Goal: Task Accomplishment & Management: Use online tool/utility

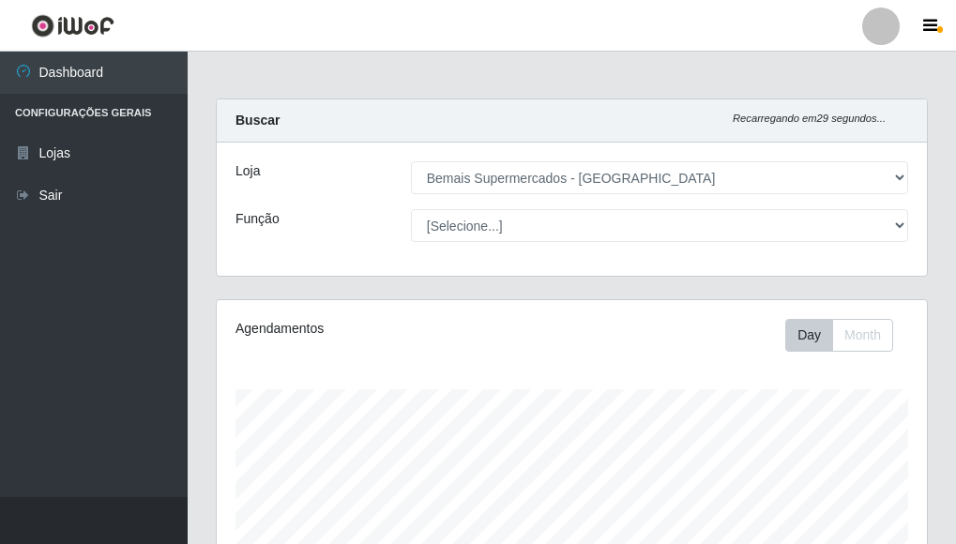
select select "249"
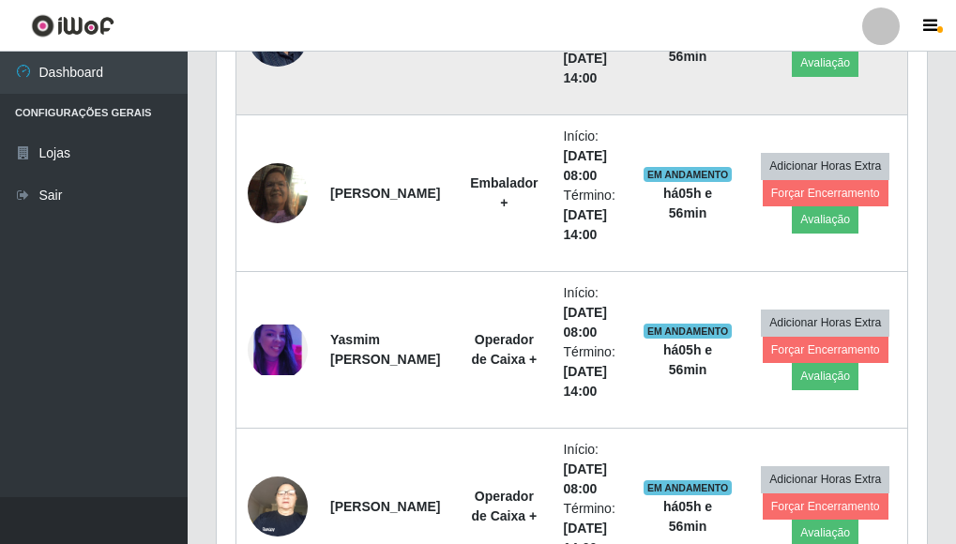
scroll to position [1213, 0]
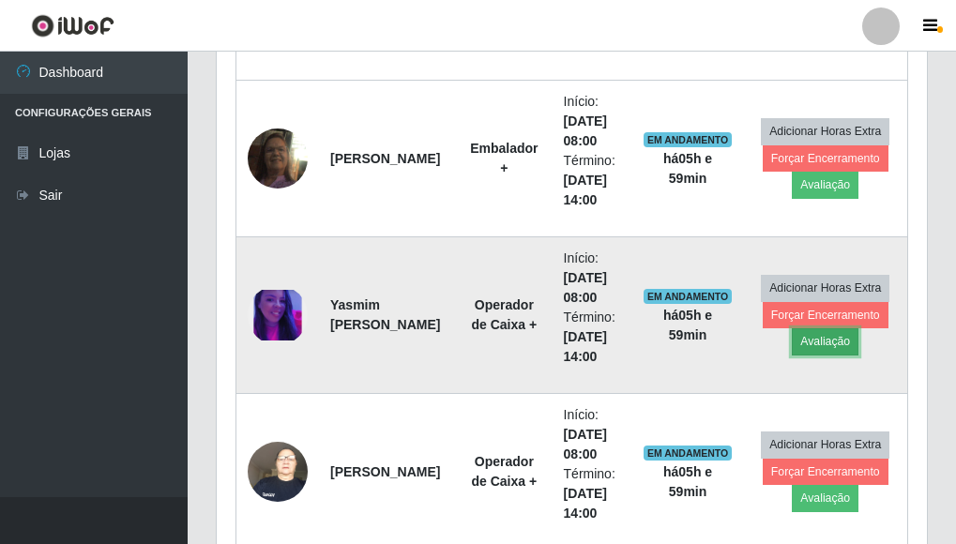
click at [831, 346] on button "Avaliação" at bounding box center [825, 342] width 67 height 26
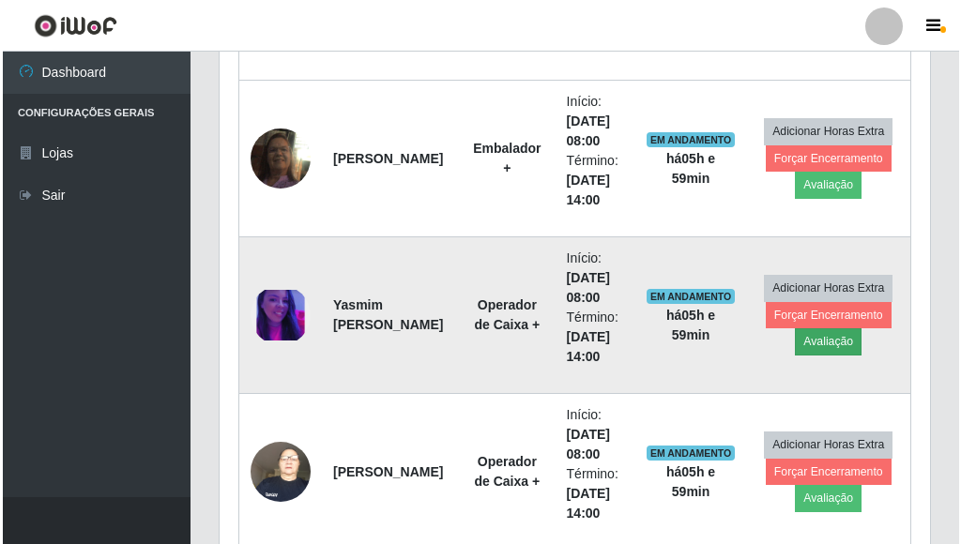
scroll to position [390, 699]
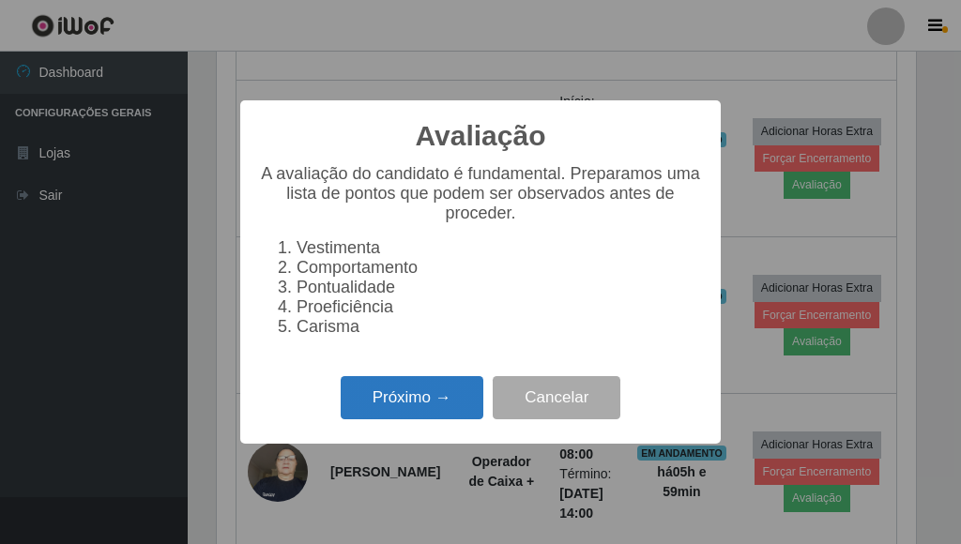
click at [455, 407] on button "Próximo →" at bounding box center [412, 398] width 143 height 44
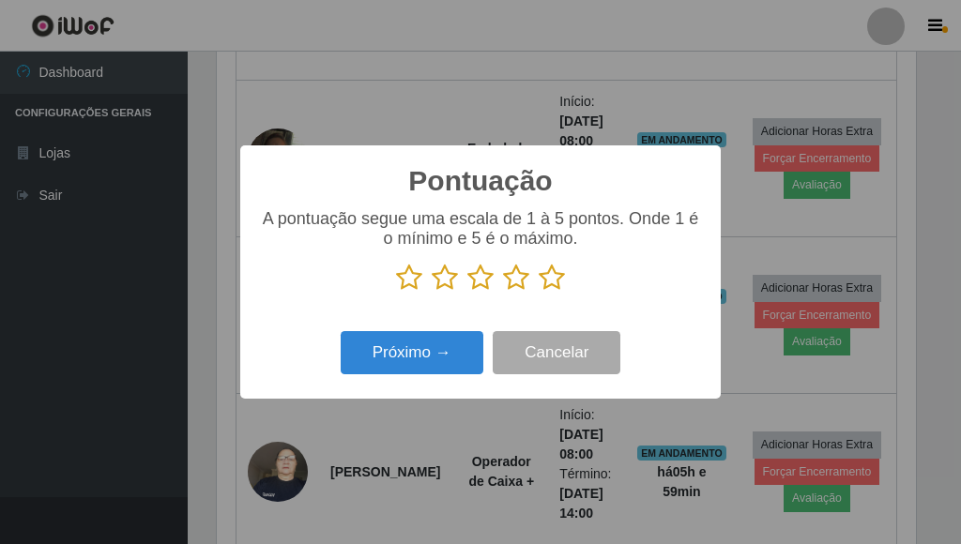
click at [556, 284] on icon at bounding box center [552, 278] width 26 height 28
click at [539, 292] on input "radio" at bounding box center [539, 292] width 0 height 0
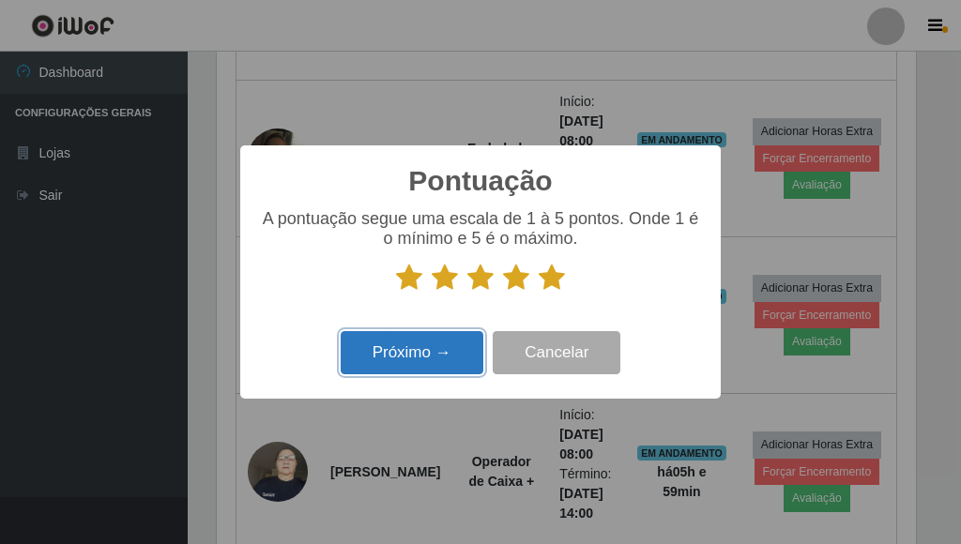
click at [447, 351] on button "Próximo →" at bounding box center [412, 353] width 143 height 44
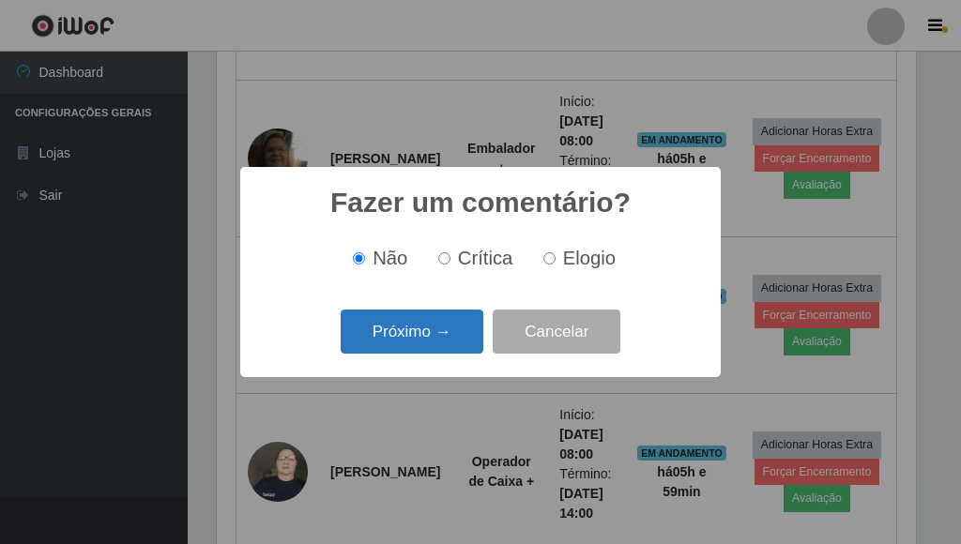
click at [431, 336] on button "Próximo →" at bounding box center [412, 332] width 143 height 44
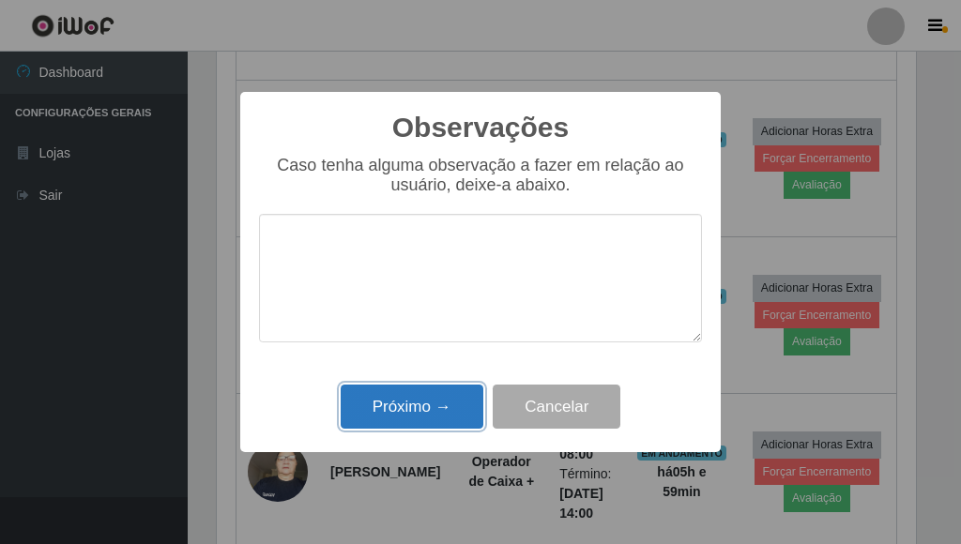
click at [445, 412] on button "Próximo →" at bounding box center [412, 407] width 143 height 44
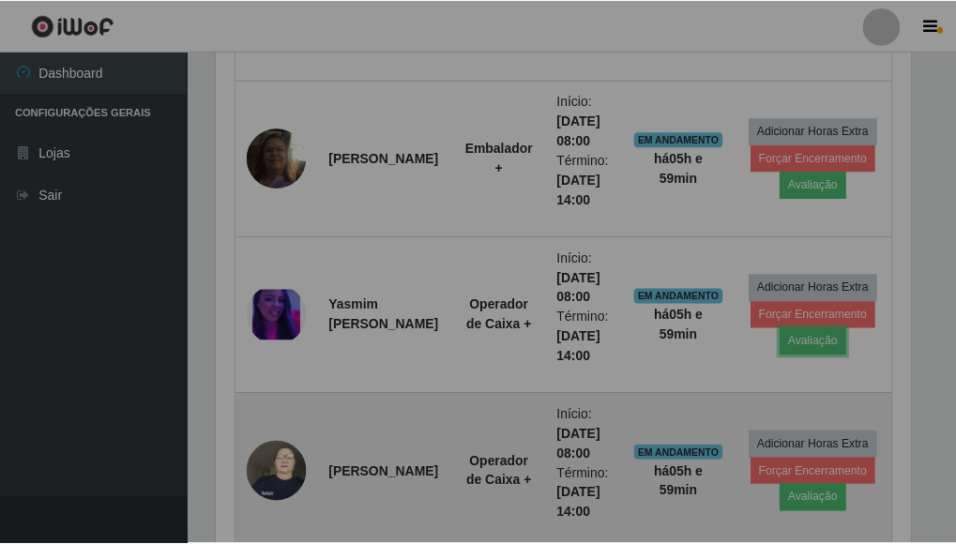
scroll to position [390, 711]
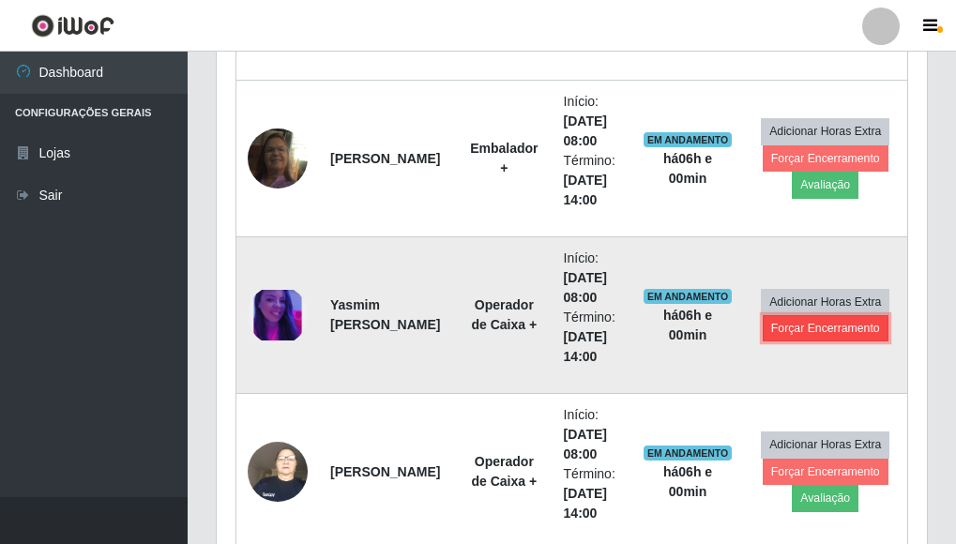
click at [825, 328] on button "Forçar Encerramento" at bounding box center [826, 328] width 126 height 26
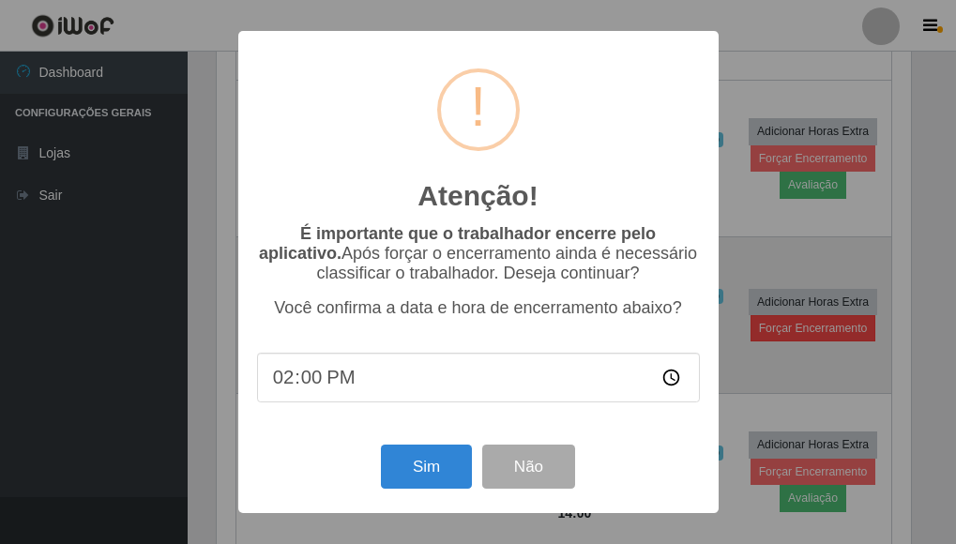
scroll to position [390, 699]
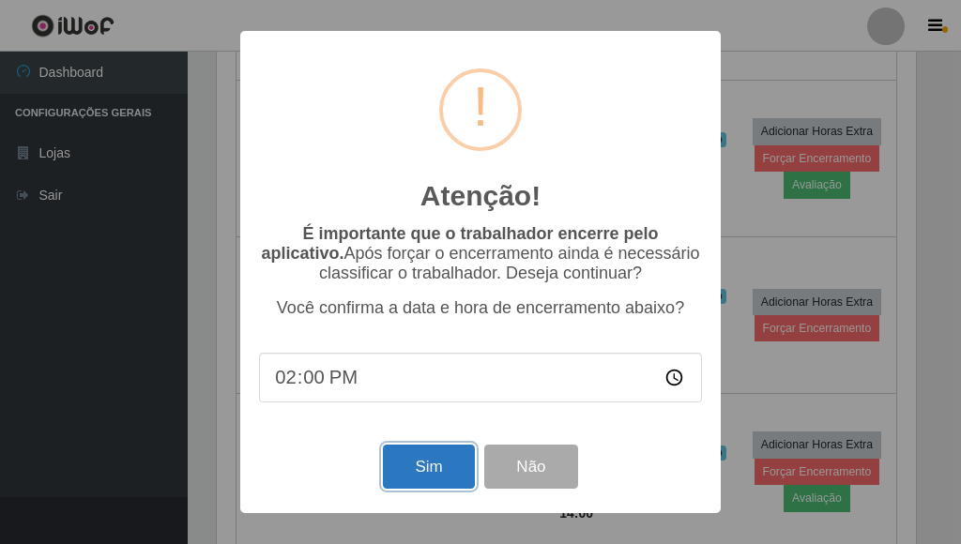
click at [449, 474] on button "Sim" at bounding box center [428, 467] width 91 height 44
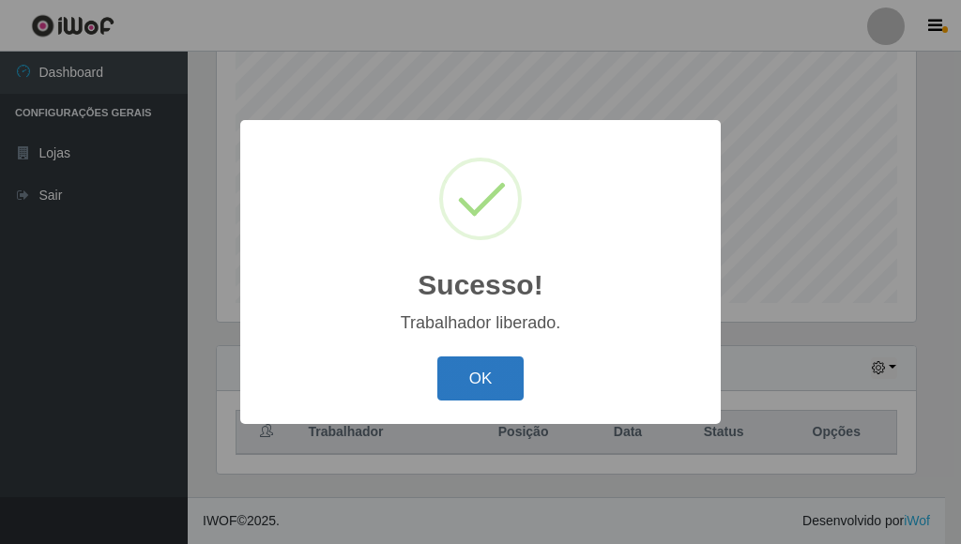
click at [514, 383] on button "OK" at bounding box center [480, 379] width 87 height 44
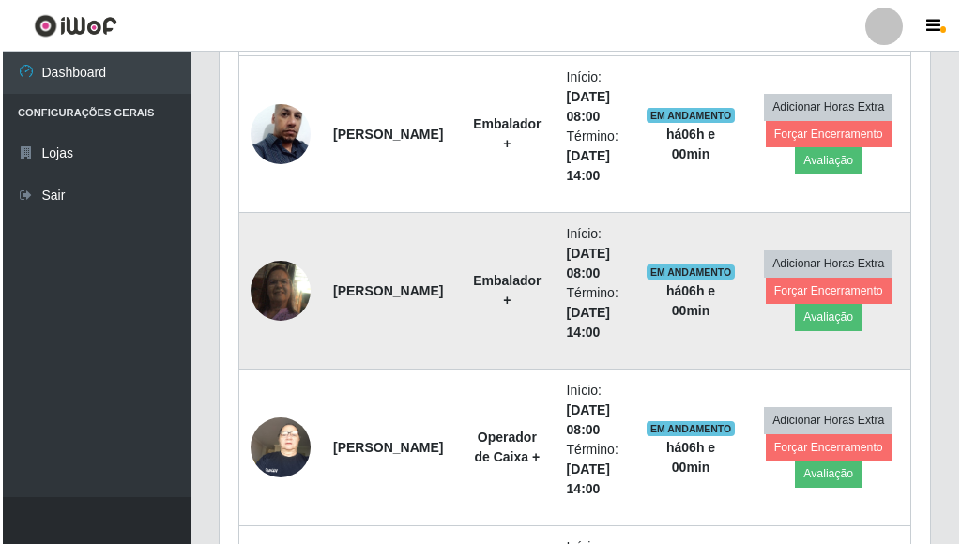
scroll to position [1119, 0]
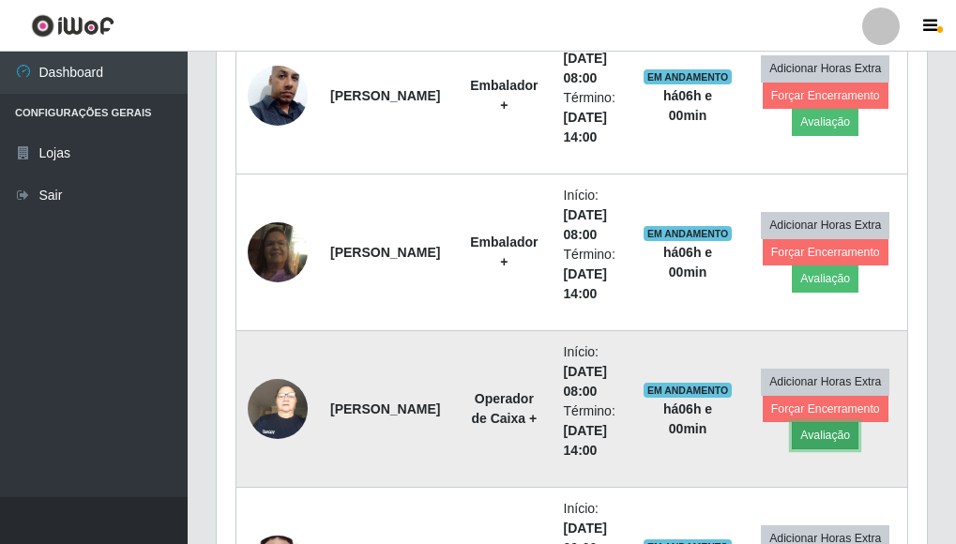
click at [833, 441] on button "Avaliação" at bounding box center [825, 435] width 67 height 26
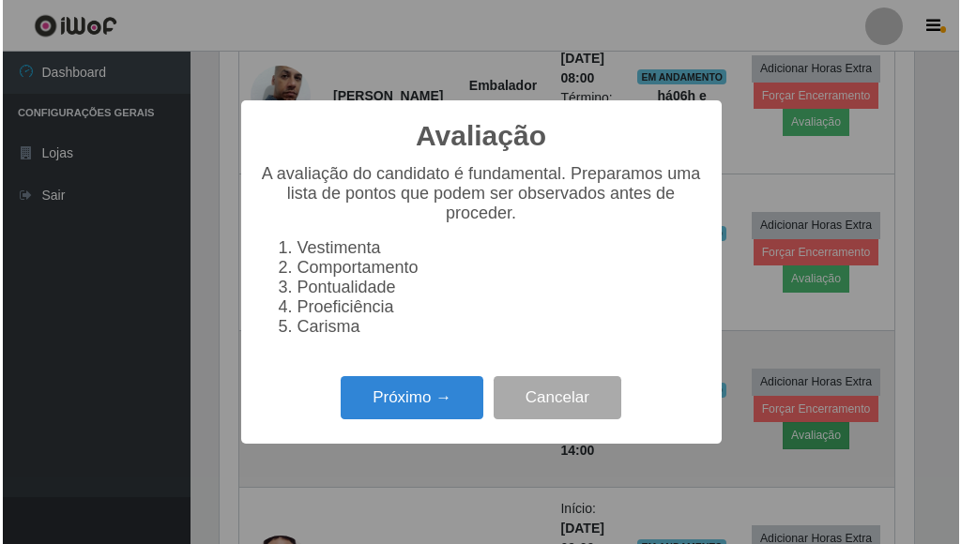
scroll to position [390, 699]
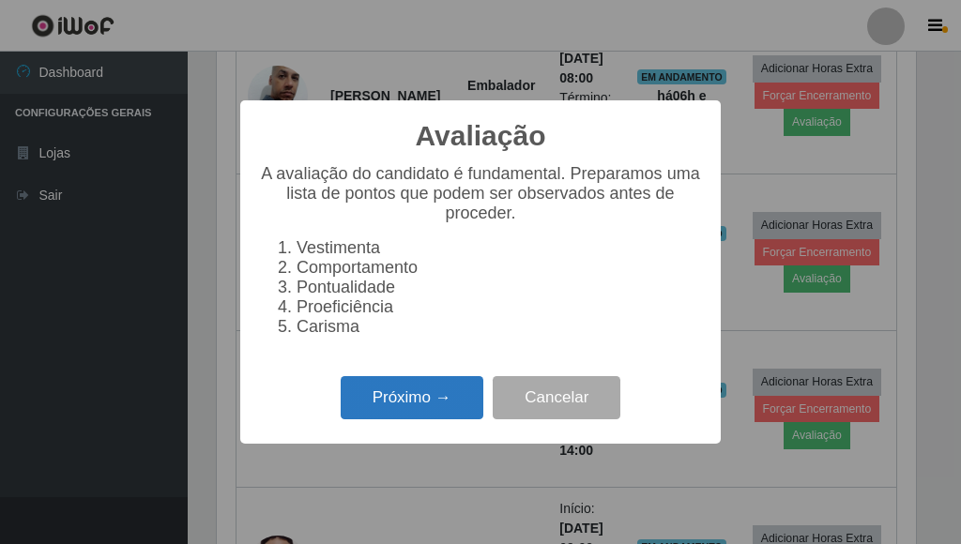
click at [421, 398] on button "Próximo →" at bounding box center [412, 398] width 143 height 44
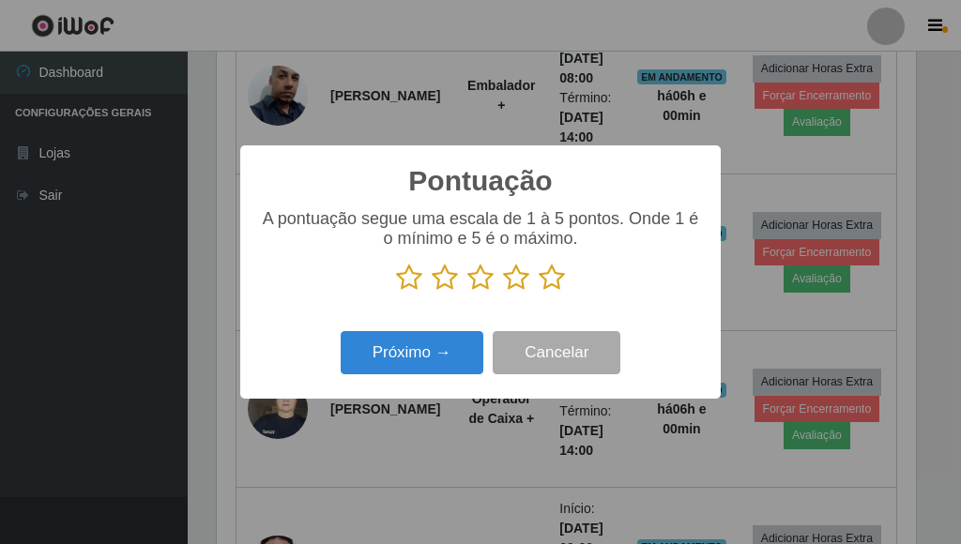
scroll to position [938236, 937926]
click at [554, 283] on icon at bounding box center [552, 278] width 26 height 28
click at [539, 292] on input "radio" at bounding box center [539, 292] width 0 height 0
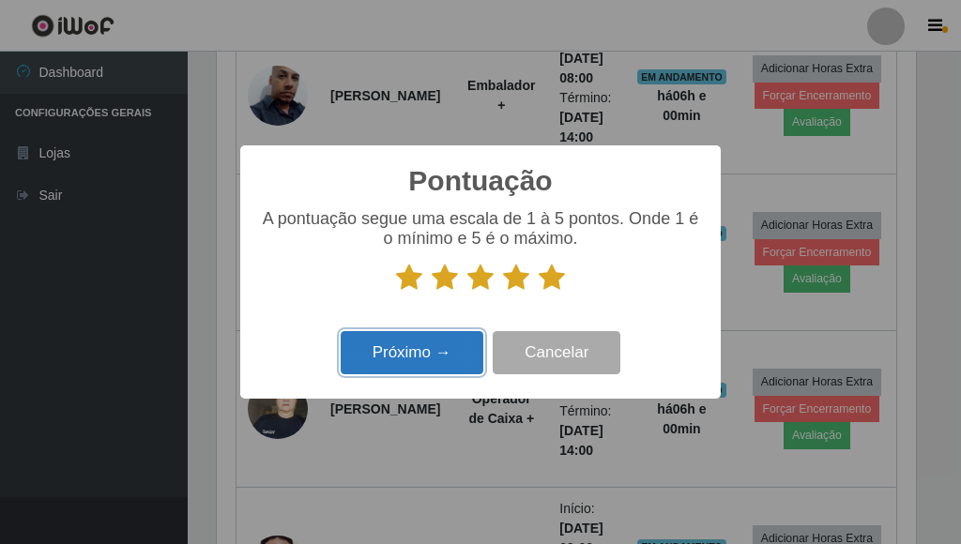
click at [406, 354] on button "Próximo →" at bounding box center [412, 353] width 143 height 44
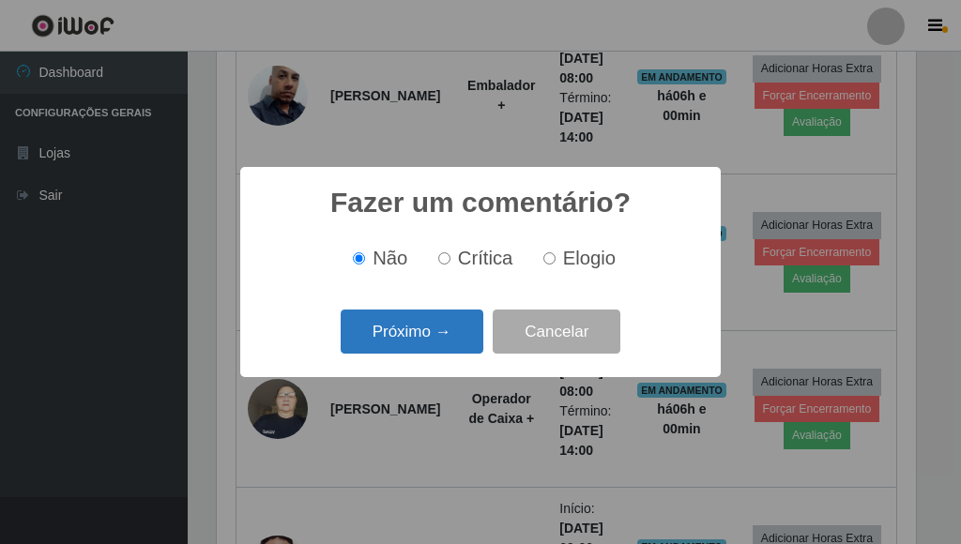
click at [446, 334] on button "Próximo →" at bounding box center [412, 332] width 143 height 44
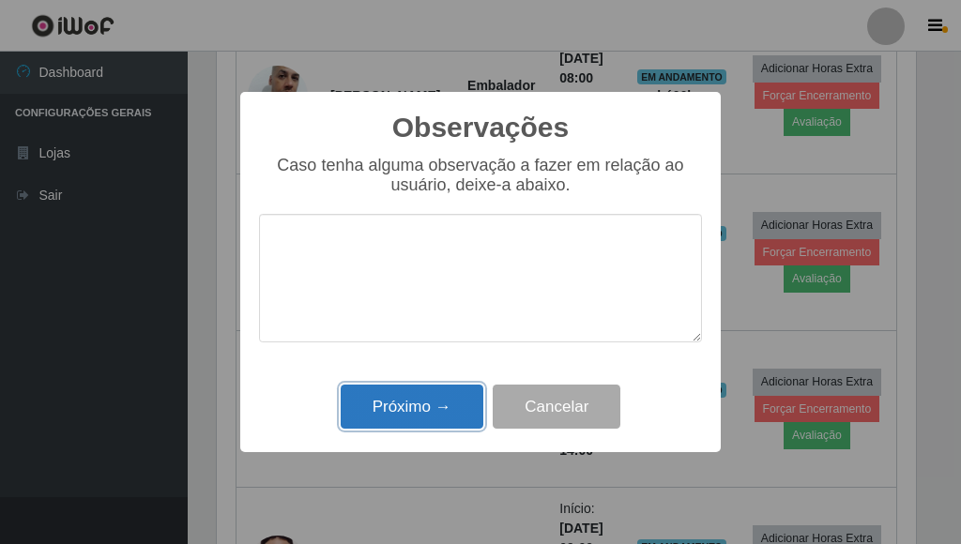
click at [408, 405] on button "Próximo →" at bounding box center [412, 407] width 143 height 44
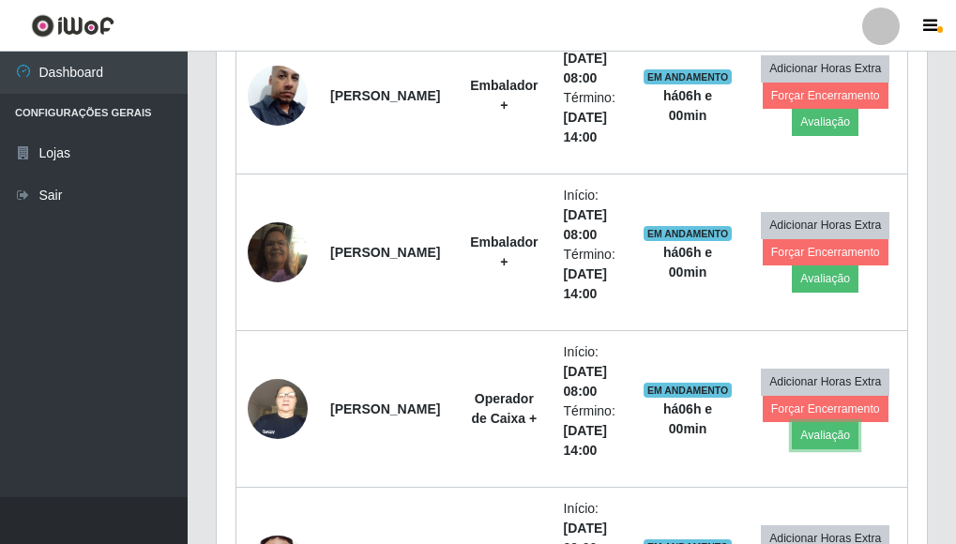
scroll to position [390, 711]
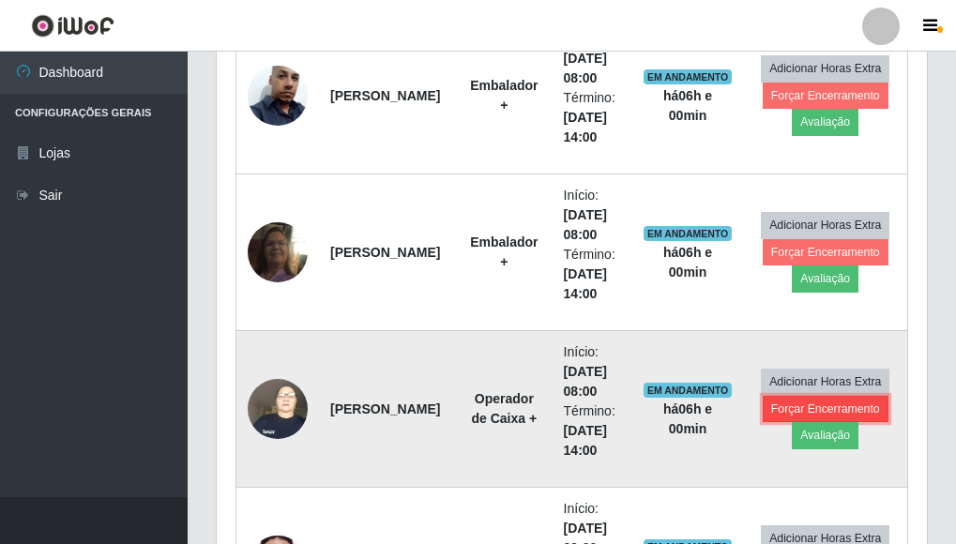
click at [809, 407] on button "Forçar Encerramento" at bounding box center [826, 409] width 126 height 26
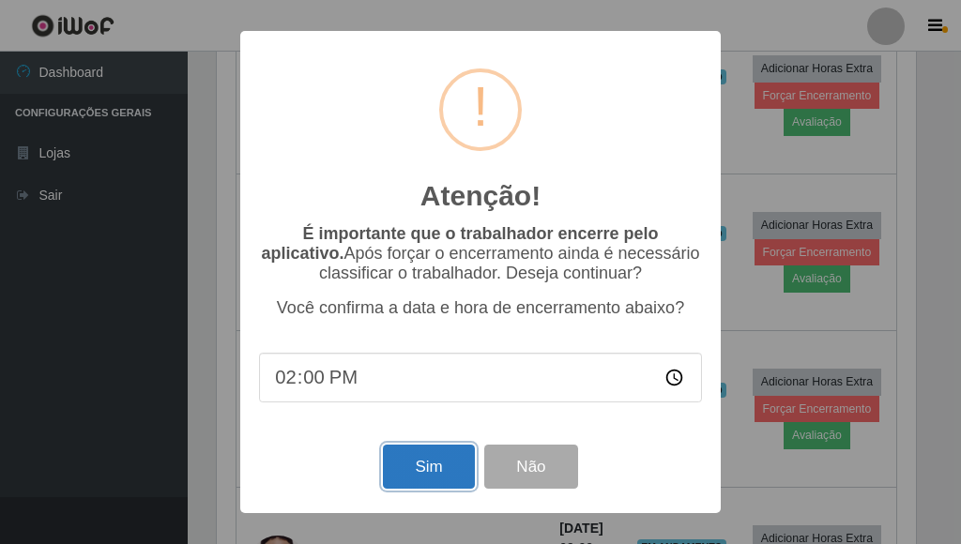
click at [429, 479] on button "Sim" at bounding box center [428, 467] width 91 height 44
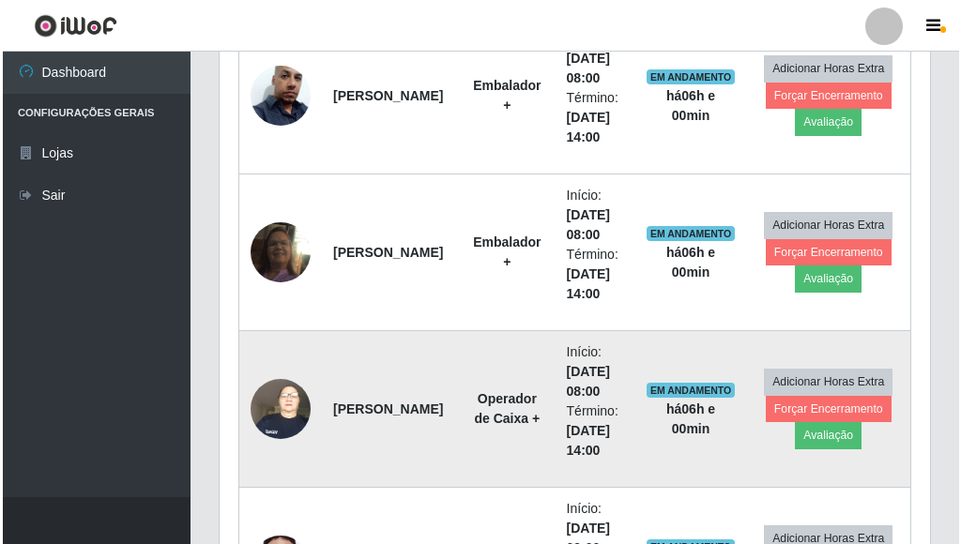
scroll to position [0, 0]
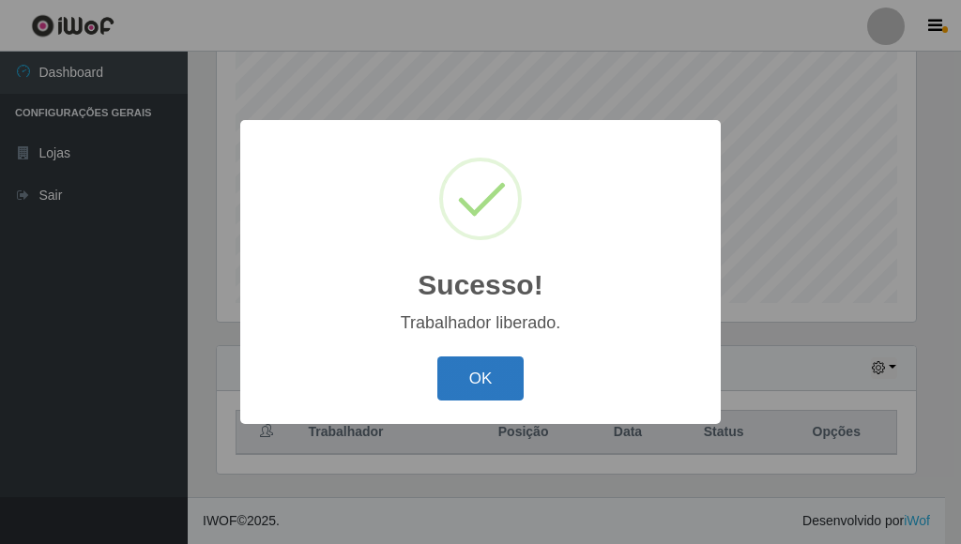
click at [463, 388] on button "OK" at bounding box center [480, 379] width 87 height 44
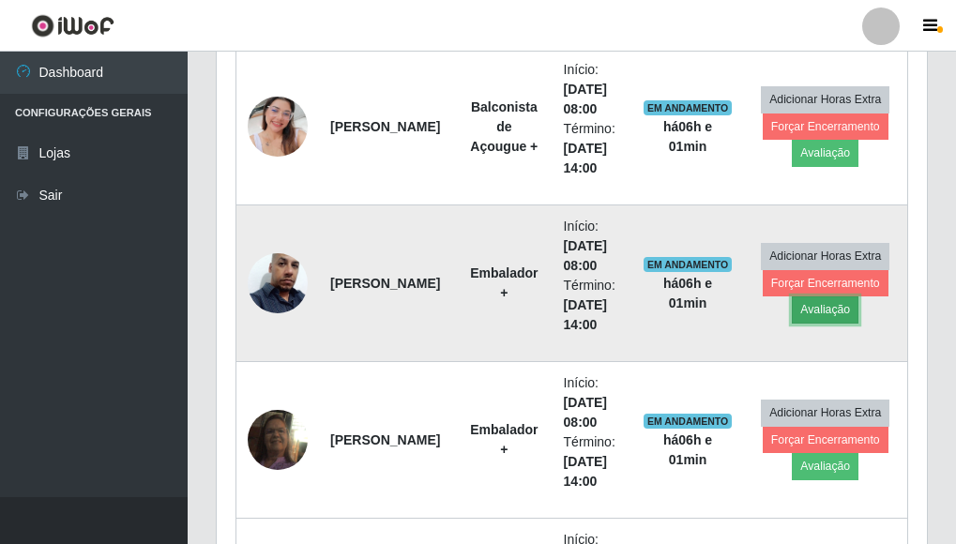
click at [816, 308] on button "Avaliação" at bounding box center [825, 310] width 67 height 26
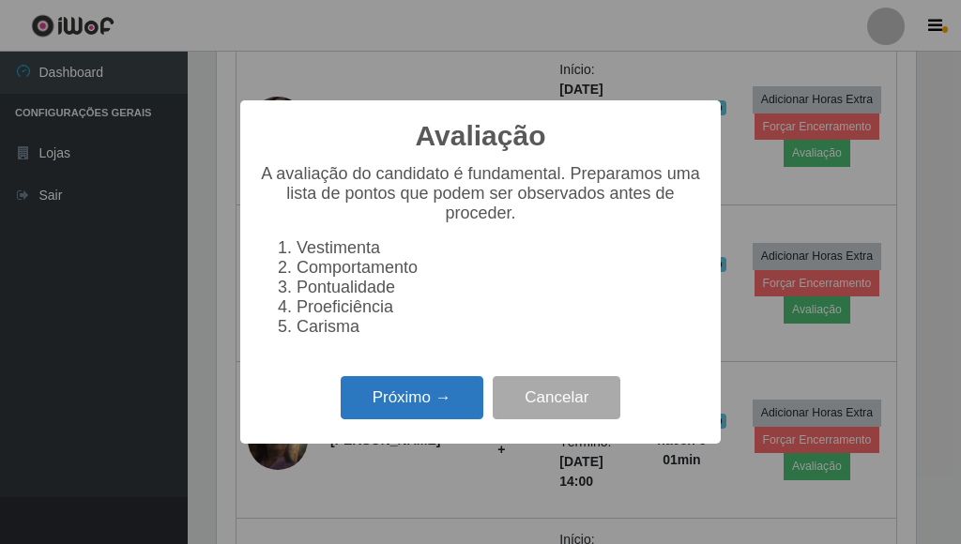
click at [431, 405] on button "Próximo →" at bounding box center [412, 398] width 143 height 44
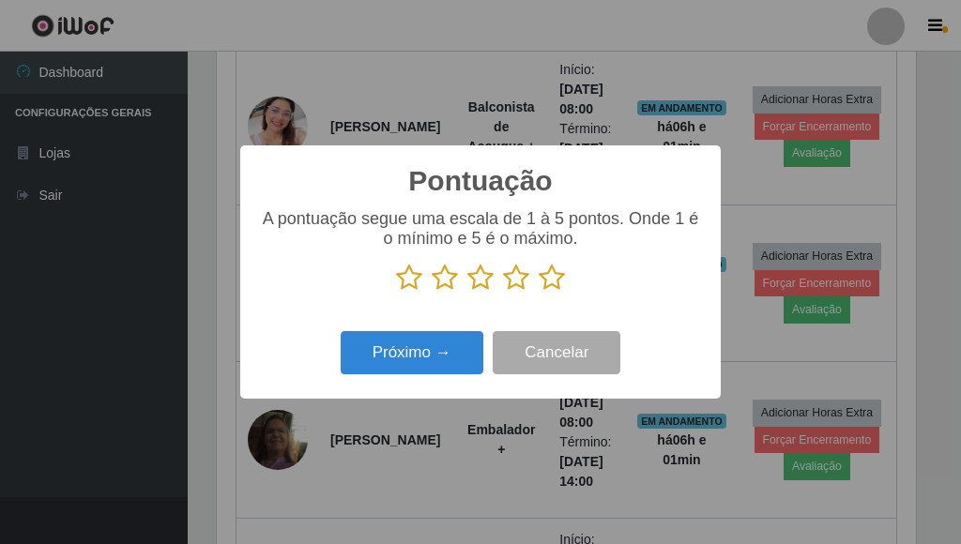
click at [554, 279] on icon at bounding box center [552, 278] width 26 height 28
click at [539, 292] on input "radio" at bounding box center [539, 292] width 0 height 0
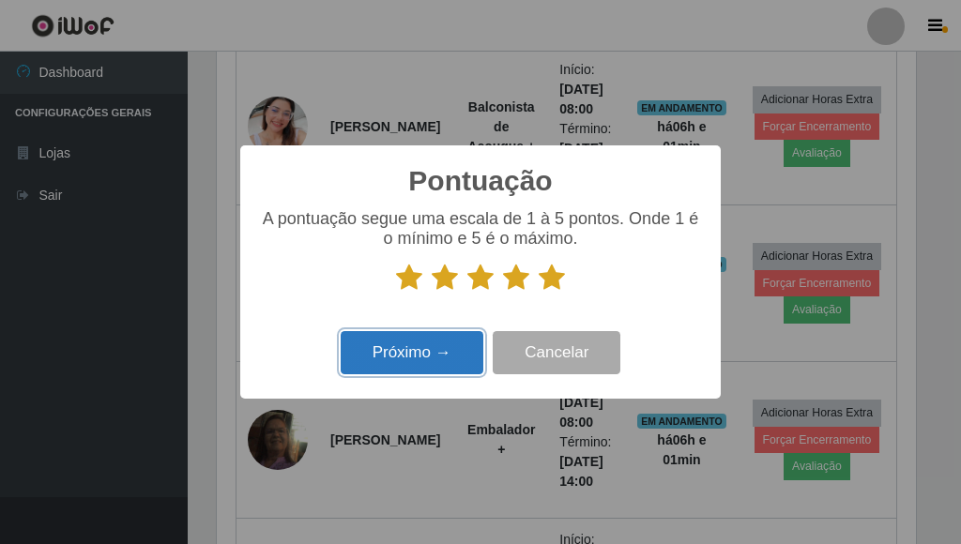
click at [453, 347] on button "Próximo →" at bounding box center [412, 353] width 143 height 44
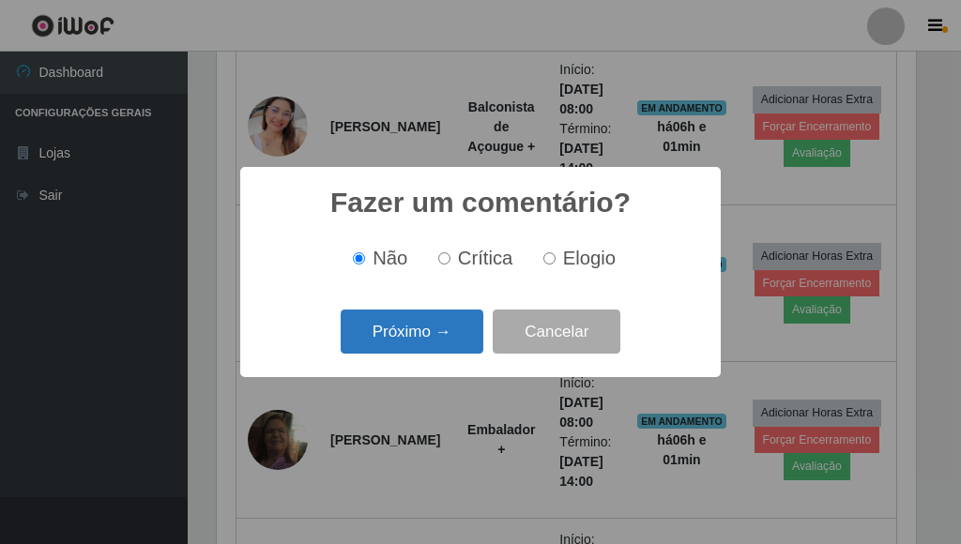
click at [457, 335] on button "Próximo →" at bounding box center [412, 332] width 143 height 44
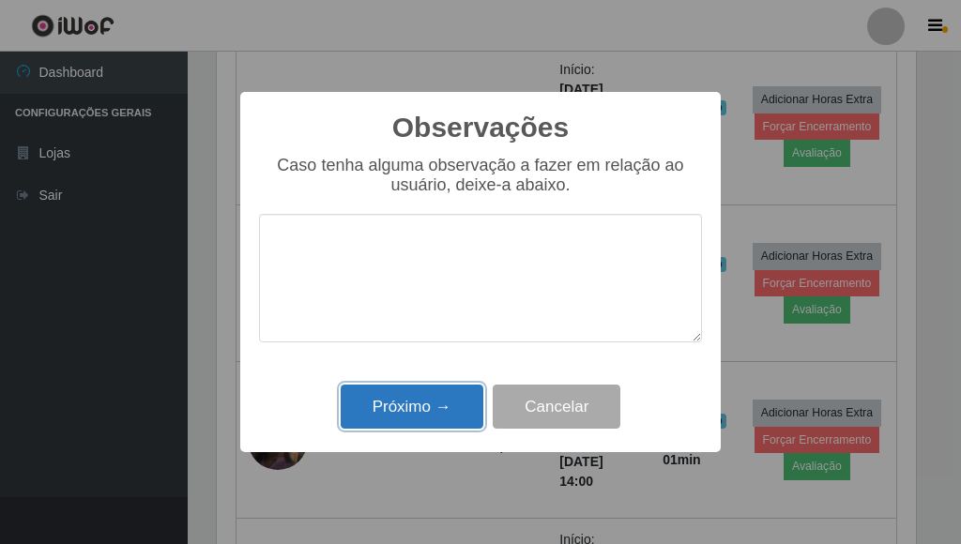
click at [421, 408] on button "Próximo →" at bounding box center [412, 407] width 143 height 44
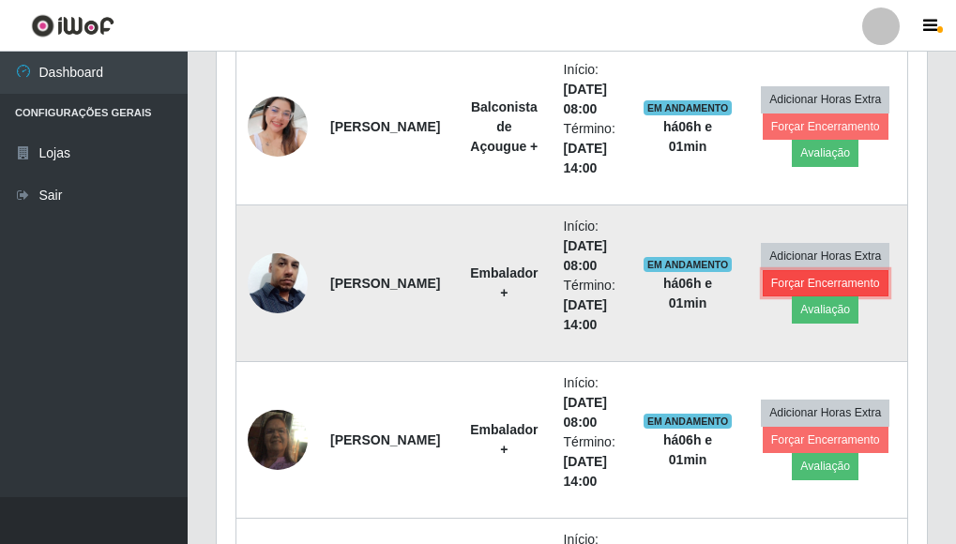
click at [798, 281] on button "Forçar Encerramento" at bounding box center [826, 283] width 126 height 26
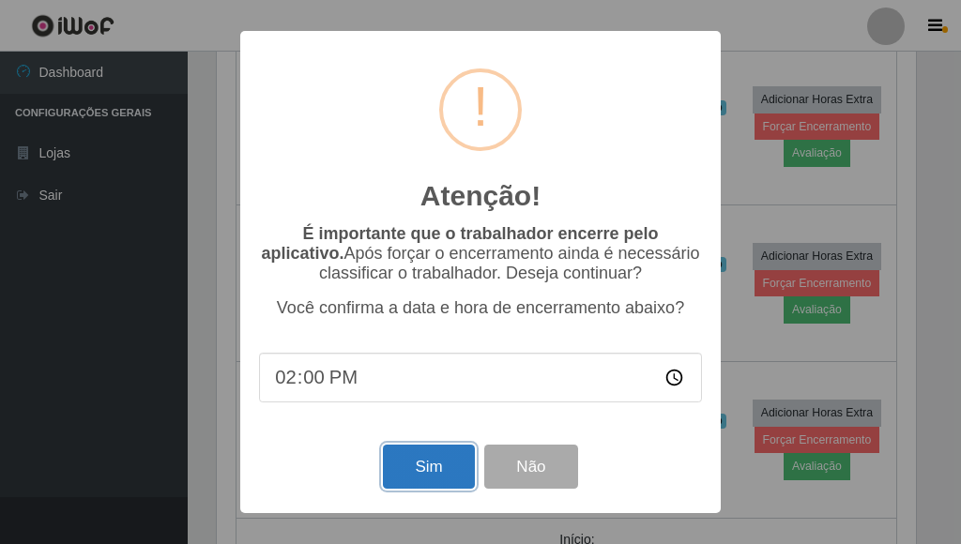
click at [418, 462] on button "Sim" at bounding box center [428, 467] width 91 height 44
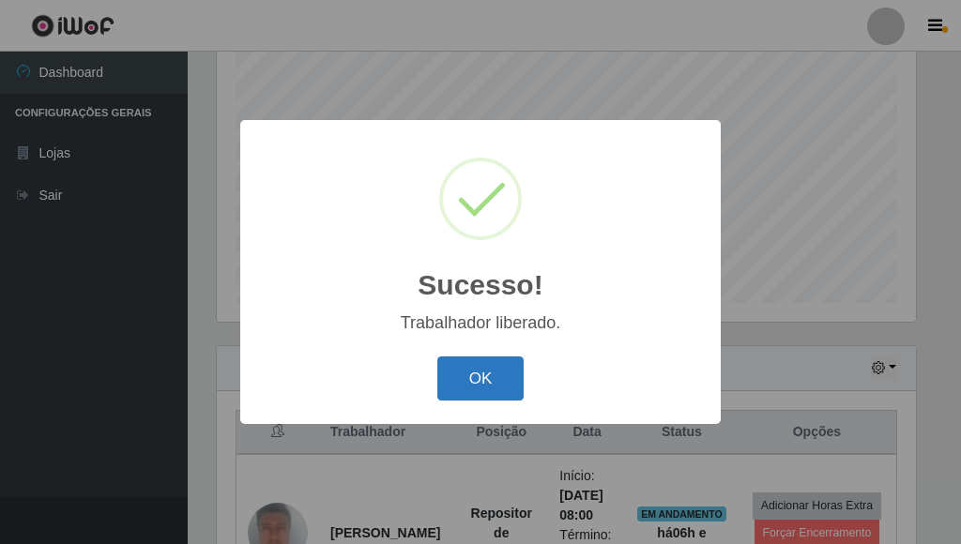
click at [479, 366] on button "OK" at bounding box center [480, 379] width 87 height 44
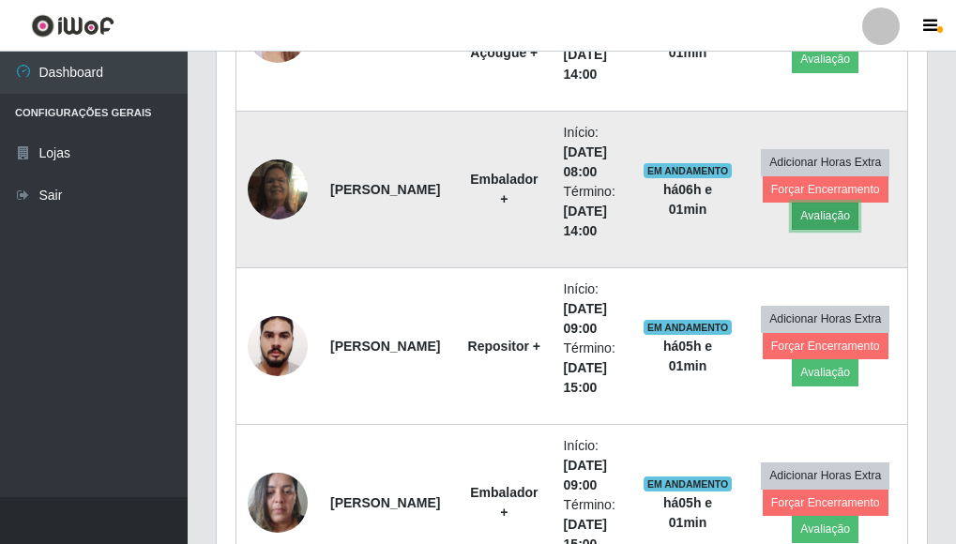
click at [815, 221] on button "Avaliação" at bounding box center [825, 216] width 67 height 26
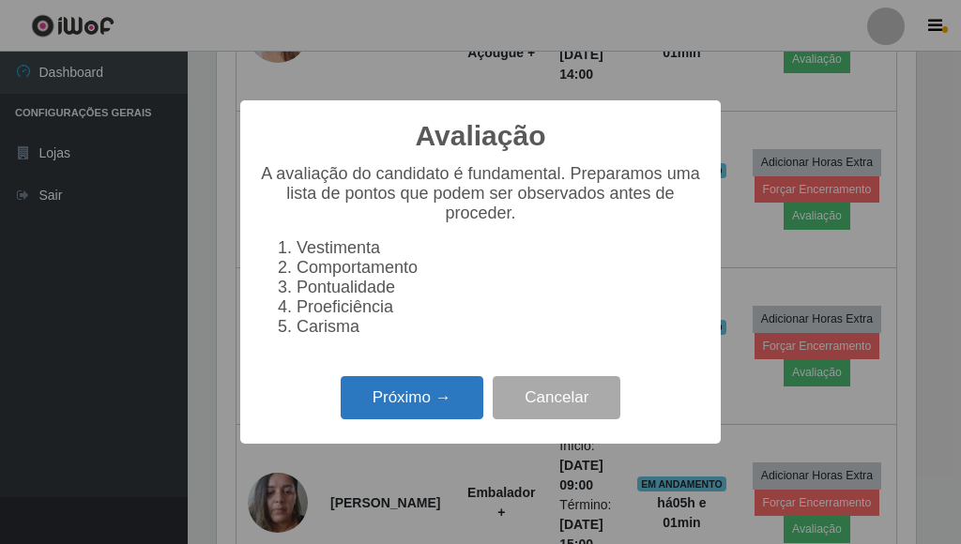
click at [442, 408] on button "Próximo →" at bounding box center [412, 398] width 143 height 44
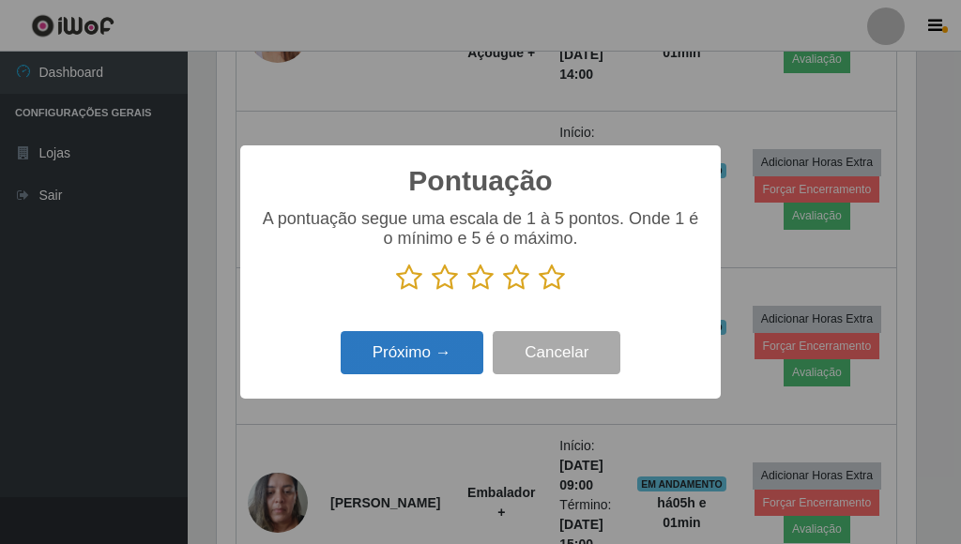
click at [472, 355] on button "Próximo →" at bounding box center [412, 353] width 143 height 44
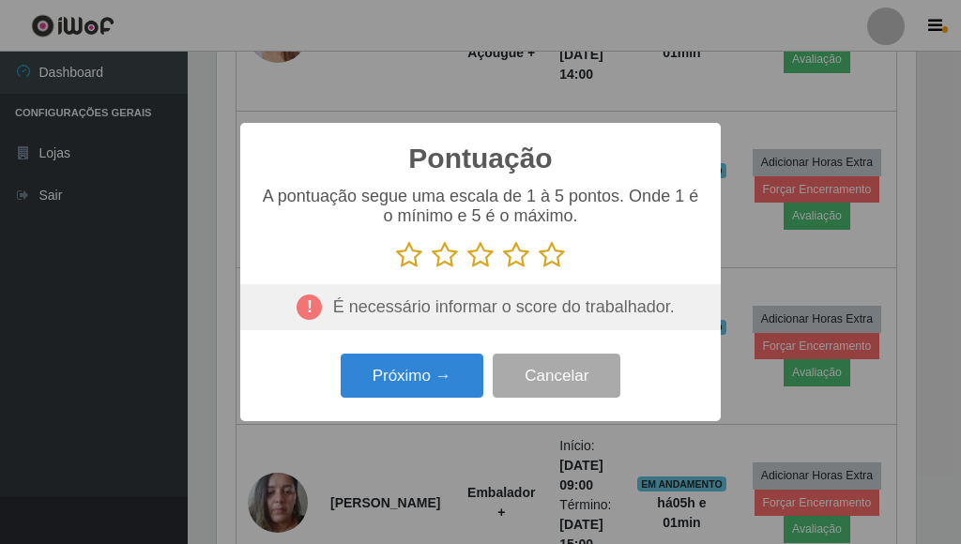
click at [553, 265] on icon at bounding box center [552, 255] width 26 height 28
click at [539, 269] on input "radio" at bounding box center [539, 269] width 0 height 0
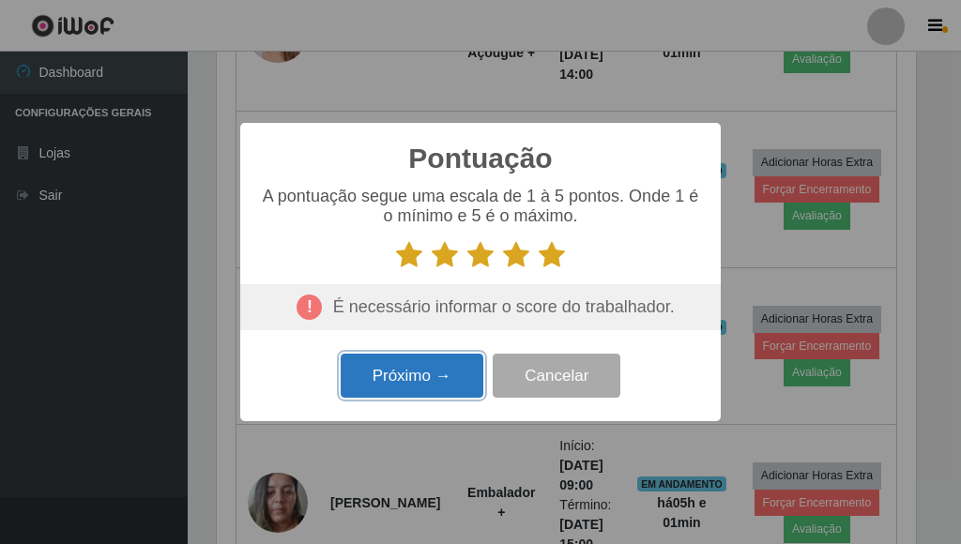
click at [421, 387] on button "Próximo →" at bounding box center [412, 376] width 143 height 44
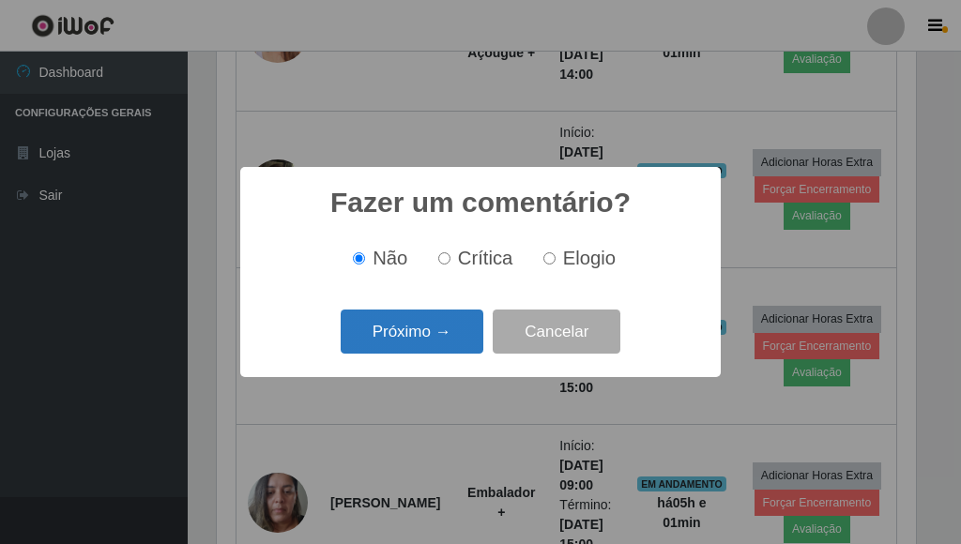
click at [454, 343] on button "Próximo →" at bounding box center [412, 332] width 143 height 44
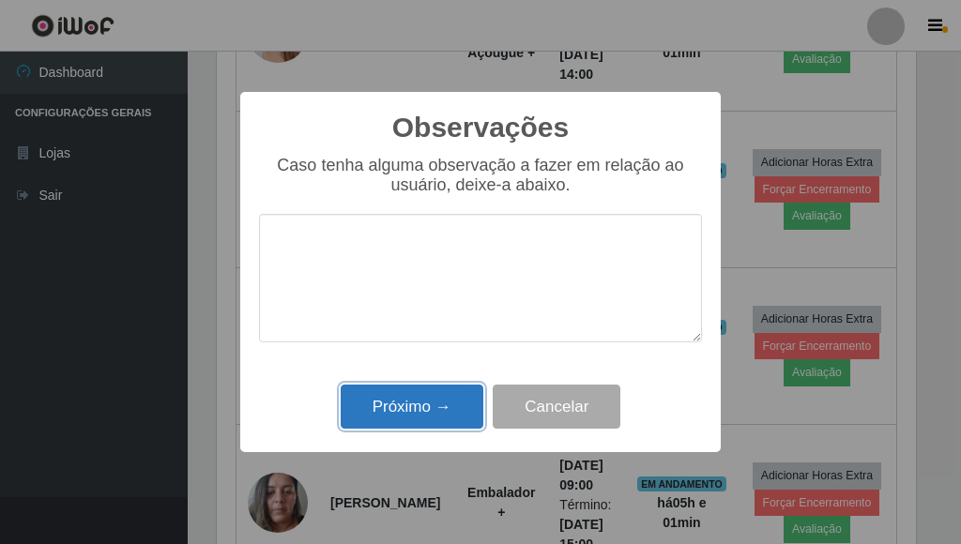
click at [431, 408] on button "Próximo →" at bounding box center [412, 407] width 143 height 44
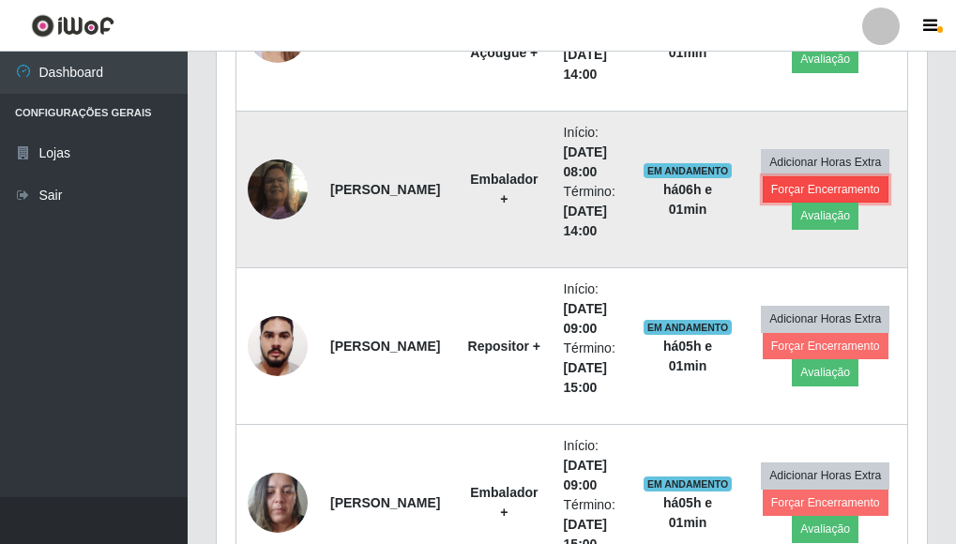
click at [833, 187] on button "Forçar Encerramento" at bounding box center [826, 189] width 126 height 26
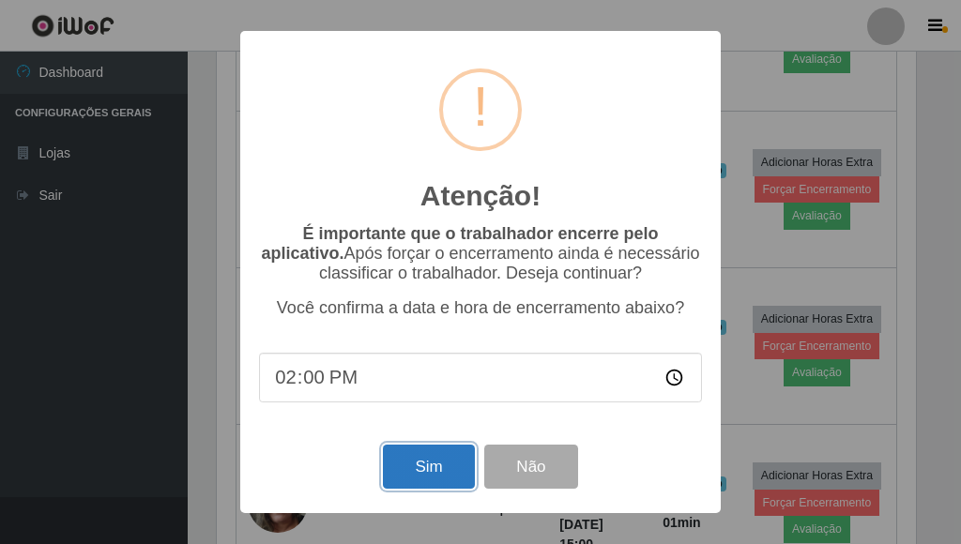
click at [413, 472] on button "Sim" at bounding box center [428, 467] width 91 height 44
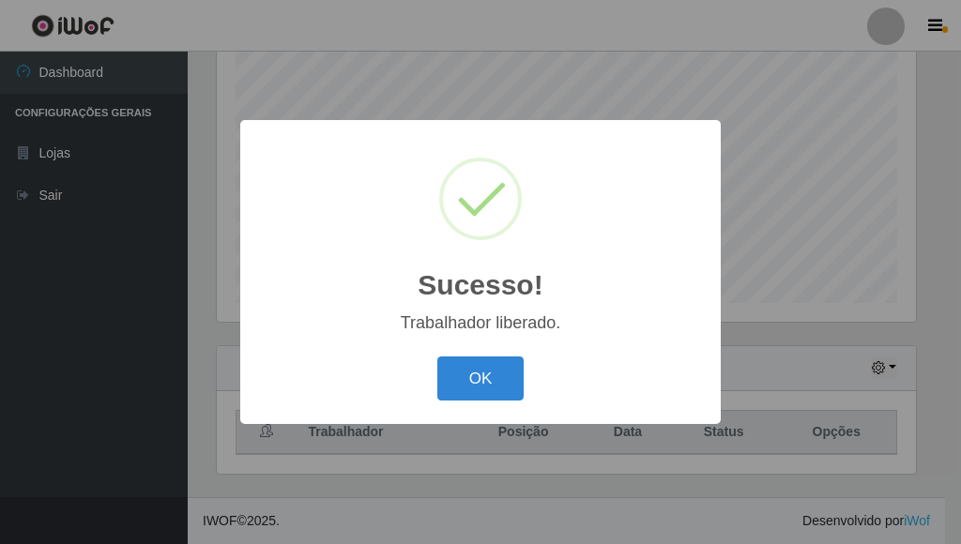
drag, startPoint x: 468, startPoint y: 384, endPoint x: 459, endPoint y: 381, distance: 9.8
click at [468, 383] on button "OK" at bounding box center [480, 379] width 87 height 44
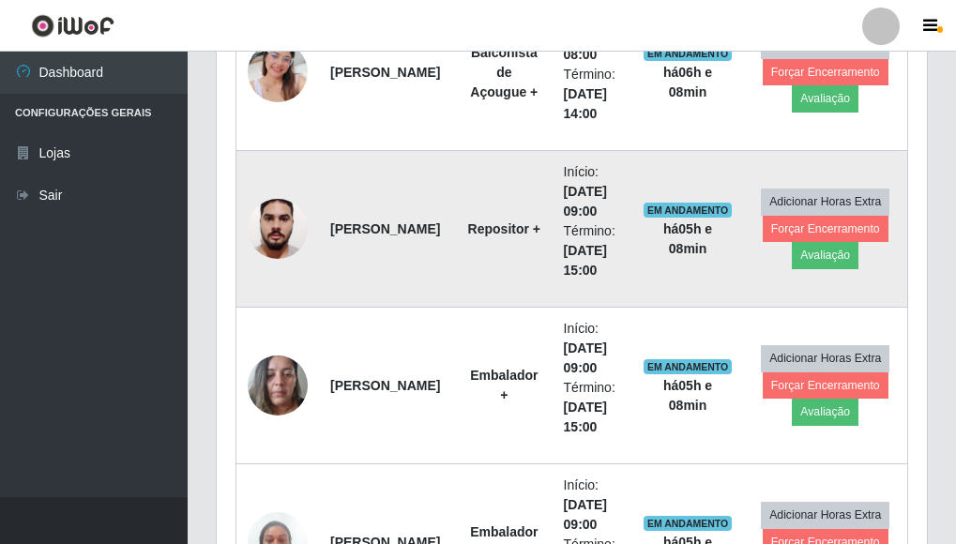
scroll to position [636, 0]
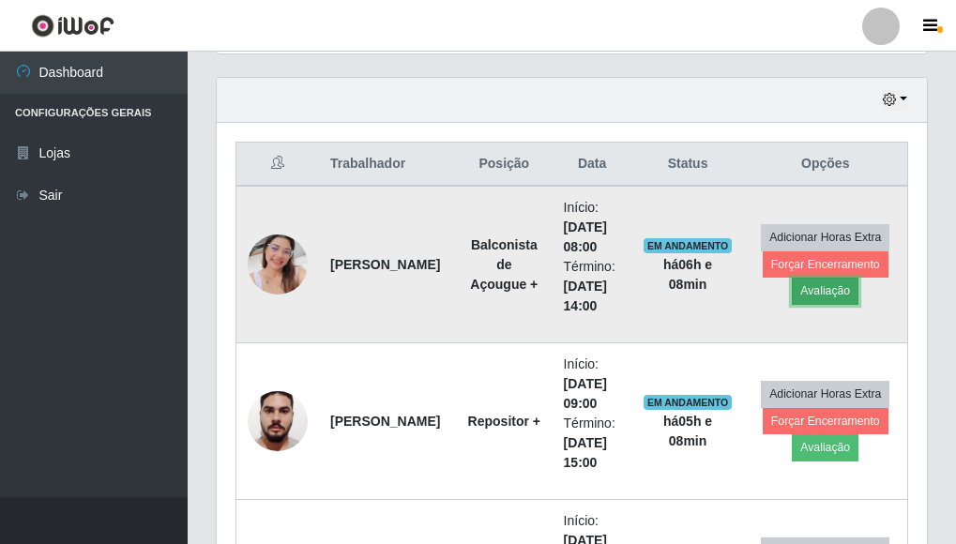
click at [821, 290] on button "Avaliação" at bounding box center [825, 291] width 67 height 26
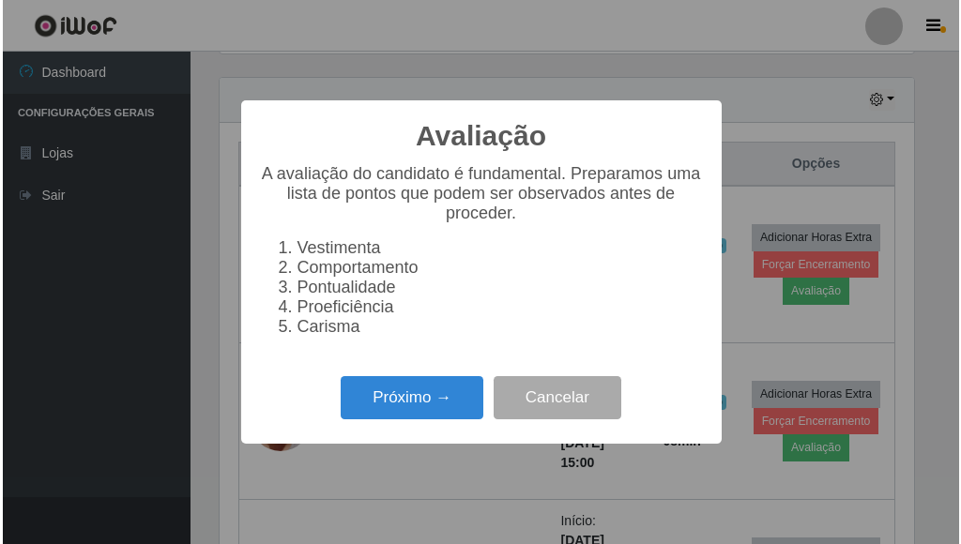
scroll to position [390, 699]
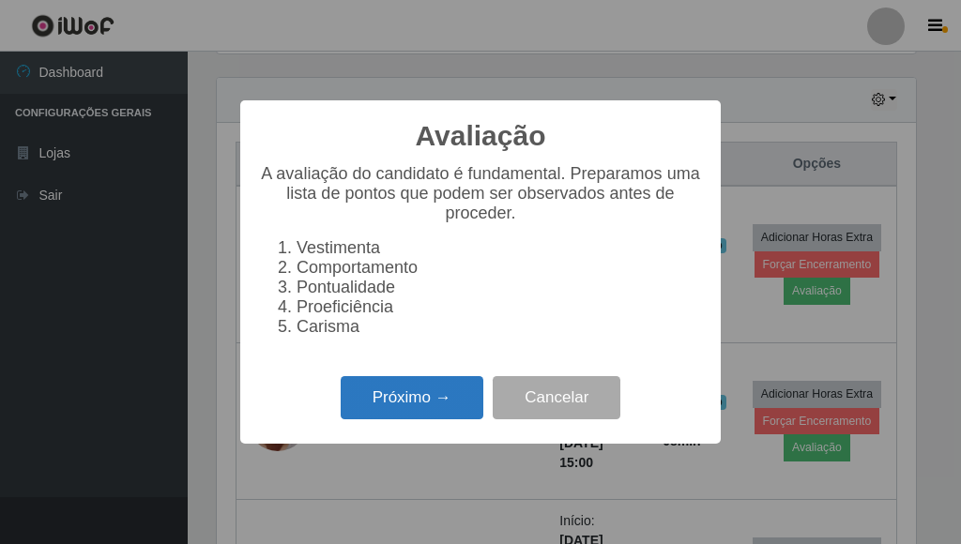
click at [426, 402] on button "Próximo →" at bounding box center [412, 398] width 143 height 44
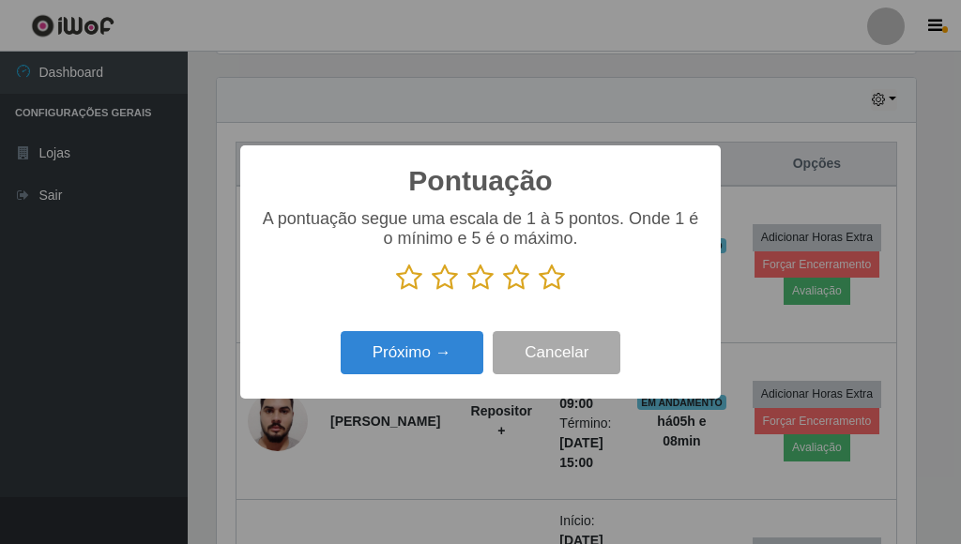
click at [549, 284] on icon at bounding box center [552, 278] width 26 height 28
click at [539, 292] on input "radio" at bounding box center [539, 292] width 0 height 0
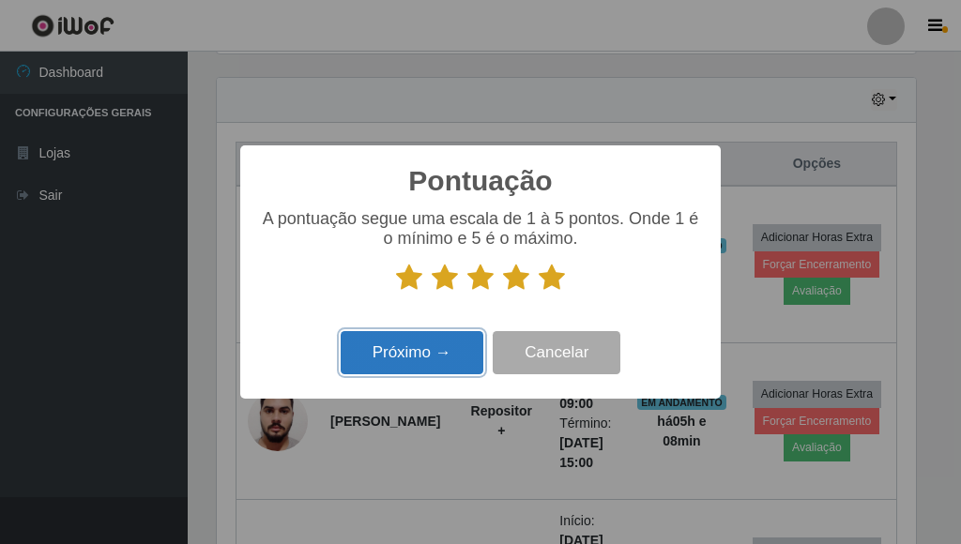
click at [453, 354] on button "Próximo →" at bounding box center [412, 353] width 143 height 44
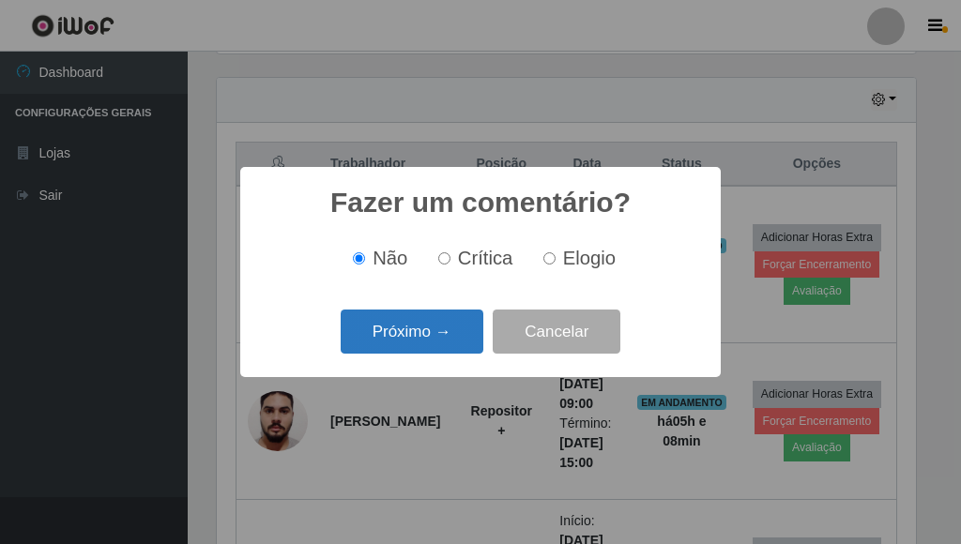
click at [464, 330] on button "Próximo →" at bounding box center [412, 332] width 143 height 44
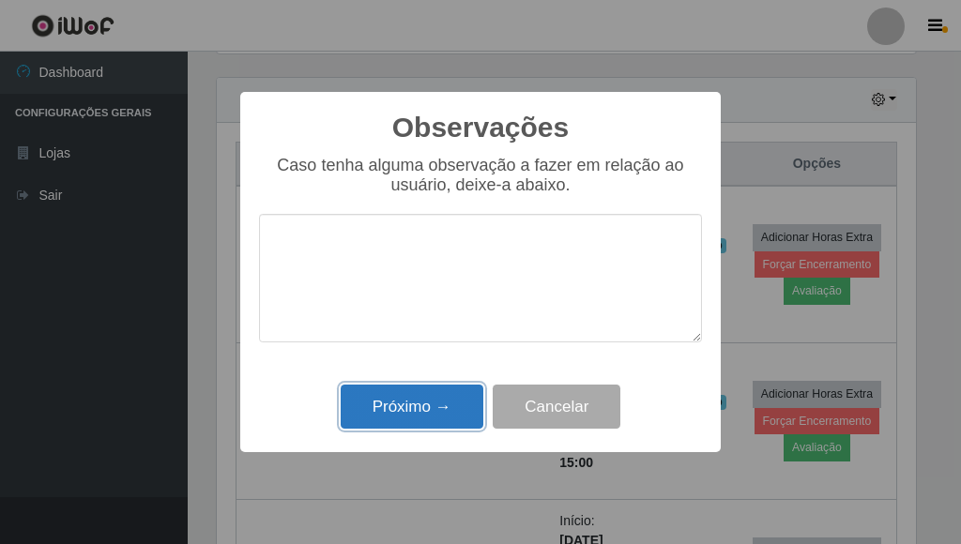
click at [420, 406] on button "Próximo →" at bounding box center [412, 407] width 143 height 44
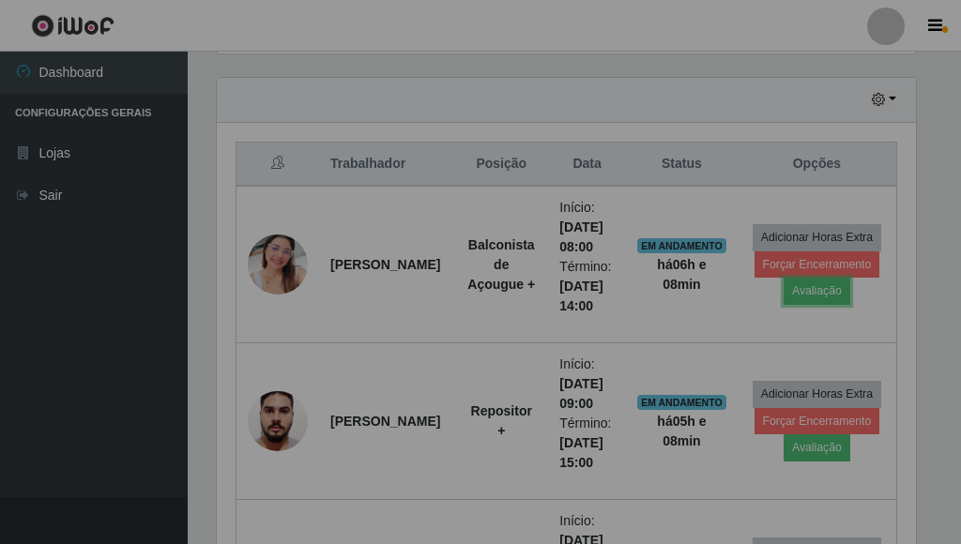
scroll to position [390, 711]
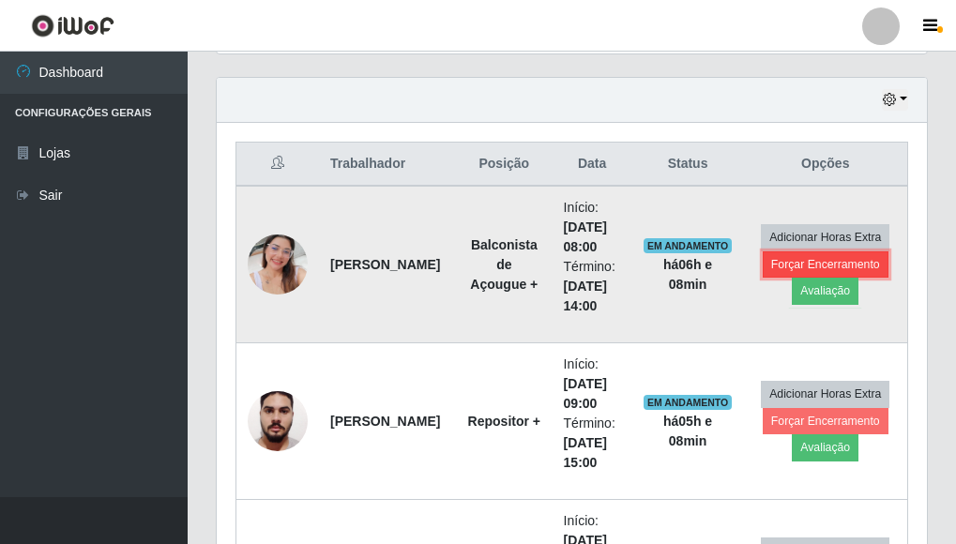
click at [789, 258] on button "Forçar Encerramento" at bounding box center [826, 265] width 126 height 26
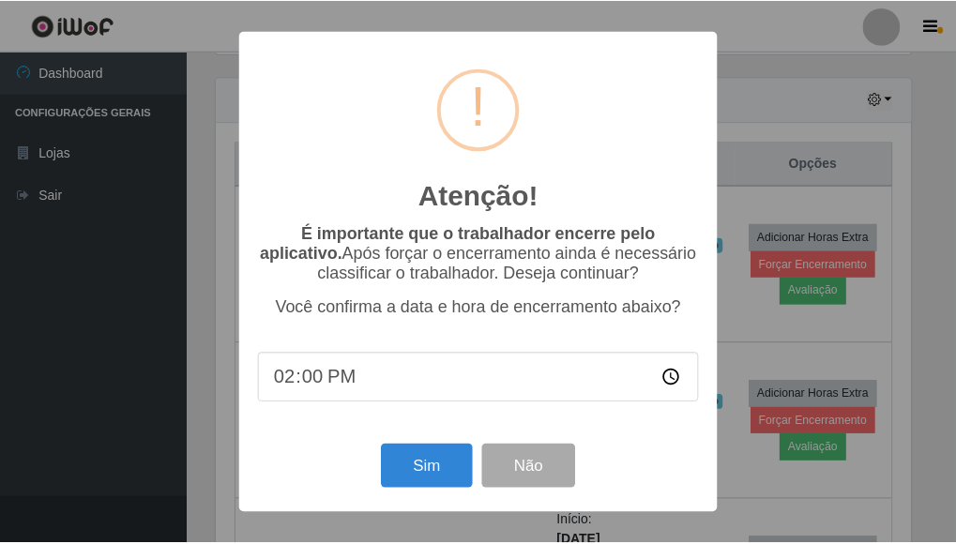
scroll to position [390, 699]
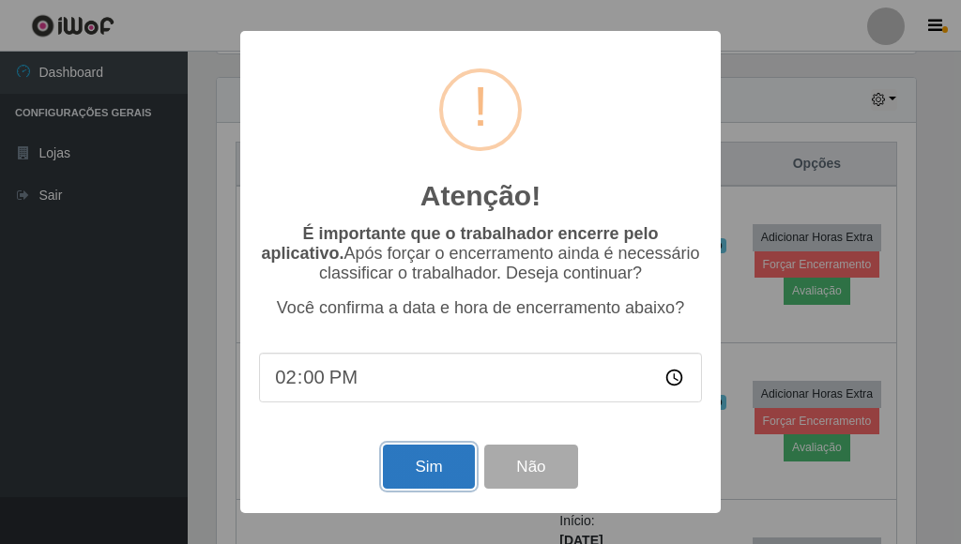
click at [430, 469] on button "Sim" at bounding box center [428, 467] width 91 height 44
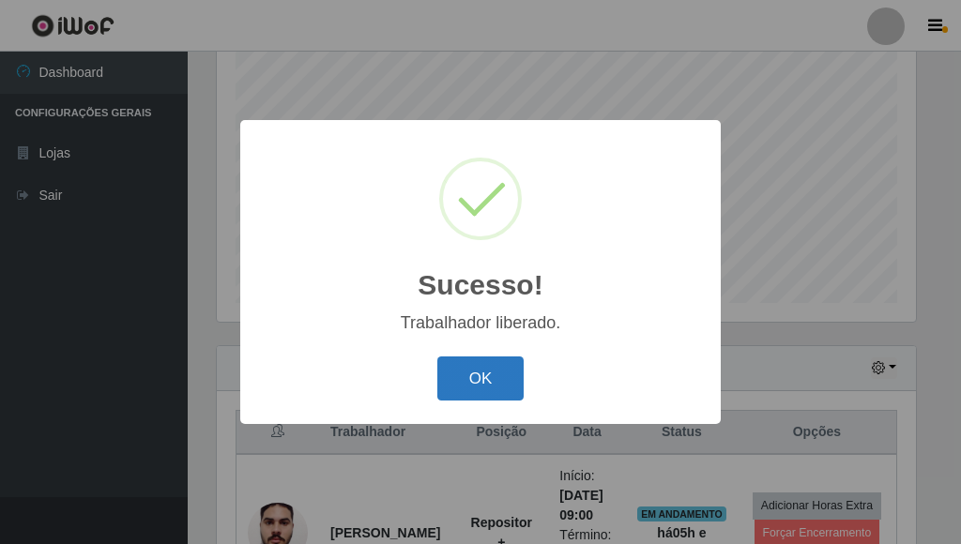
click at [493, 375] on button "OK" at bounding box center [480, 379] width 87 height 44
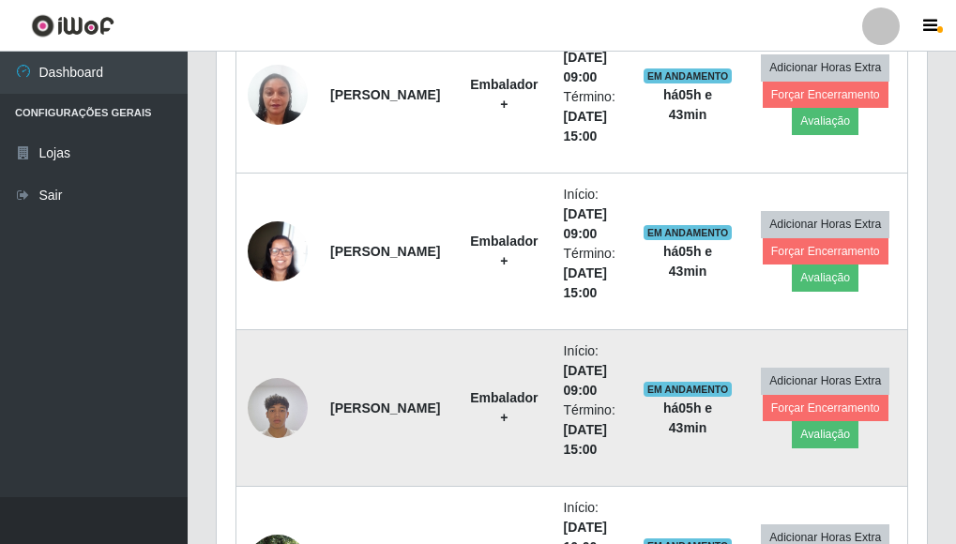
scroll to position [1119, 0]
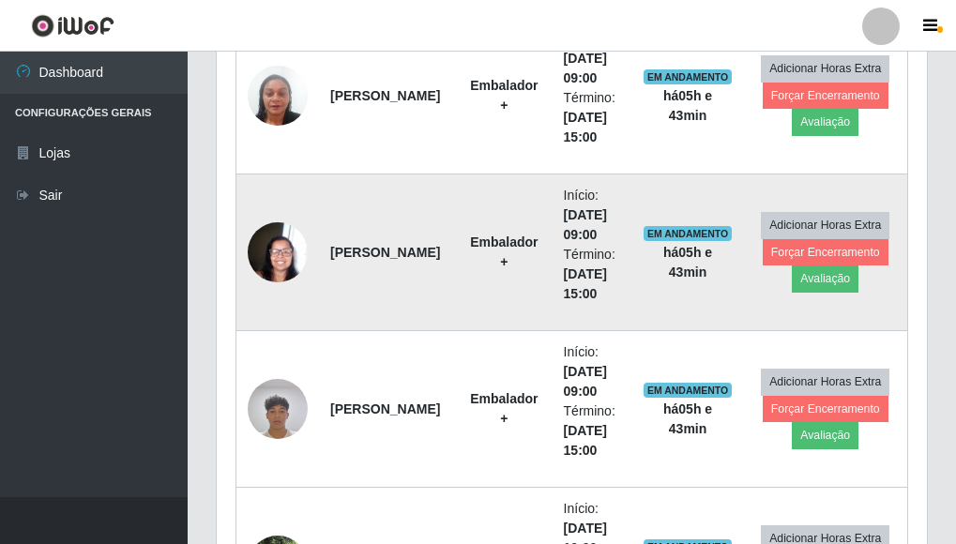
click at [273, 256] on img at bounding box center [278, 252] width 60 height 80
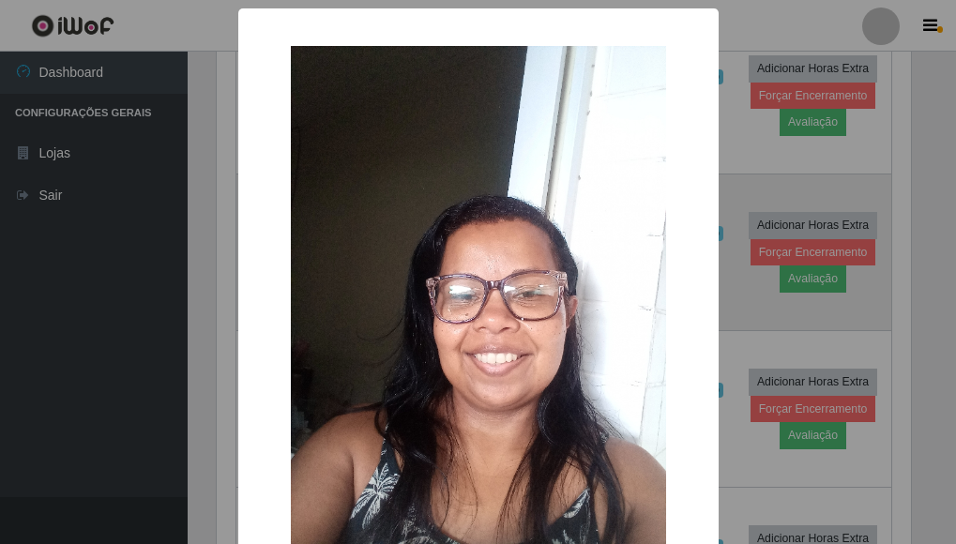
scroll to position [390, 699]
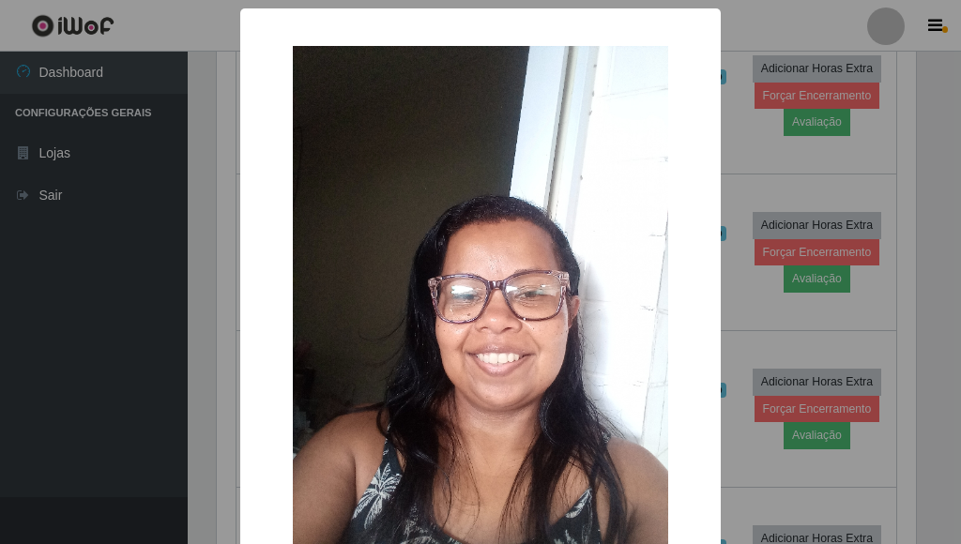
click at [172, 285] on div "× OK Cancel" at bounding box center [480, 272] width 961 height 544
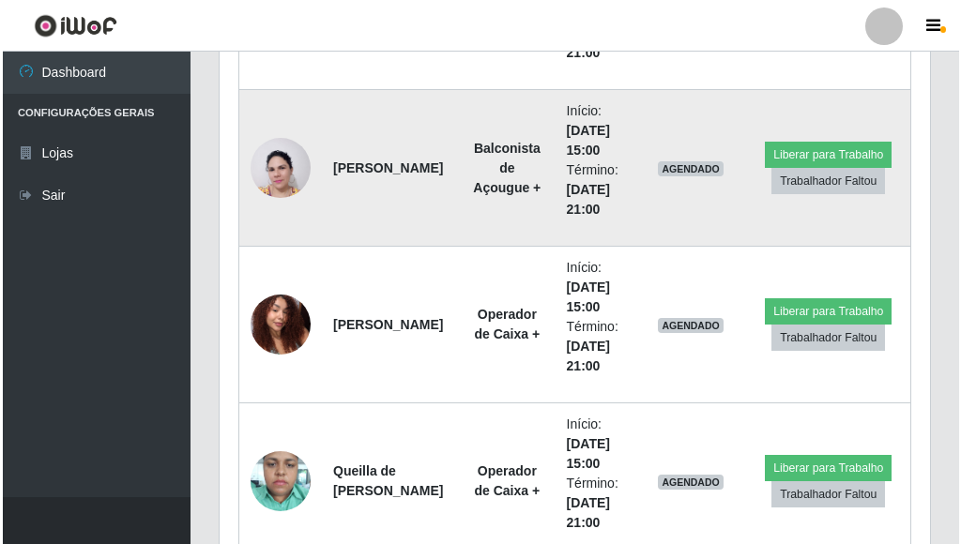
scroll to position [2433, 0]
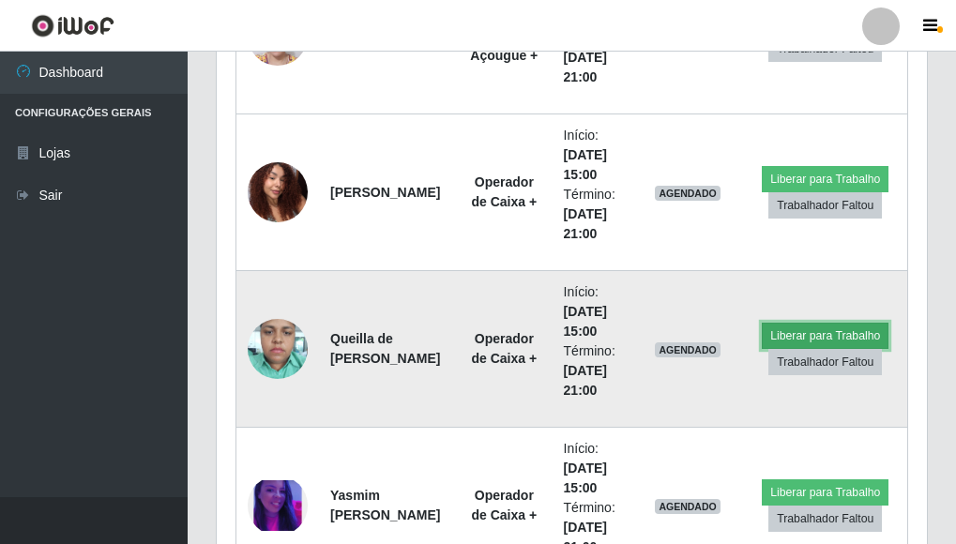
click at [833, 335] on button "Liberar para Trabalho" at bounding box center [825, 336] width 127 height 26
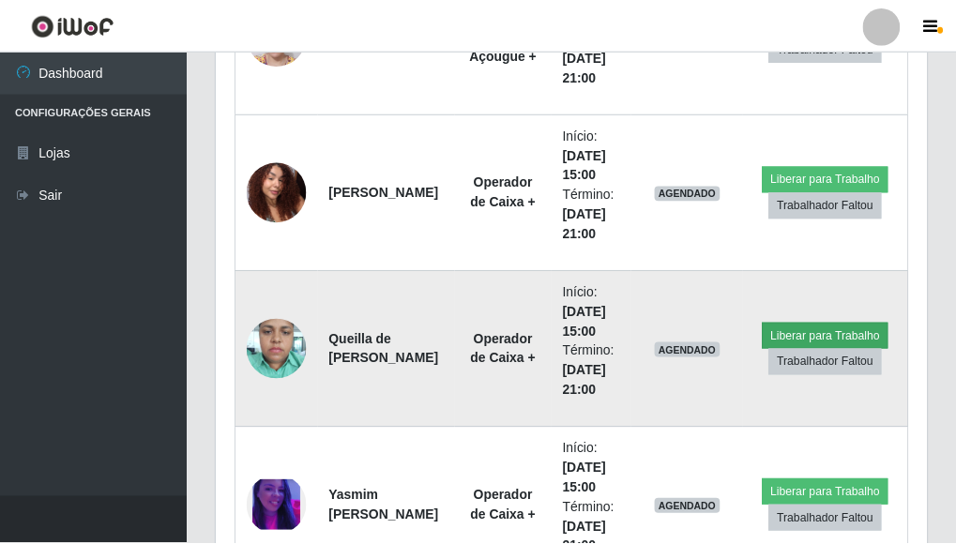
scroll to position [390, 699]
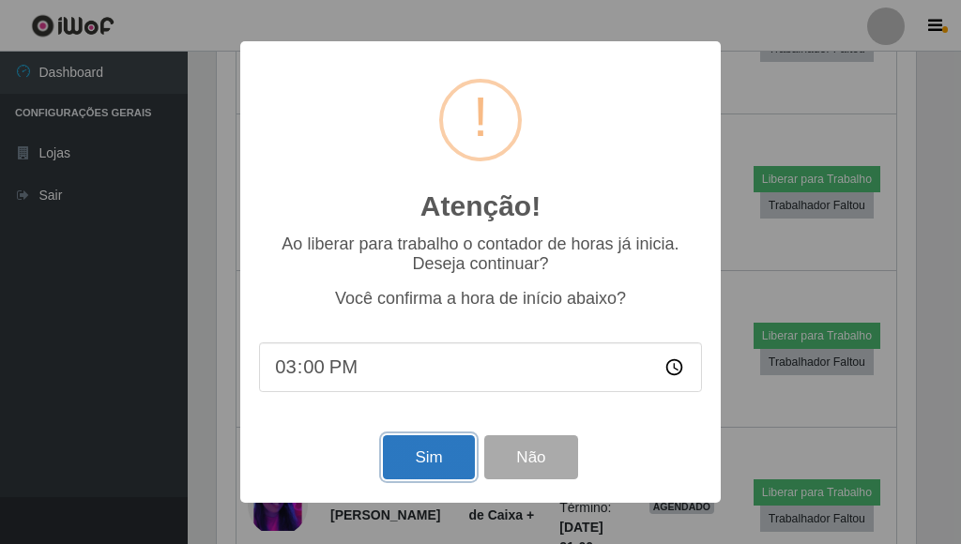
click at [428, 453] on button "Sim" at bounding box center [428, 458] width 91 height 44
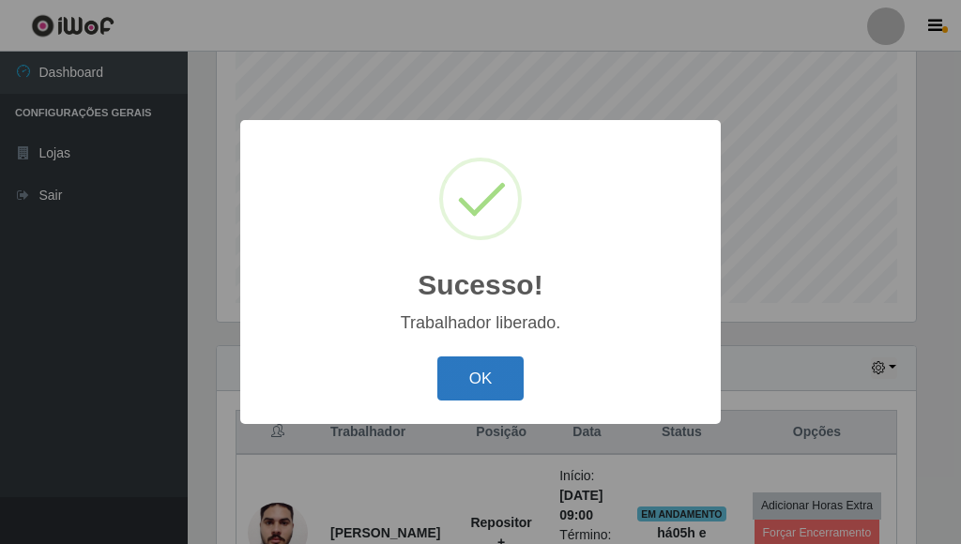
click at [507, 385] on button "OK" at bounding box center [480, 379] width 87 height 44
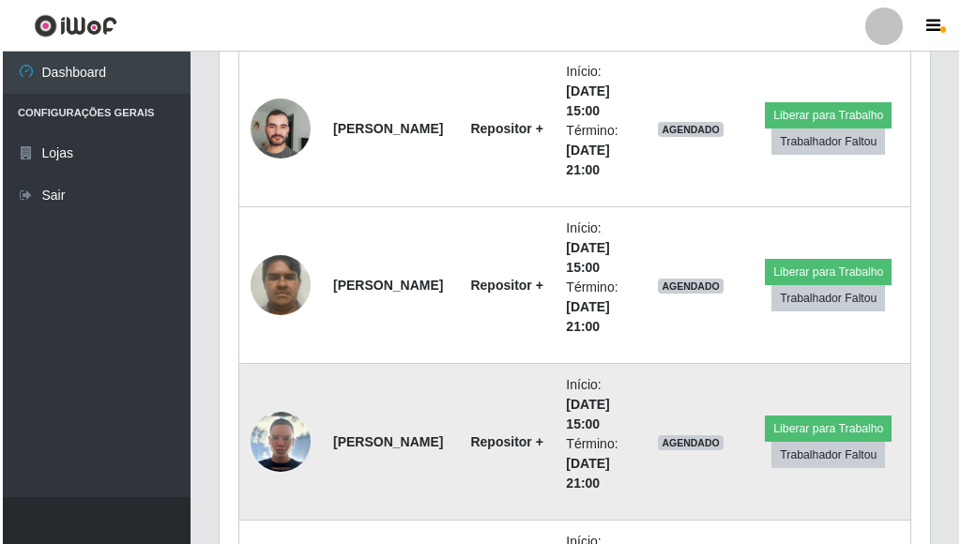
scroll to position [1964, 0]
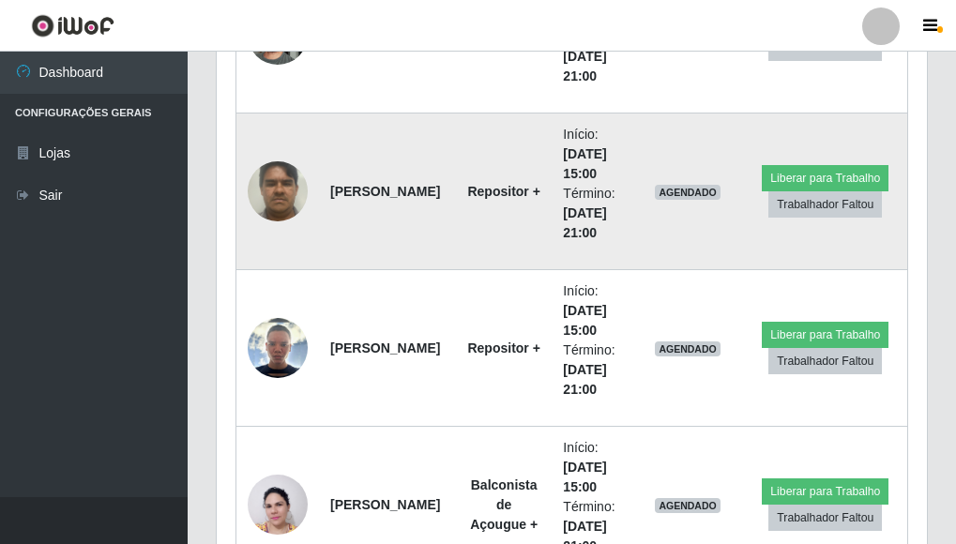
click at [287, 199] on img at bounding box center [278, 191] width 60 height 80
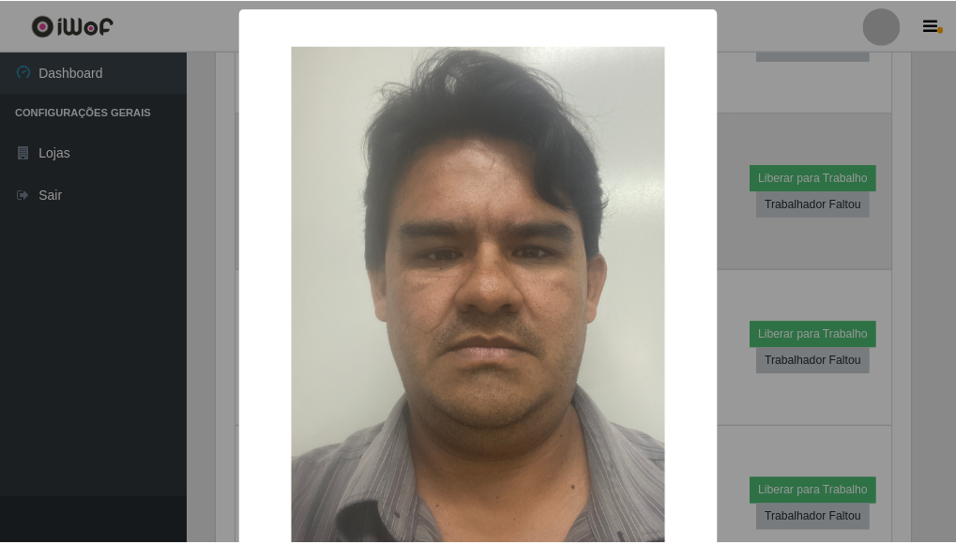
scroll to position [390, 699]
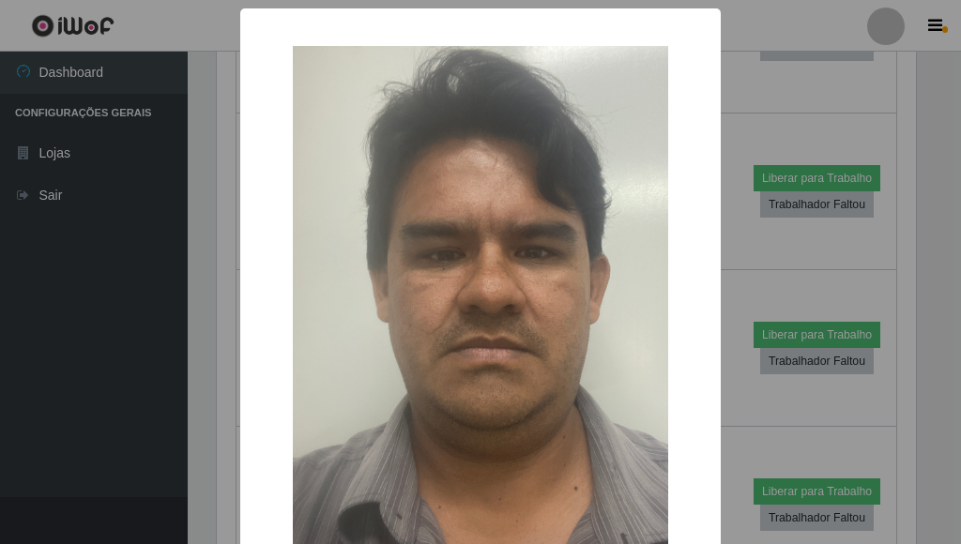
click at [361, 247] on img at bounding box center [480, 296] width 375 height 500
click at [177, 343] on div "× OK Cancel" at bounding box center [480, 272] width 961 height 544
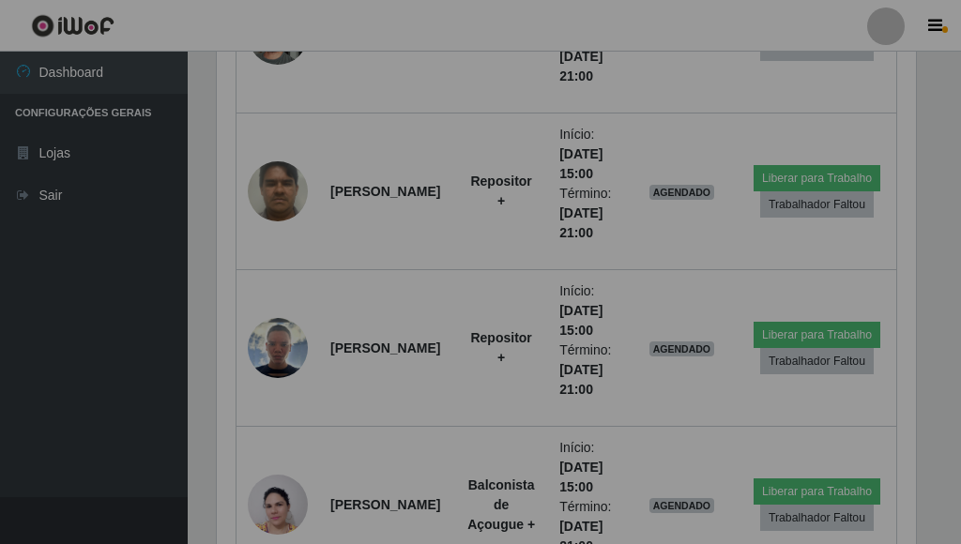
scroll to position [390, 711]
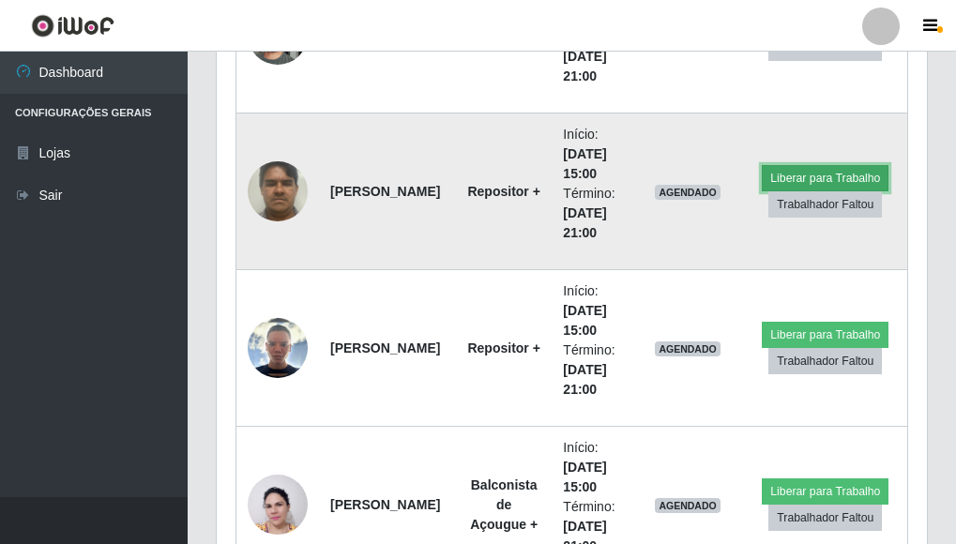
click at [797, 181] on button "Liberar para Trabalho" at bounding box center [825, 178] width 127 height 26
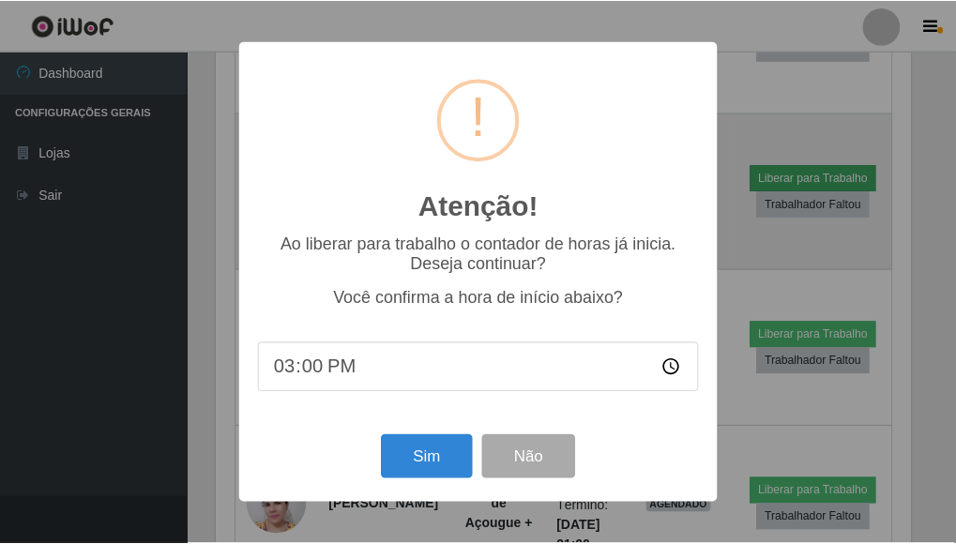
scroll to position [390, 699]
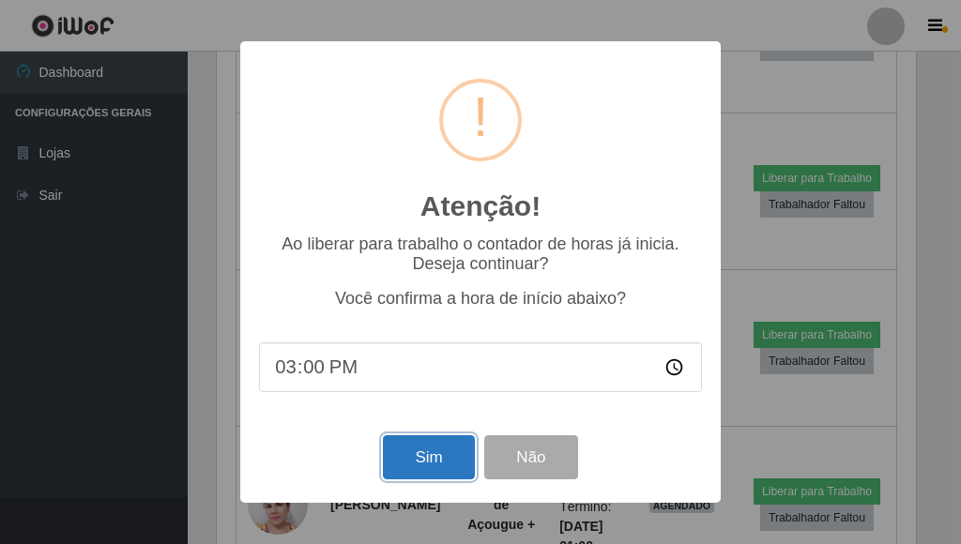
click at [443, 451] on button "Sim" at bounding box center [428, 458] width 91 height 44
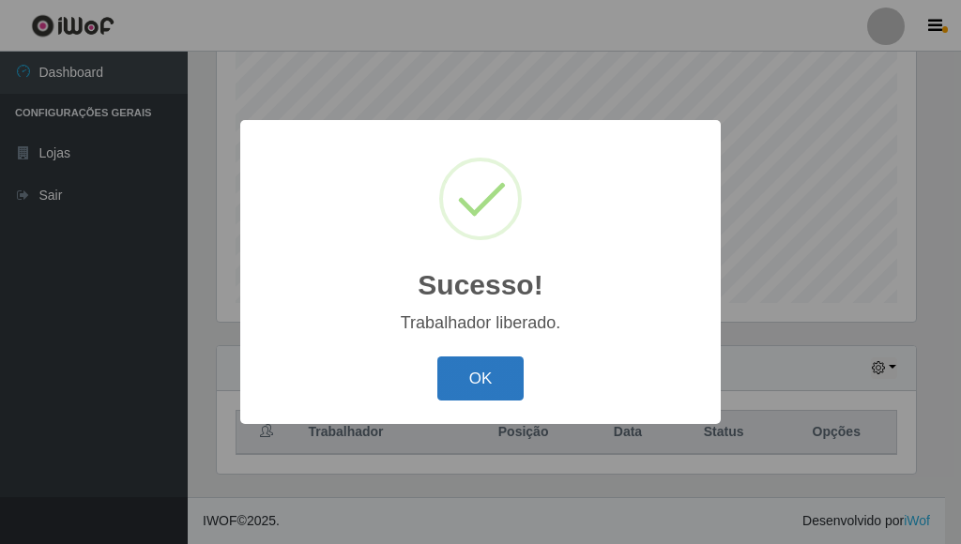
click at [462, 371] on button "OK" at bounding box center [480, 379] width 87 height 44
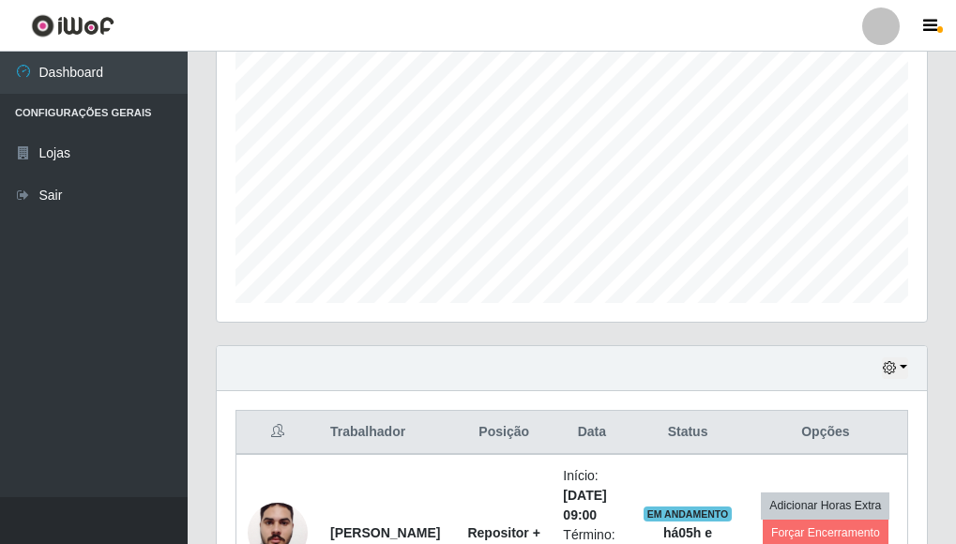
scroll to position [938236, 937915]
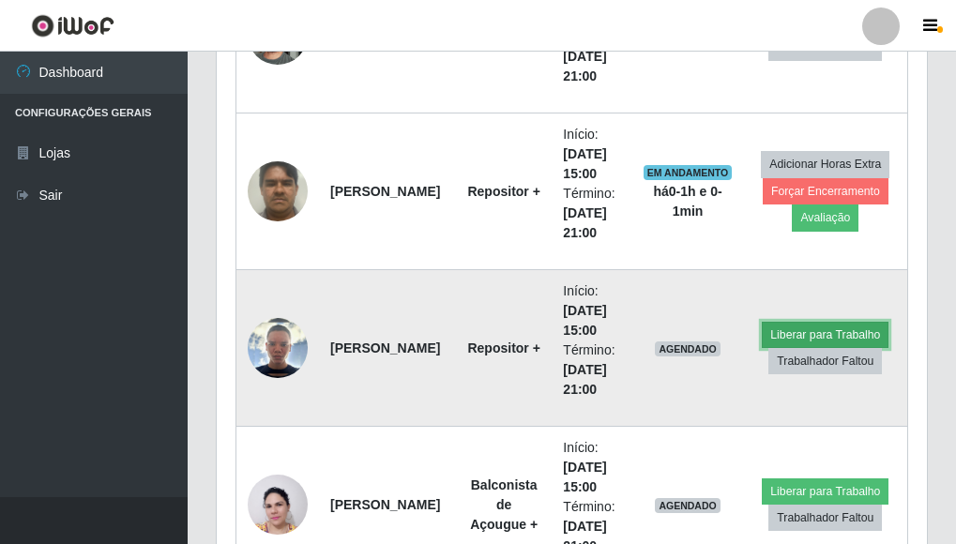
click at [797, 332] on button "Liberar para Trabalho" at bounding box center [825, 335] width 127 height 26
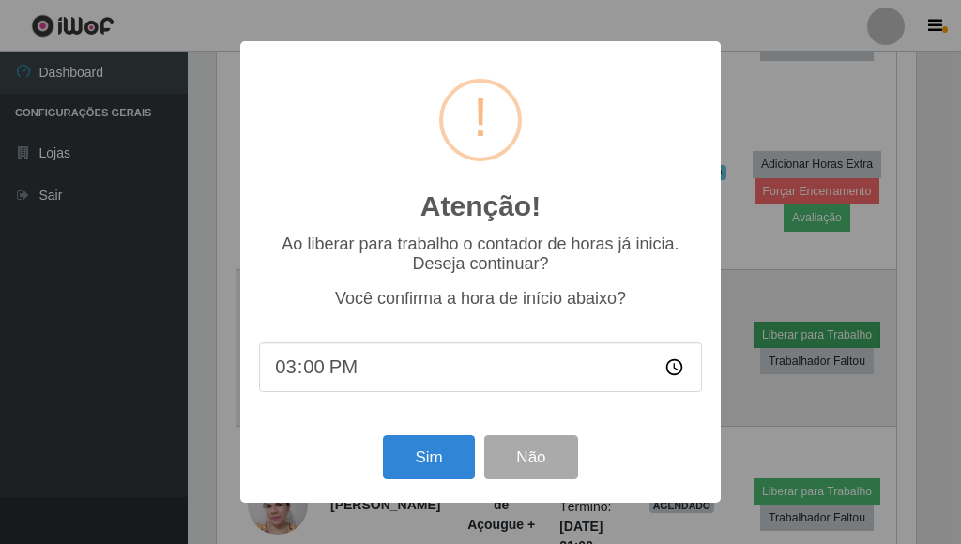
scroll to position [938236, 937926]
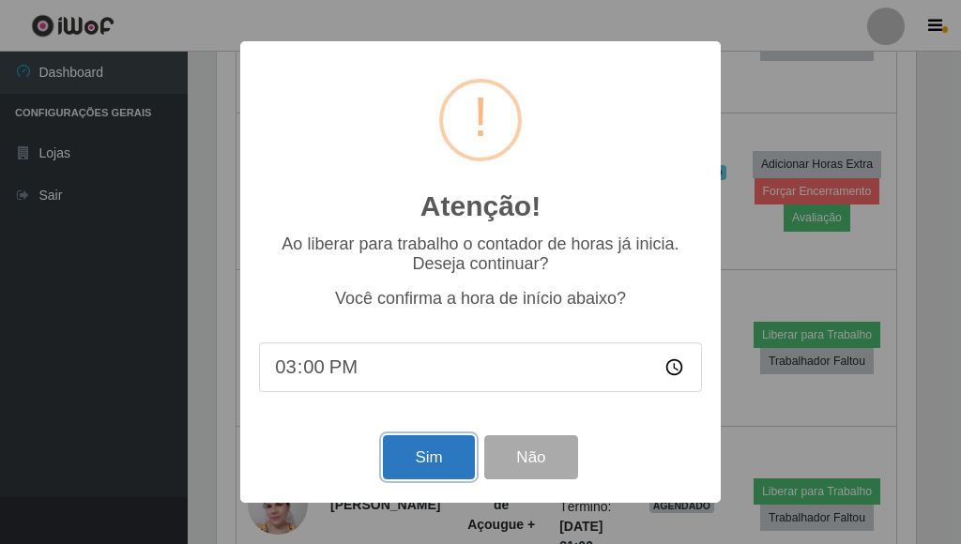
drag, startPoint x: 429, startPoint y: 470, endPoint x: 437, endPoint y: 466, distance: 9.7
click at [437, 466] on button "Sim" at bounding box center [428, 458] width 91 height 44
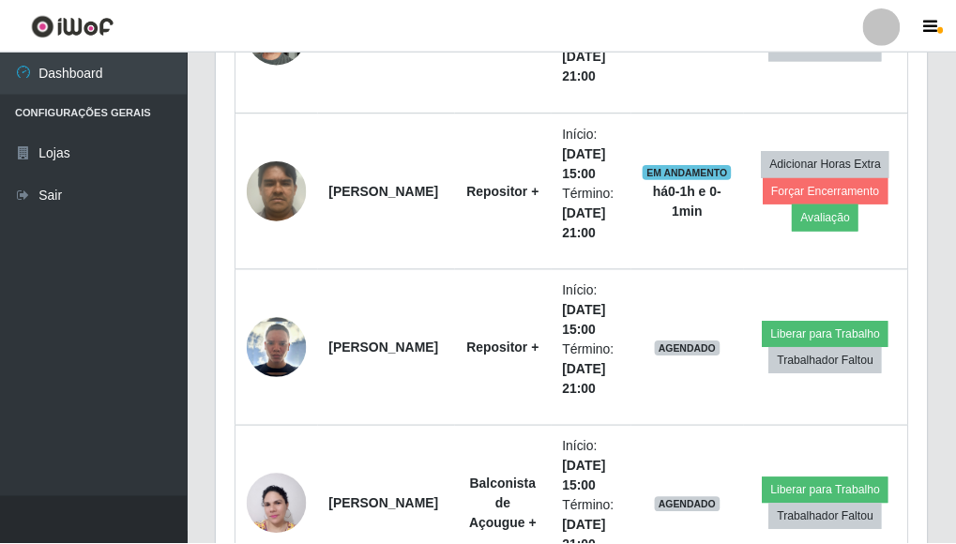
scroll to position [938236, 937915]
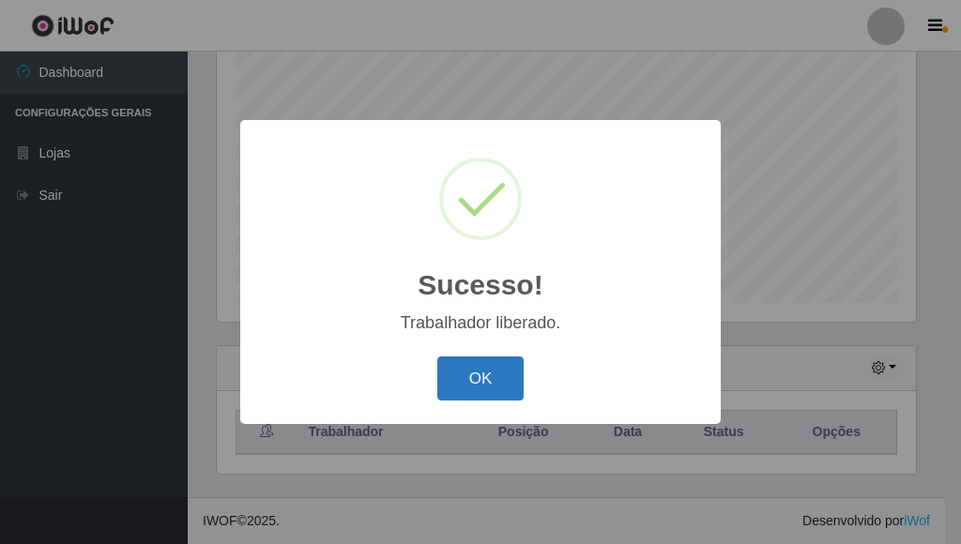
click at [519, 387] on button "OK" at bounding box center [480, 379] width 87 height 44
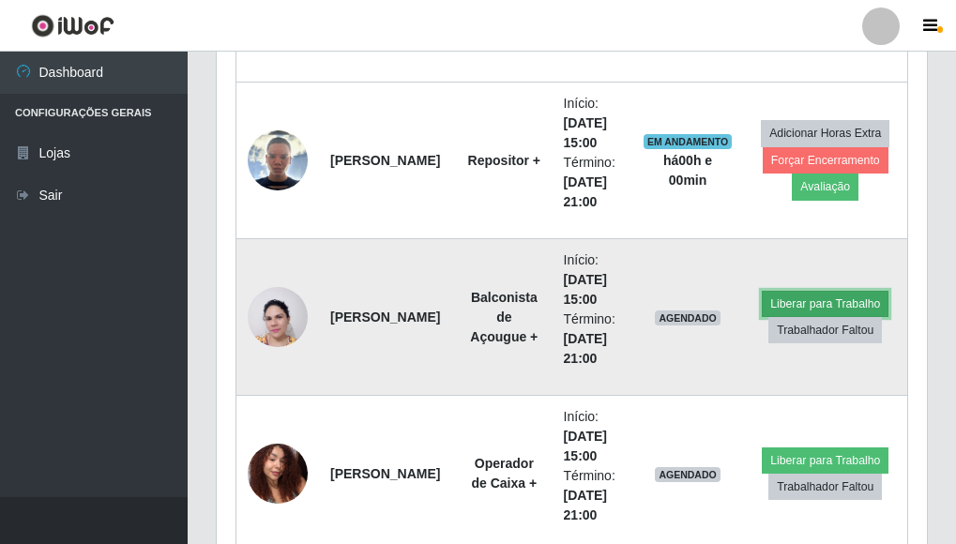
click at [811, 306] on button "Liberar para Trabalho" at bounding box center [825, 304] width 127 height 26
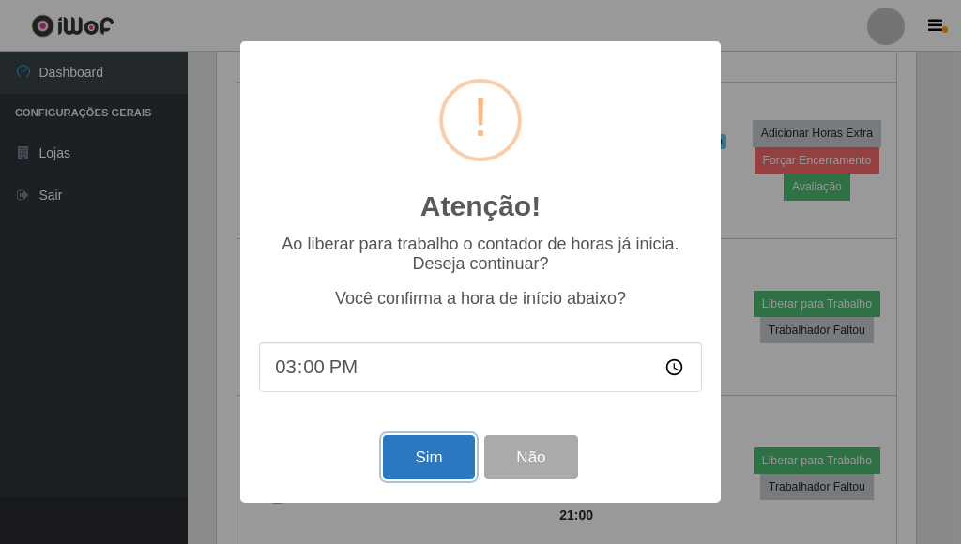
click at [433, 466] on button "Sim" at bounding box center [428, 458] width 91 height 44
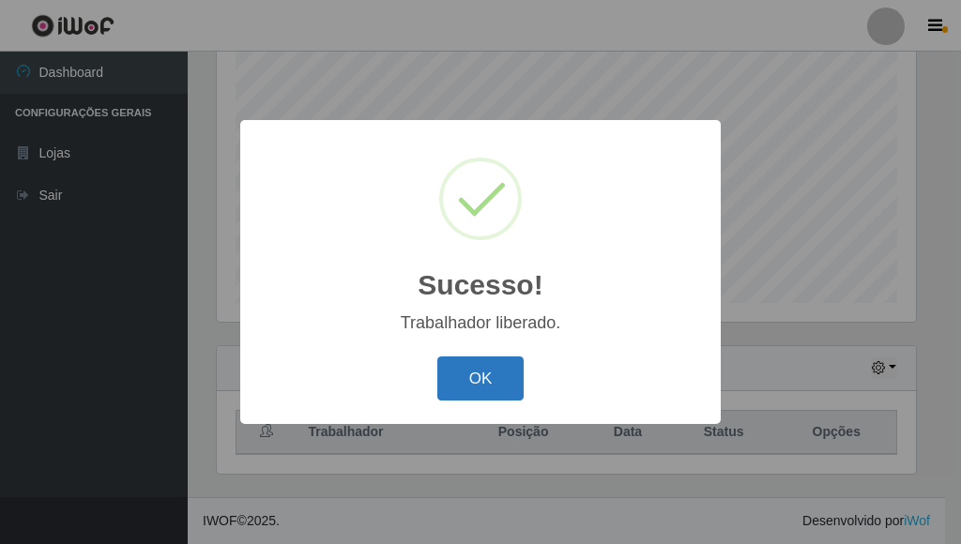
click at [512, 388] on button "OK" at bounding box center [480, 379] width 87 height 44
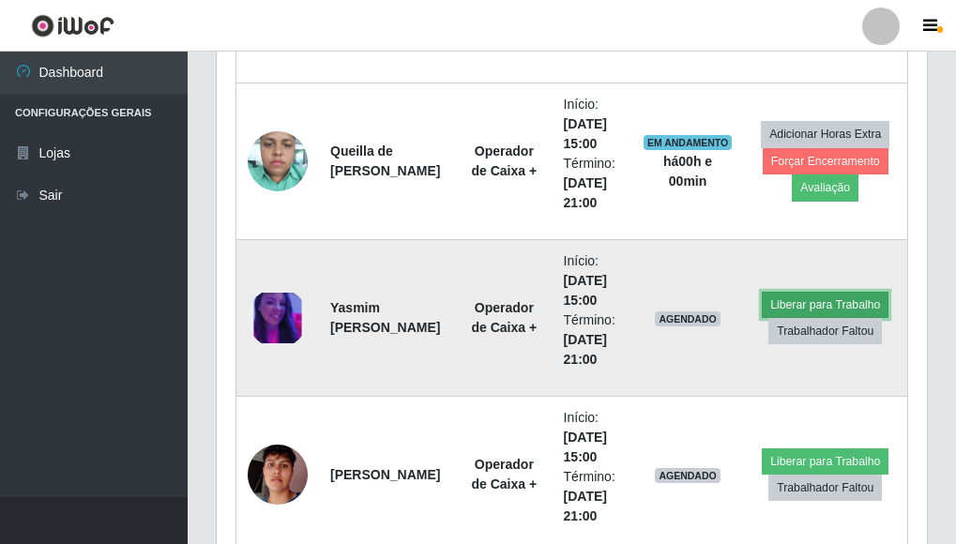
click at [804, 302] on button "Liberar para Trabalho" at bounding box center [825, 305] width 127 height 26
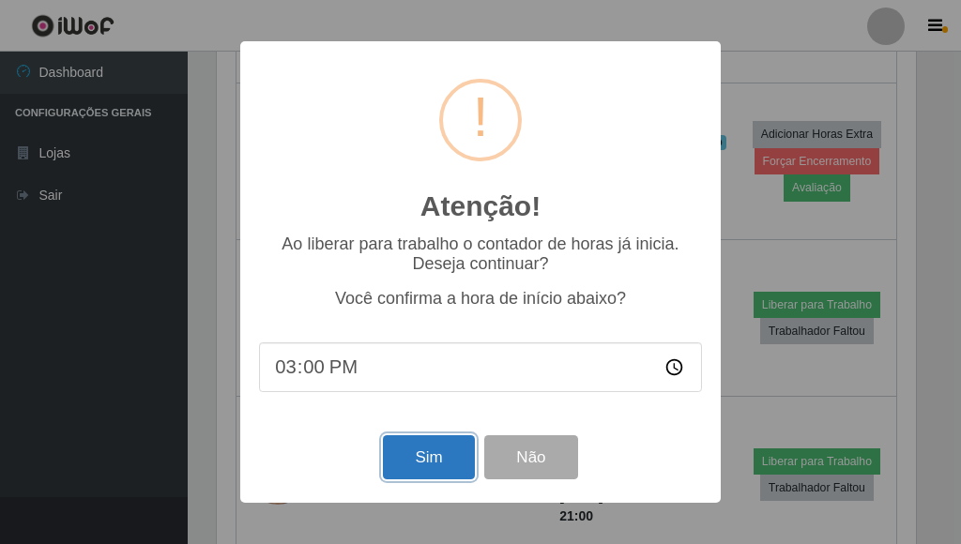
click at [410, 458] on button "Sim" at bounding box center [428, 458] width 91 height 44
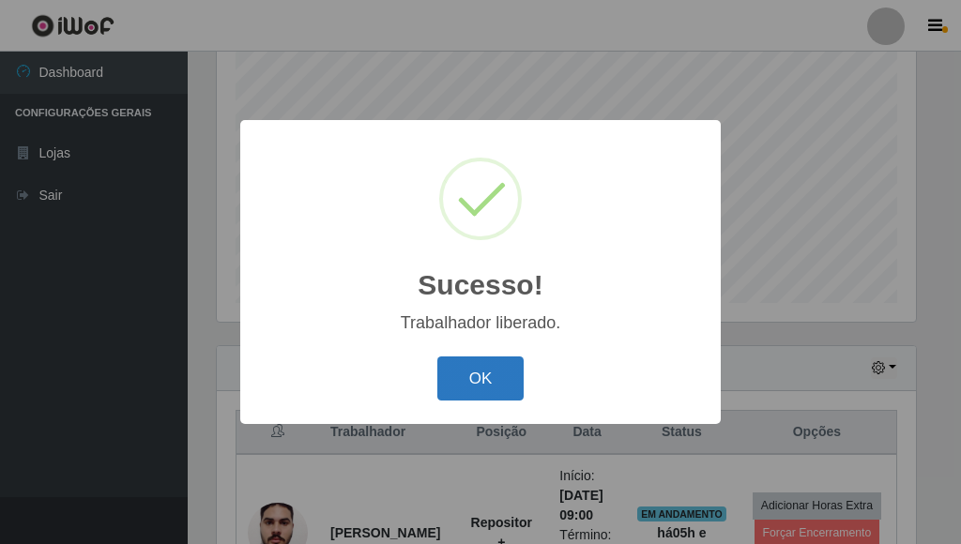
click at [502, 390] on button "OK" at bounding box center [480, 379] width 87 height 44
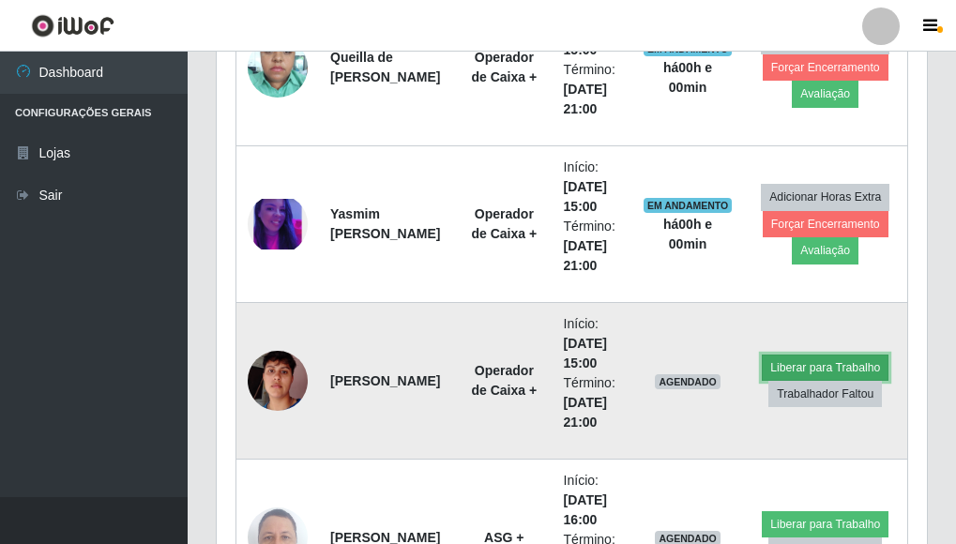
click at [823, 369] on button "Liberar para Trabalho" at bounding box center [825, 368] width 127 height 26
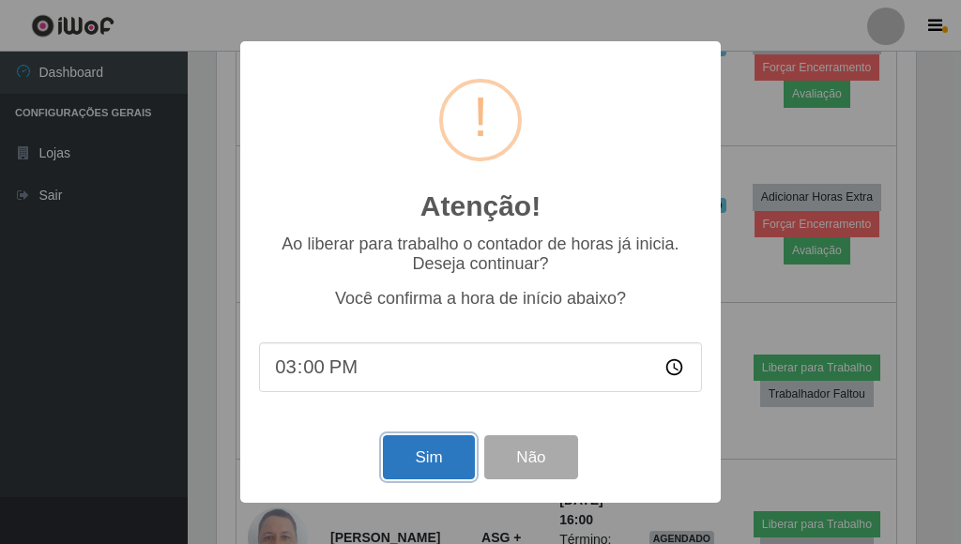
click at [433, 450] on button "Sim" at bounding box center [428, 458] width 91 height 44
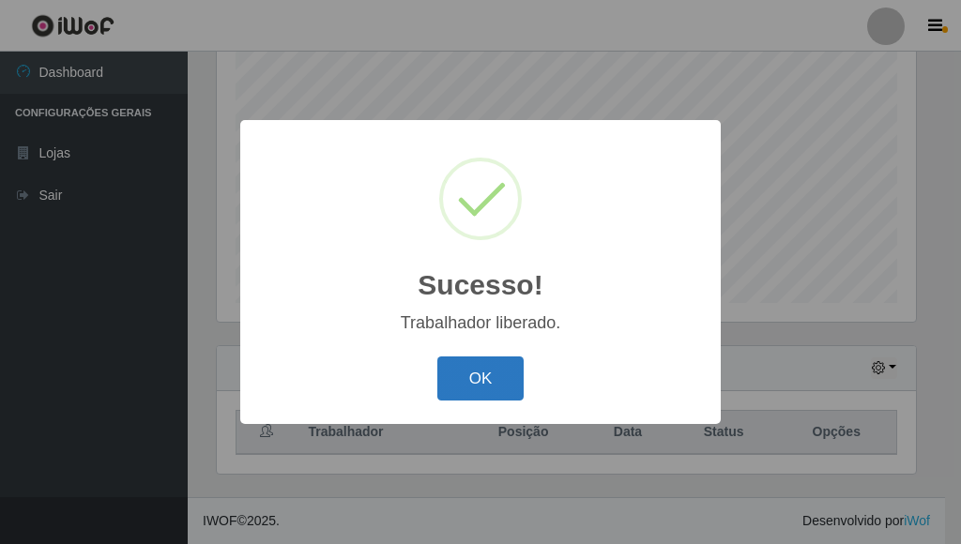
click at [497, 385] on button "OK" at bounding box center [480, 379] width 87 height 44
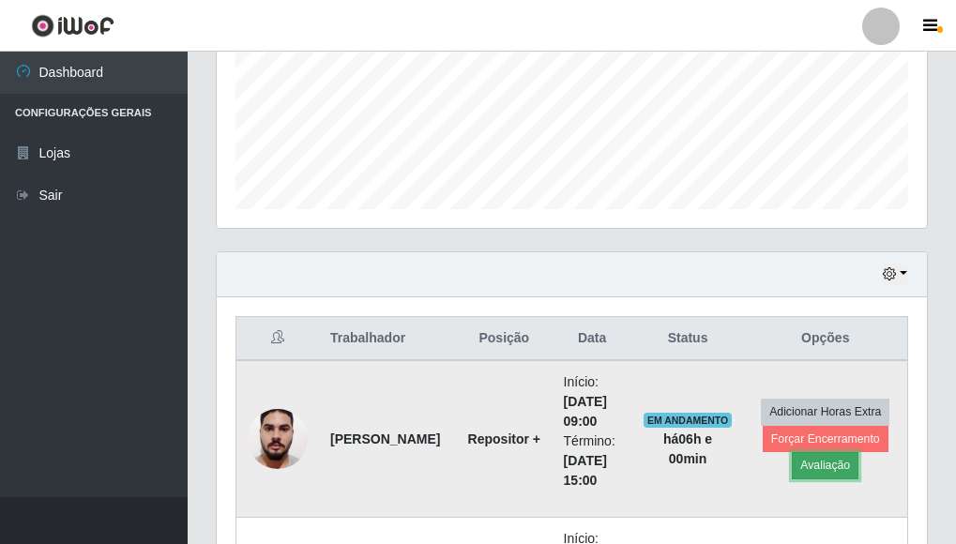
click at [818, 463] on button "Avaliação" at bounding box center [825, 465] width 67 height 26
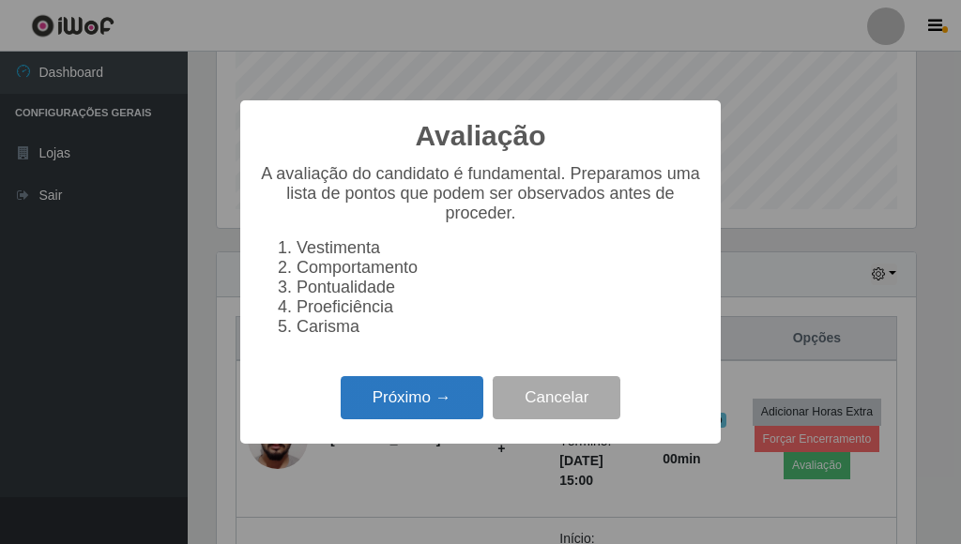
click at [424, 416] on button "Próximo →" at bounding box center [412, 398] width 143 height 44
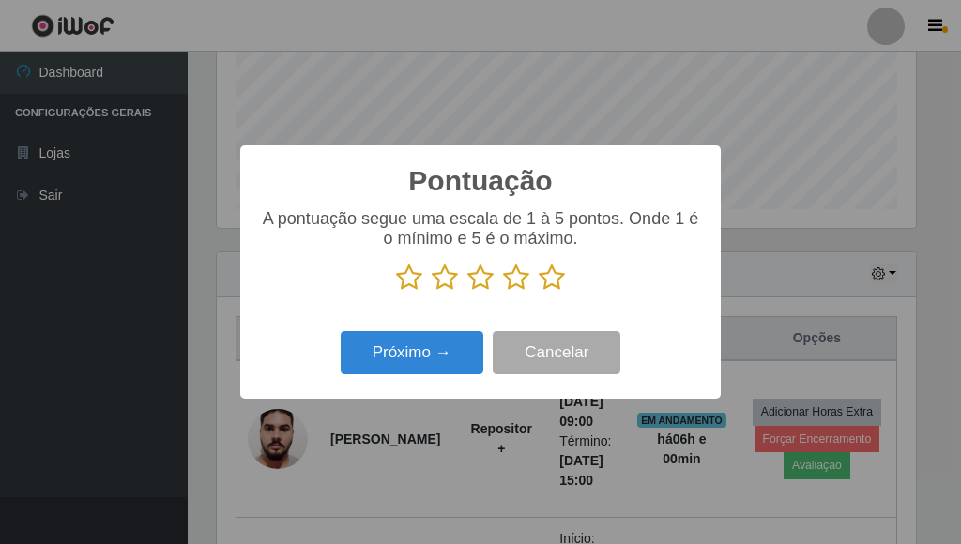
click at [554, 285] on icon at bounding box center [552, 278] width 26 height 28
click at [539, 292] on input "radio" at bounding box center [539, 292] width 0 height 0
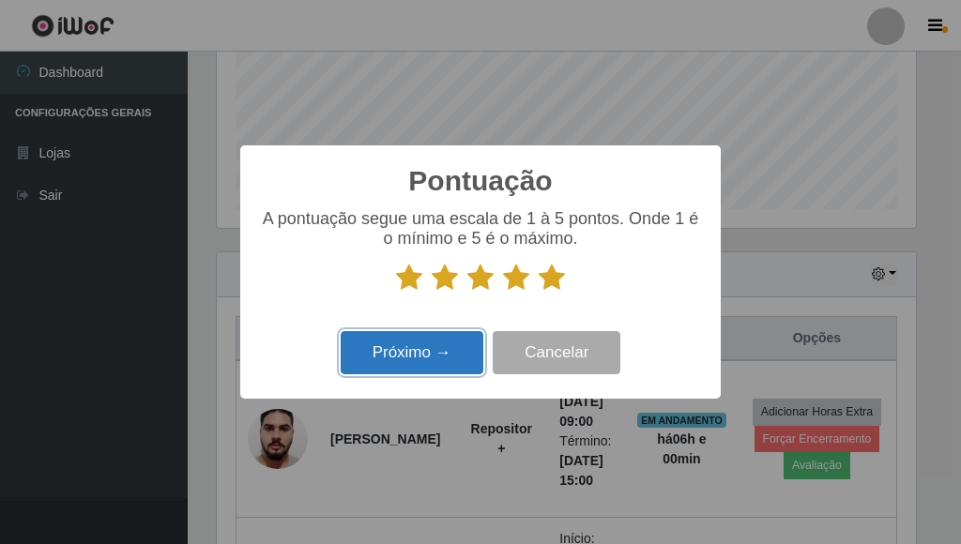
click at [410, 353] on button "Próximo →" at bounding box center [412, 353] width 143 height 44
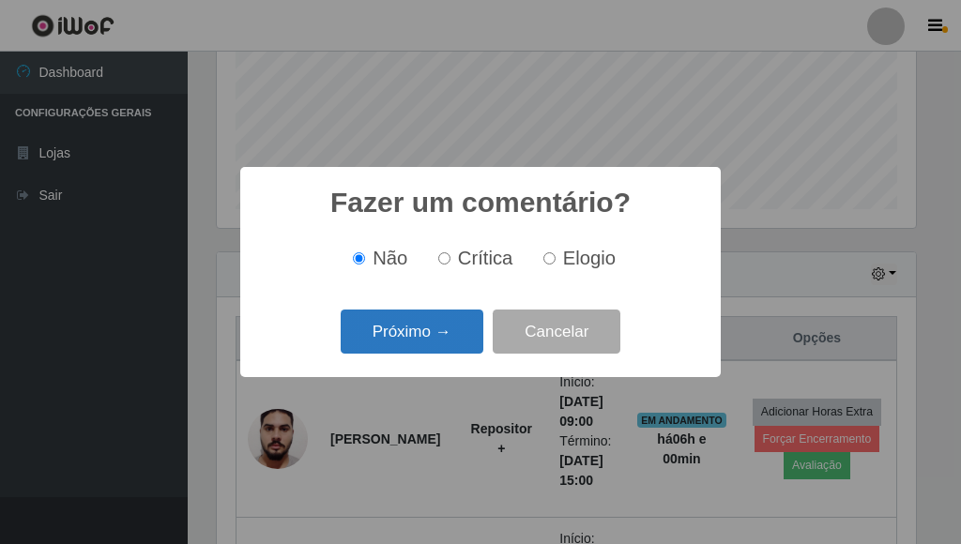
click at [426, 340] on button "Próximo →" at bounding box center [412, 332] width 143 height 44
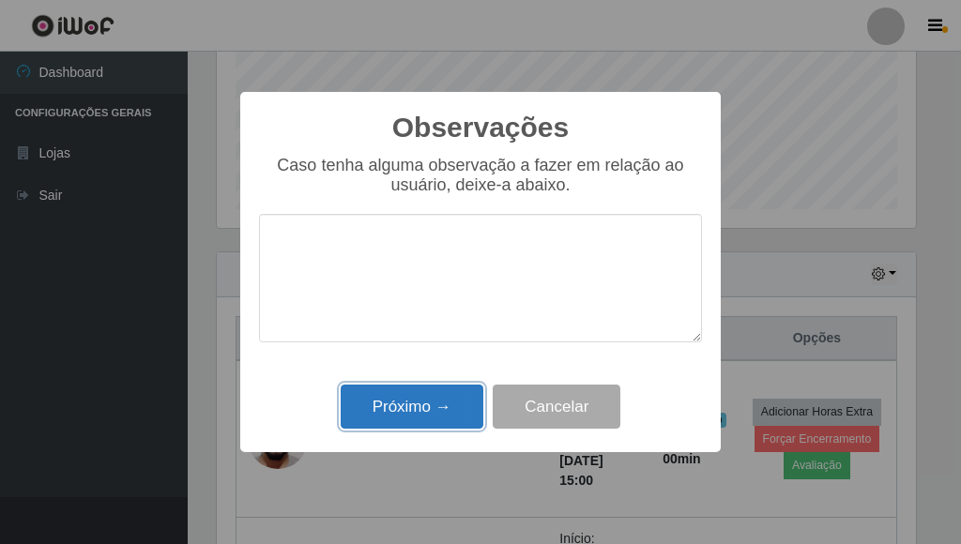
click at [423, 416] on button "Próximo →" at bounding box center [412, 407] width 143 height 44
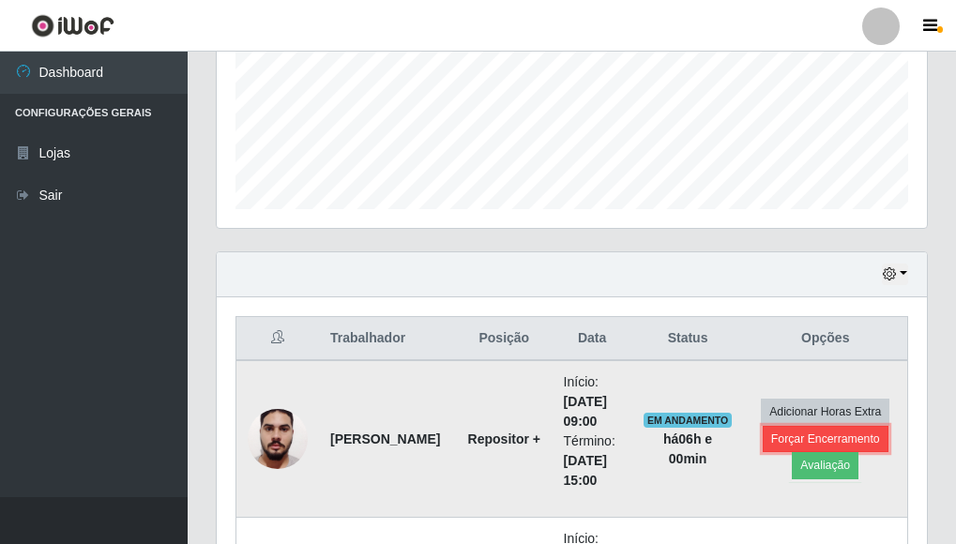
click at [824, 443] on button "Forçar Encerramento" at bounding box center [826, 439] width 126 height 26
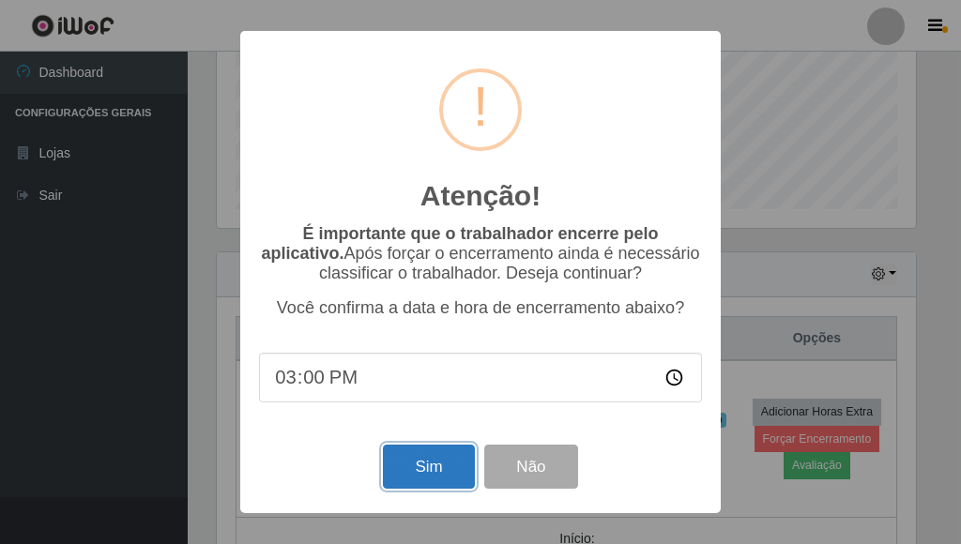
click at [443, 469] on button "Sim" at bounding box center [428, 467] width 91 height 44
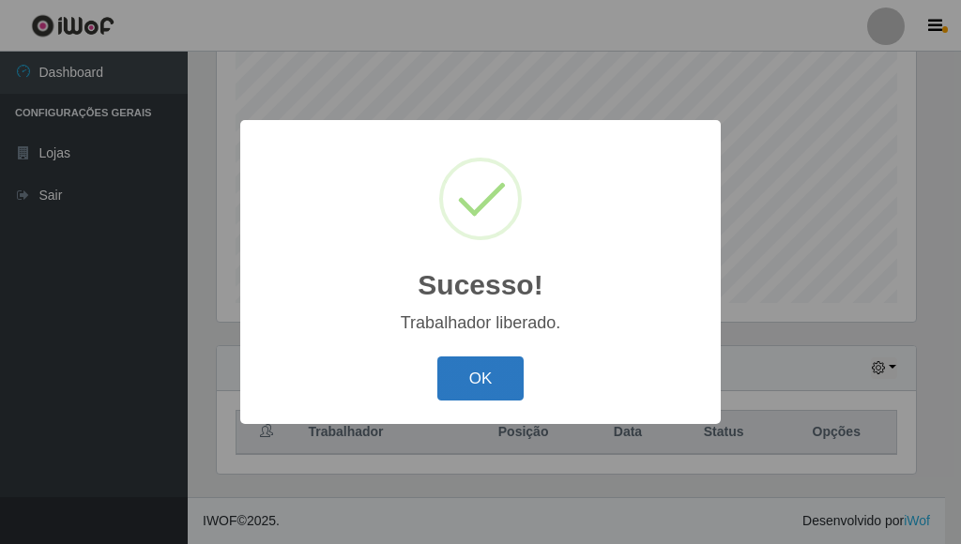
click at [466, 374] on button "OK" at bounding box center [480, 379] width 87 height 44
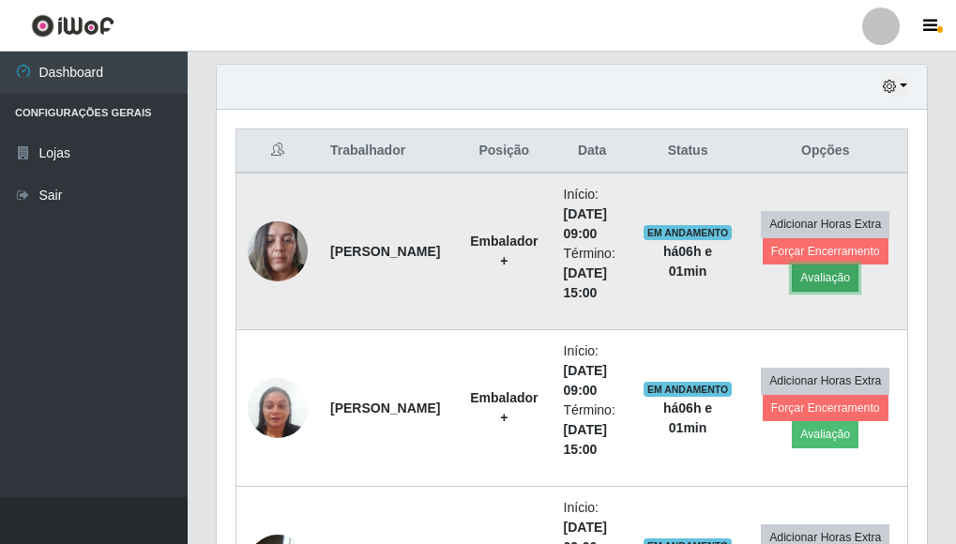
click at [822, 281] on button "Avaliação" at bounding box center [825, 278] width 67 height 26
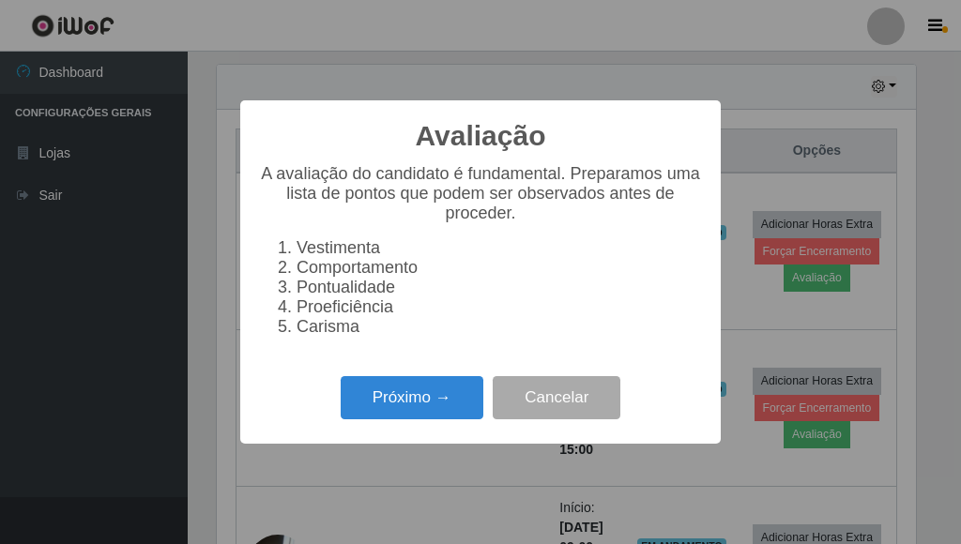
scroll to position [390, 699]
drag, startPoint x: 434, startPoint y: 415, endPoint x: 444, endPoint y: 419, distance: 11.0
click at [444, 419] on button "Próximo →" at bounding box center [412, 398] width 143 height 44
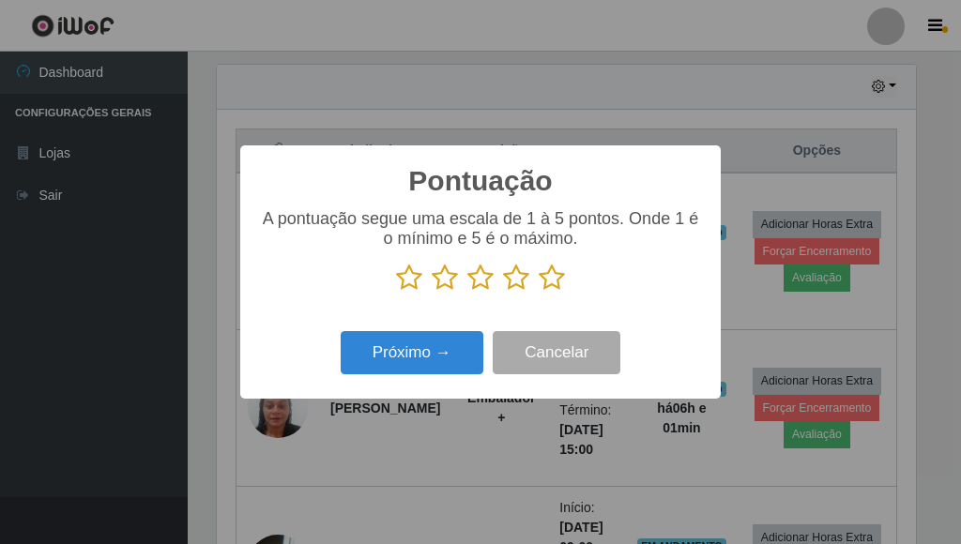
click at [553, 286] on icon at bounding box center [552, 278] width 26 height 28
click at [539, 292] on input "radio" at bounding box center [539, 292] width 0 height 0
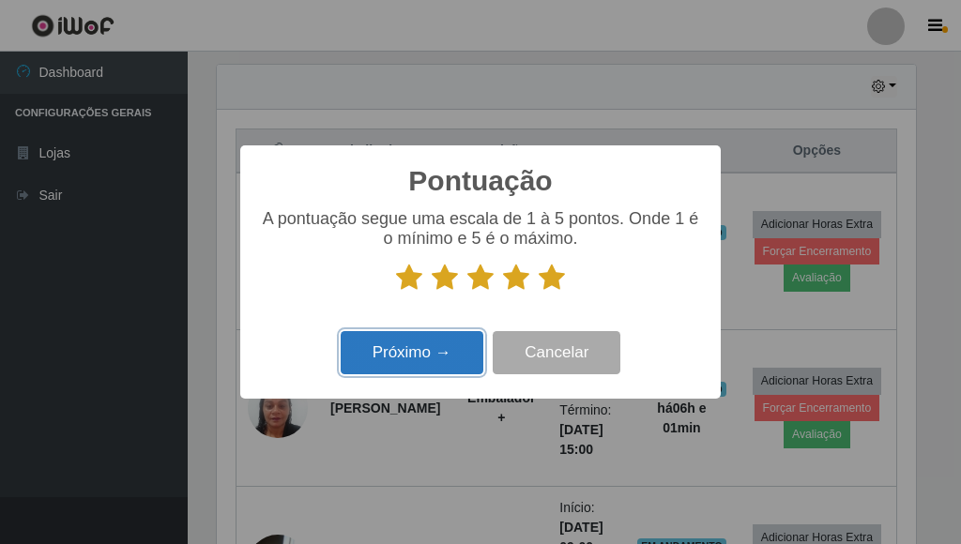
click at [451, 349] on button "Próximo →" at bounding box center [412, 353] width 143 height 44
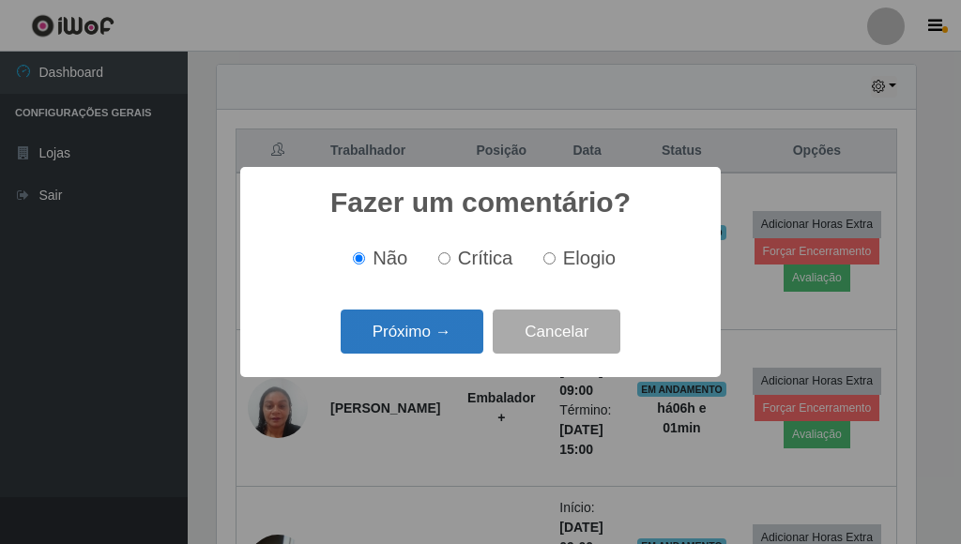
click at [435, 332] on button "Próximo →" at bounding box center [412, 332] width 143 height 44
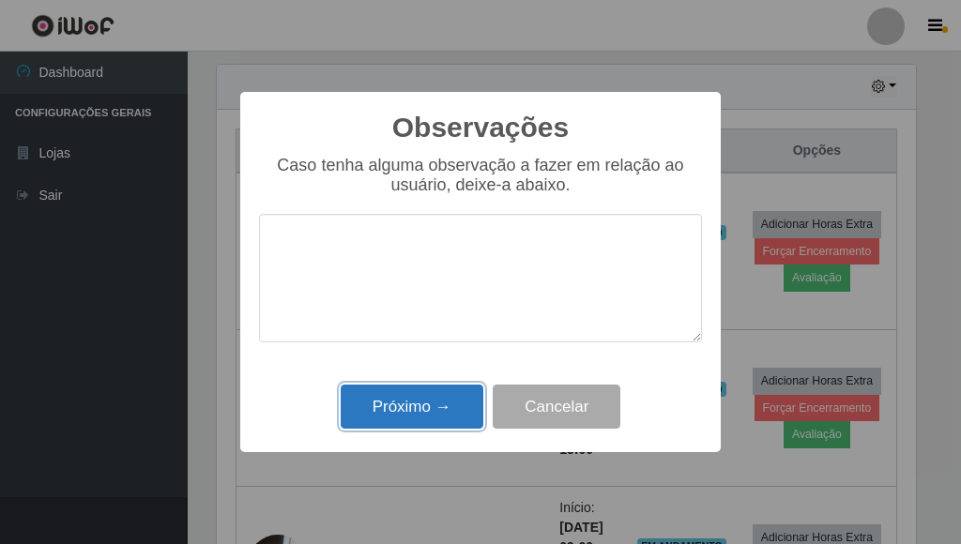
click at [419, 412] on button "Próximo →" at bounding box center [412, 407] width 143 height 44
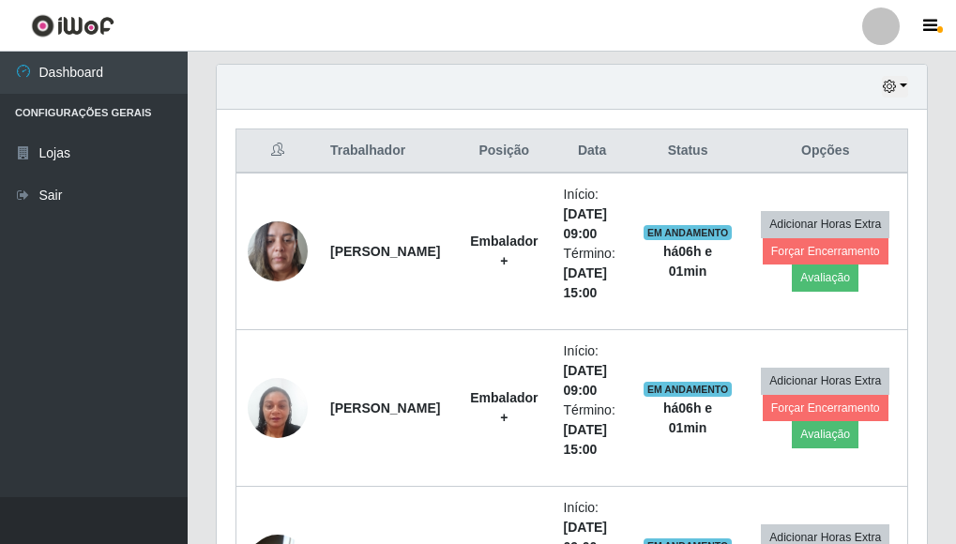
scroll to position [390, 711]
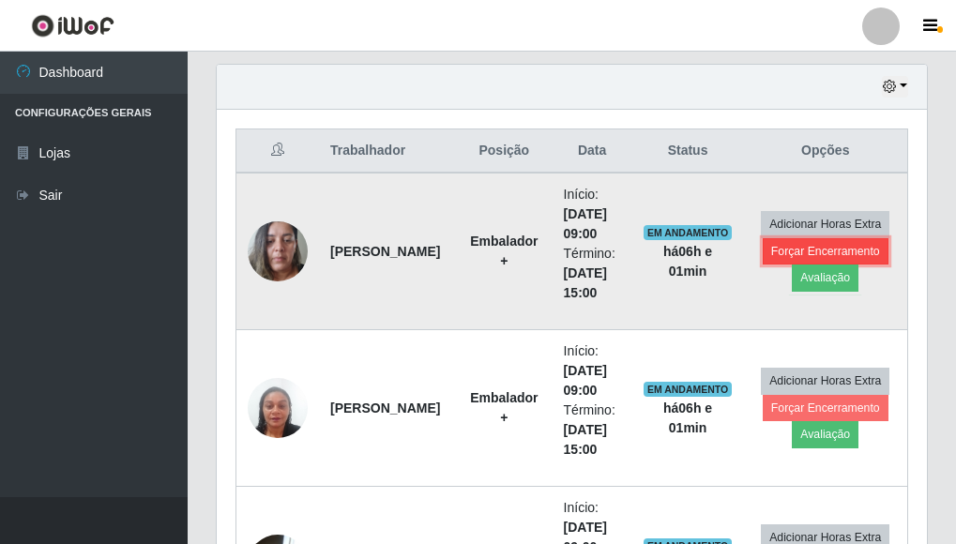
click at [823, 255] on button "Forçar Encerramento" at bounding box center [826, 251] width 126 height 26
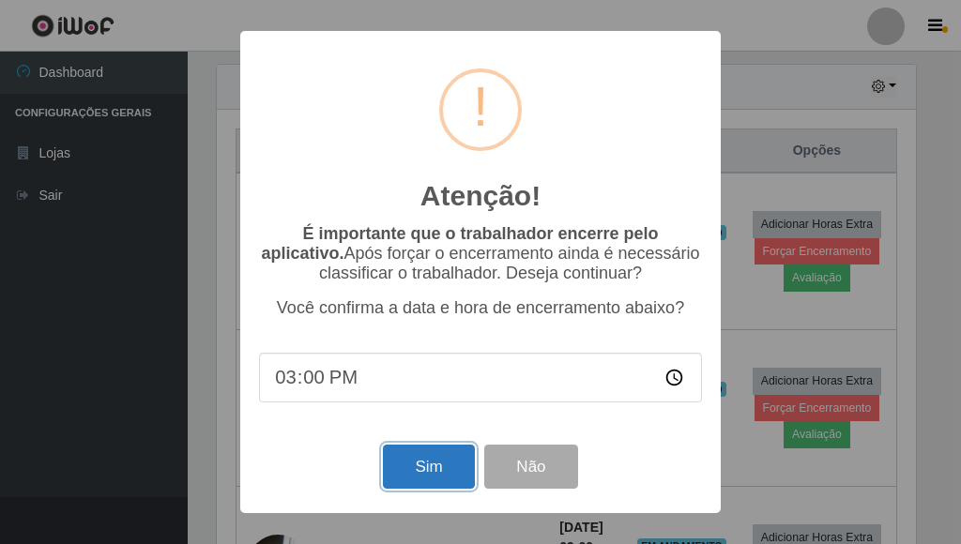
click at [436, 467] on button "Sim" at bounding box center [428, 467] width 91 height 44
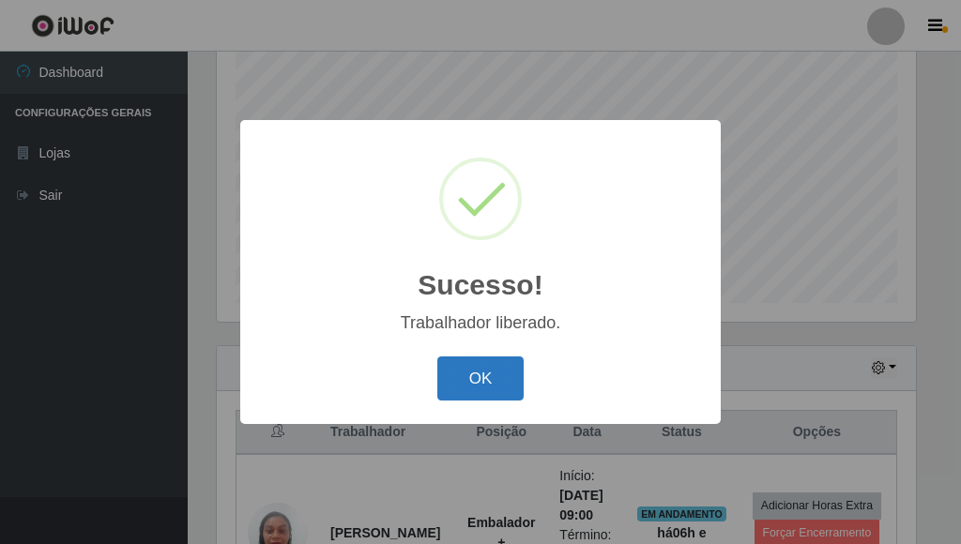
click at [487, 390] on button "OK" at bounding box center [480, 379] width 87 height 44
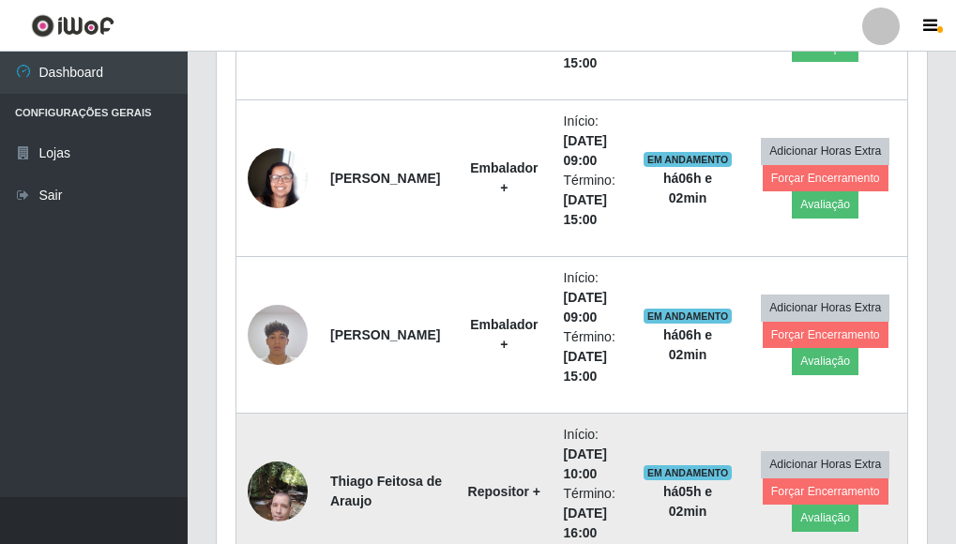
scroll to position [931, 0]
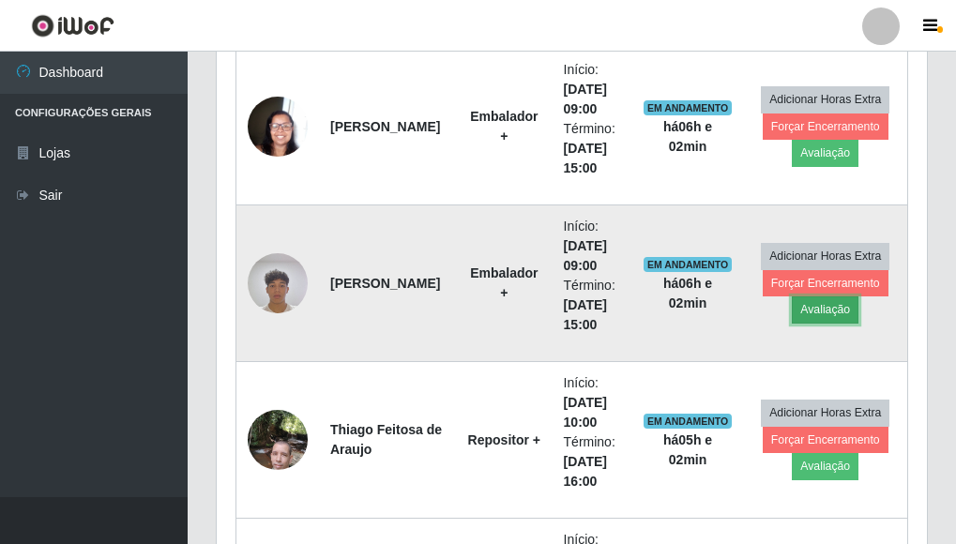
click at [832, 313] on button "Avaliação" at bounding box center [825, 310] width 67 height 26
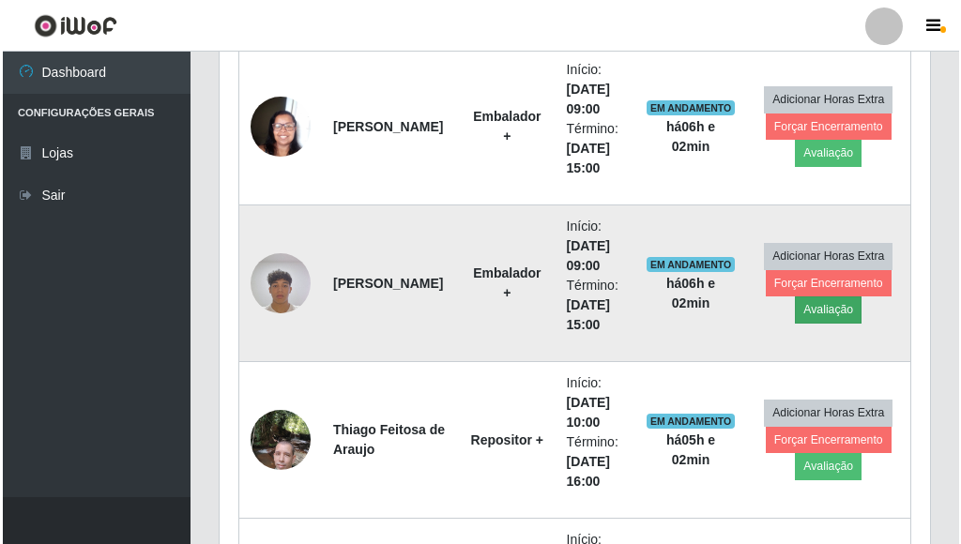
scroll to position [390, 699]
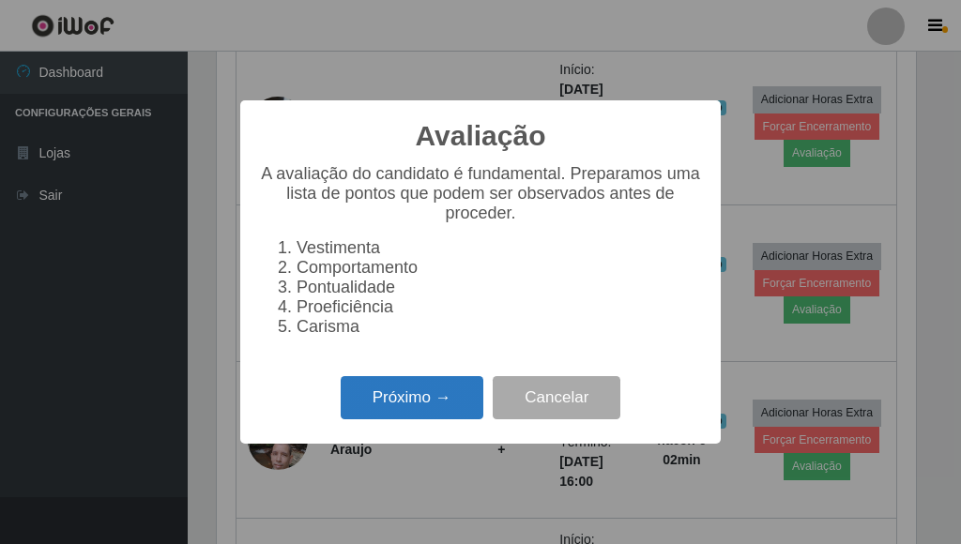
click at [433, 408] on button "Próximo →" at bounding box center [412, 398] width 143 height 44
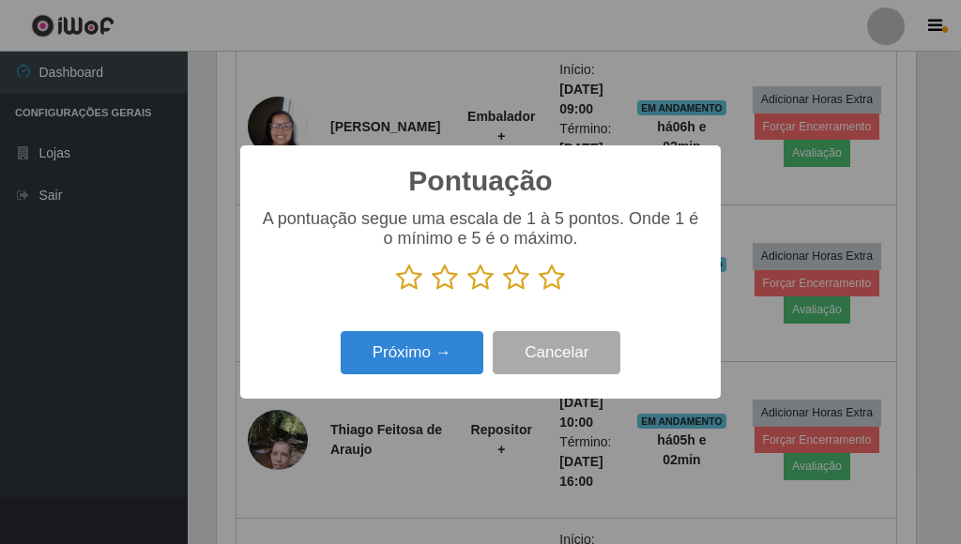
click at [557, 286] on icon at bounding box center [552, 278] width 26 height 28
click at [539, 292] on input "radio" at bounding box center [539, 292] width 0 height 0
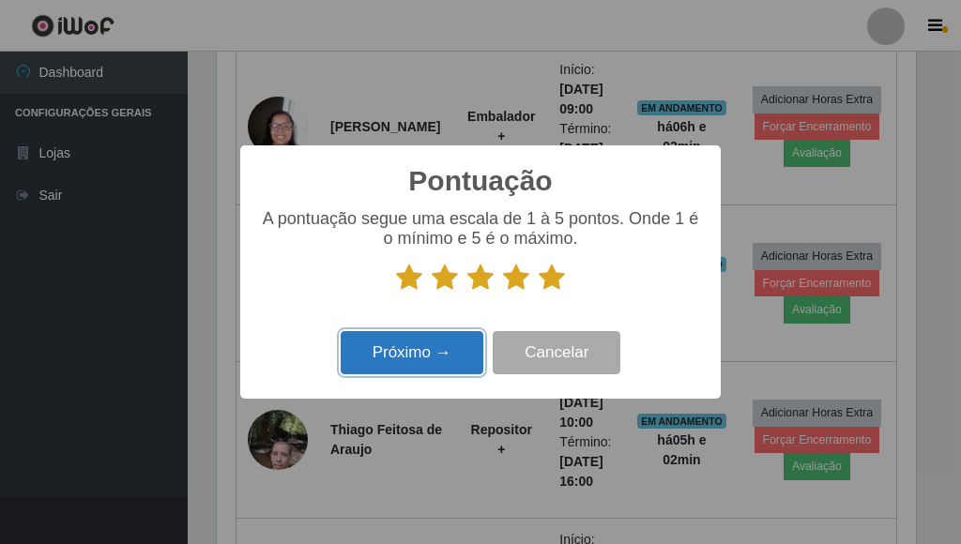
click at [428, 359] on button "Próximo →" at bounding box center [412, 353] width 143 height 44
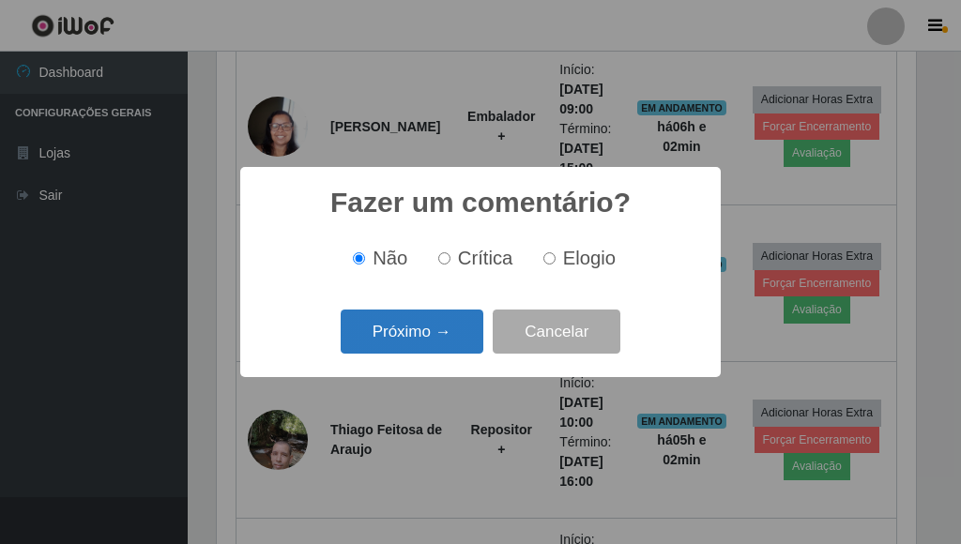
click at [442, 345] on button "Próximo →" at bounding box center [412, 332] width 143 height 44
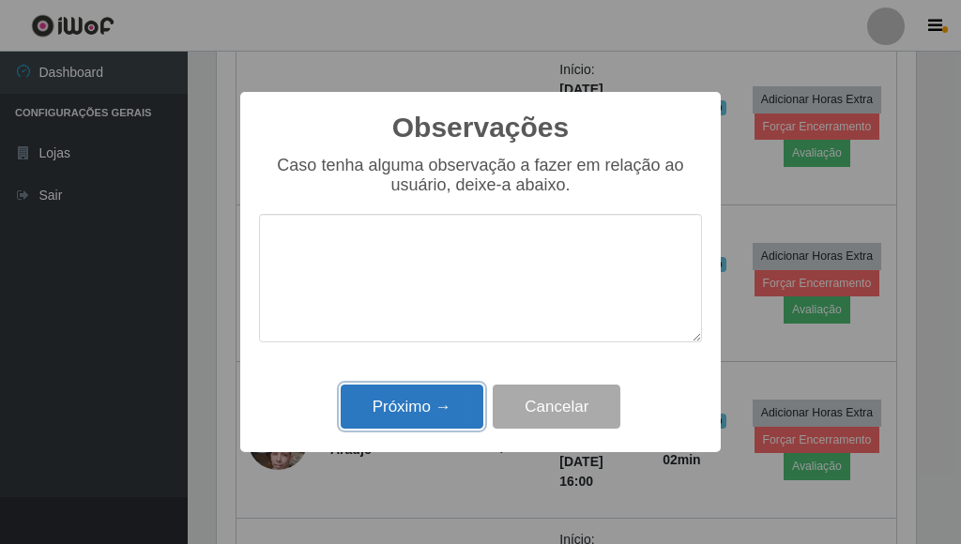
click at [392, 409] on button "Próximo →" at bounding box center [412, 407] width 143 height 44
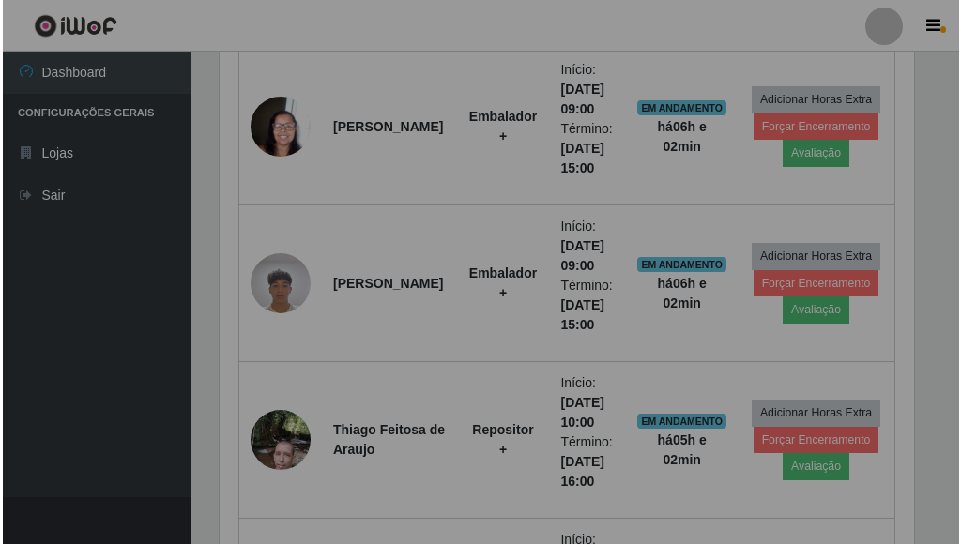
scroll to position [390, 711]
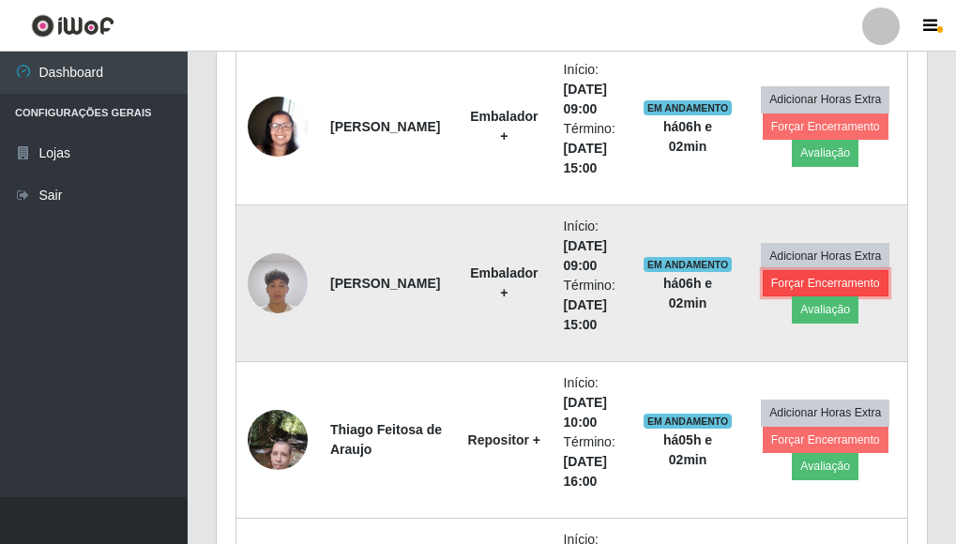
click at [818, 285] on button "Forçar Encerramento" at bounding box center [826, 283] width 126 height 26
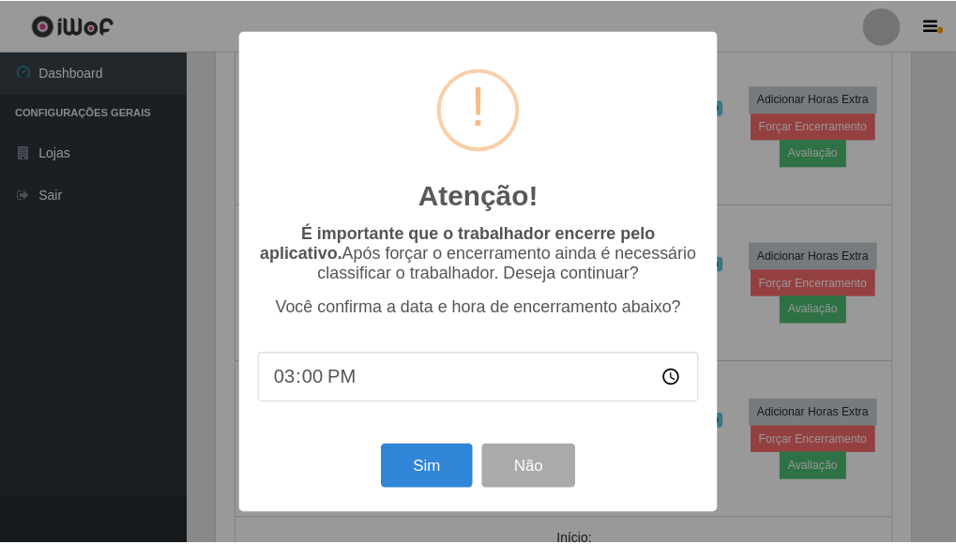
scroll to position [390, 699]
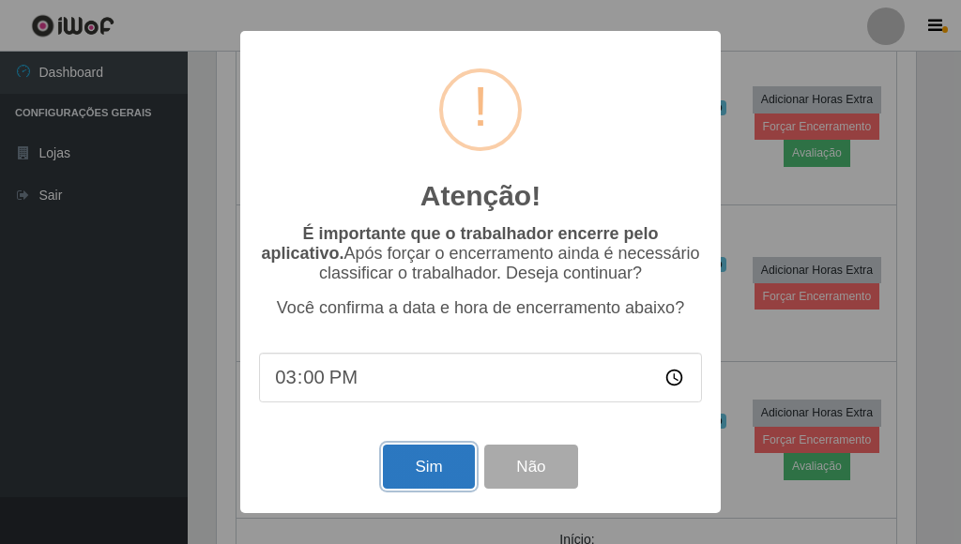
click at [425, 474] on button "Sim" at bounding box center [428, 467] width 91 height 44
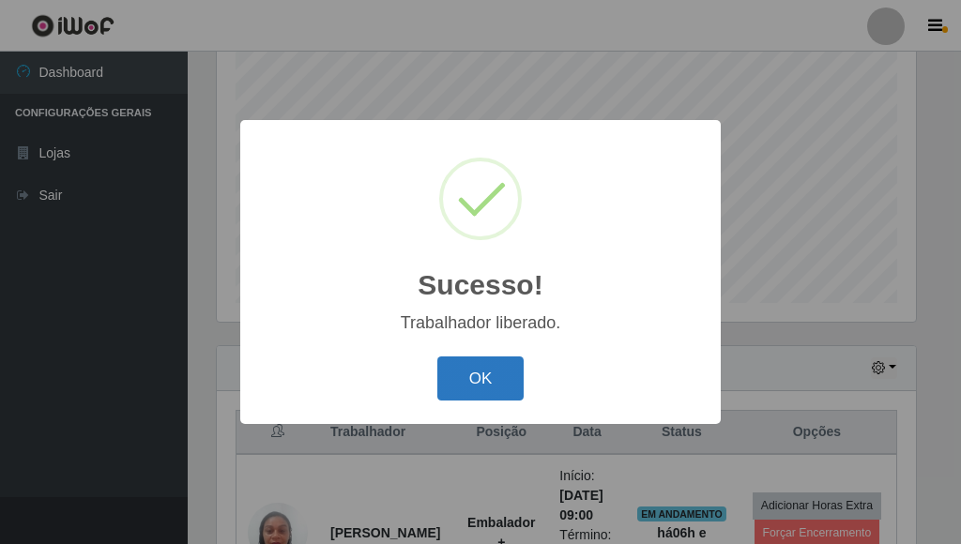
click at [491, 381] on button "OK" at bounding box center [480, 379] width 87 height 44
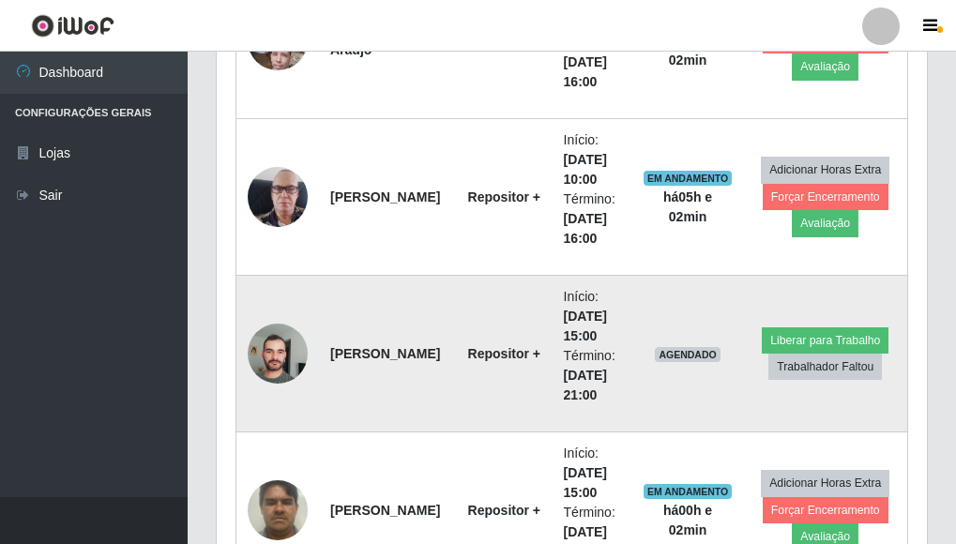
scroll to position [1213, 0]
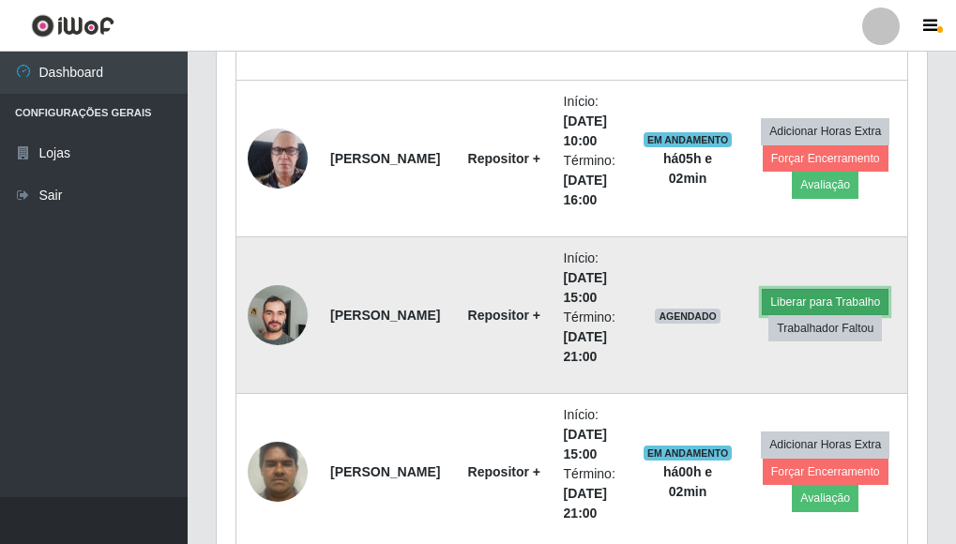
click at [802, 299] on button "Liberar para Trabalho" at bounding box center [825, 302] width 127 height 26
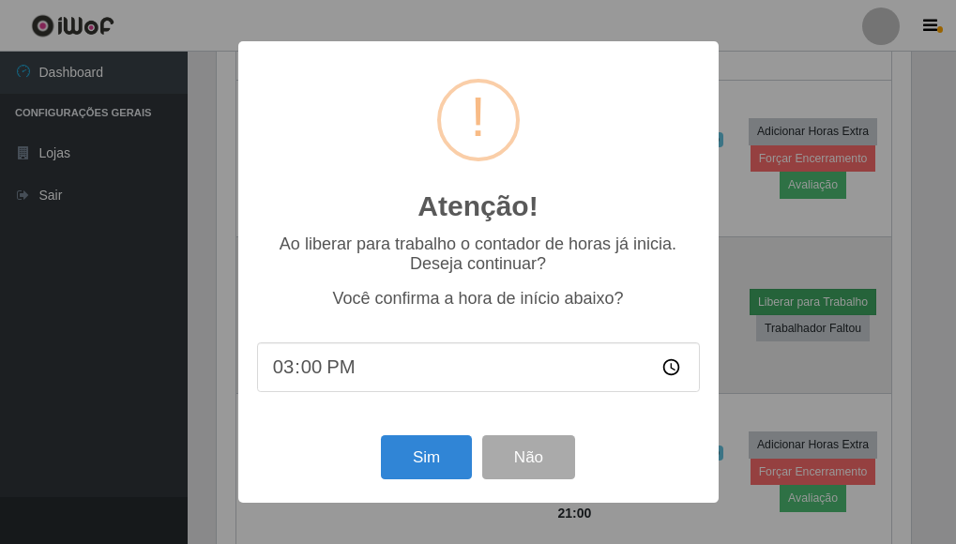
scroll to position [390, 699]
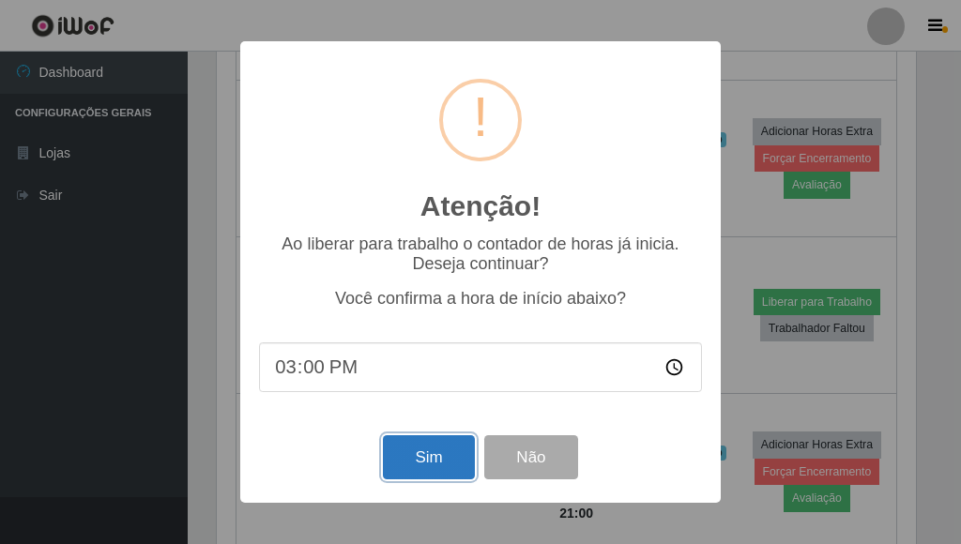
drag, startPoint x: 435, startPoint y: 466, endPoint x: 444, endPoint y: 465, distance: 9.6
click at [444, 465] on button "Sim" at bounding box center [428, 458] width 91 height 44
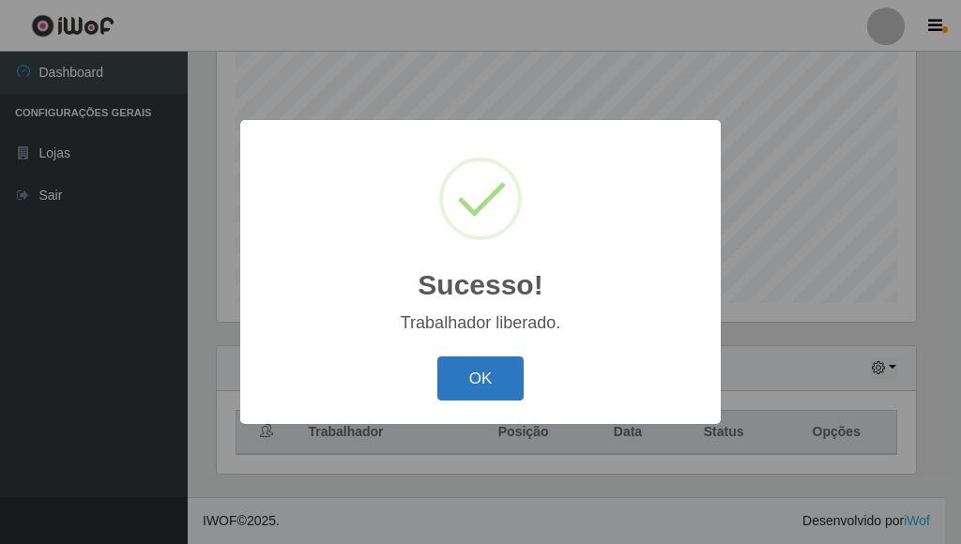
click at [476, 374] on button "OK" at bounding box center [480, 379] width 87 height 44
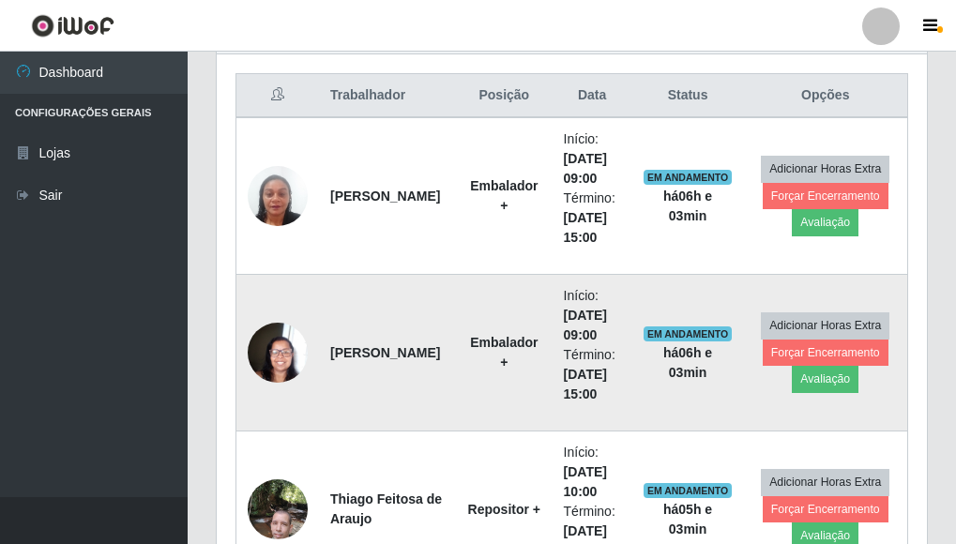
scroll to position [743, 0]
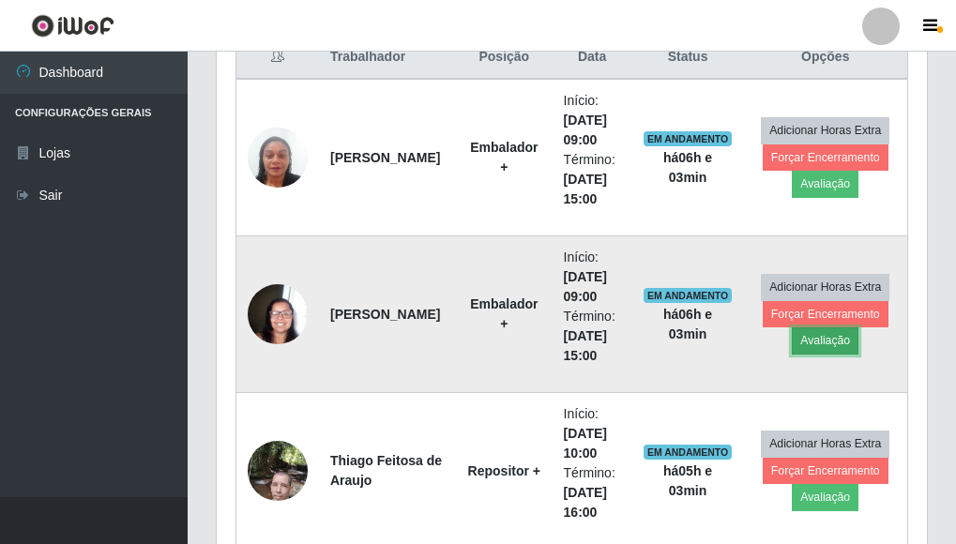
click at [824, 352] on button "Avaliação" at bounding box center [825, 341] width 67 height 26
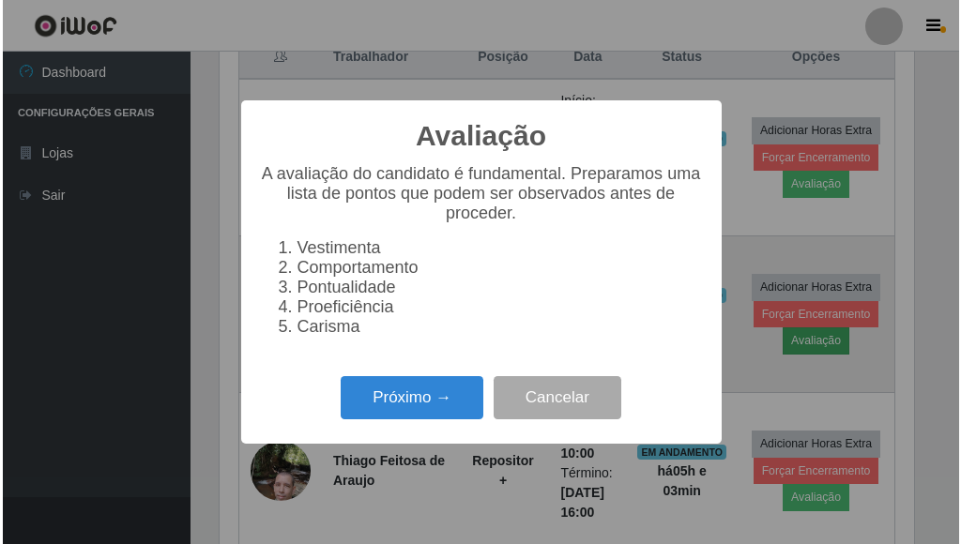
scroll to position [390, 699]
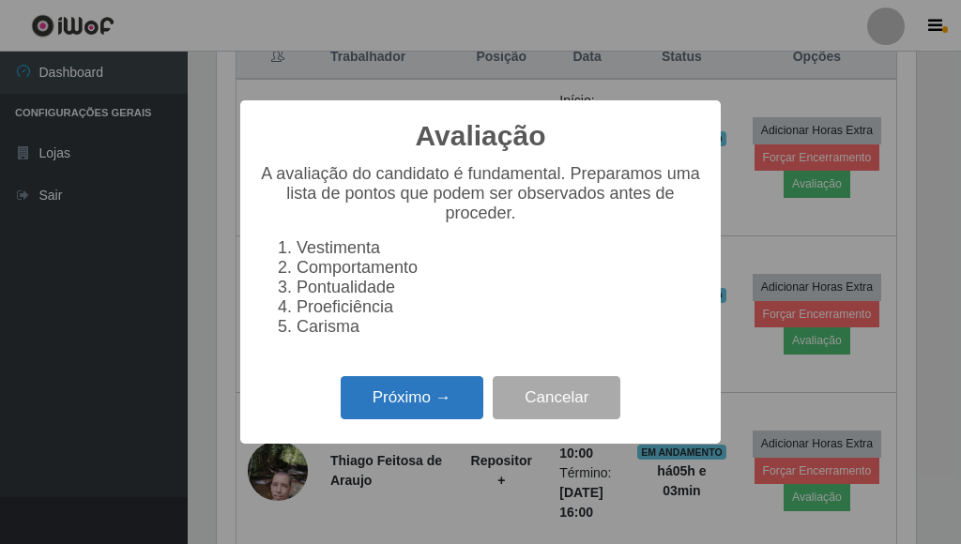
click at [423, 401] on button "Próximo →" at bounding box center [412, 398] width 143 height 44
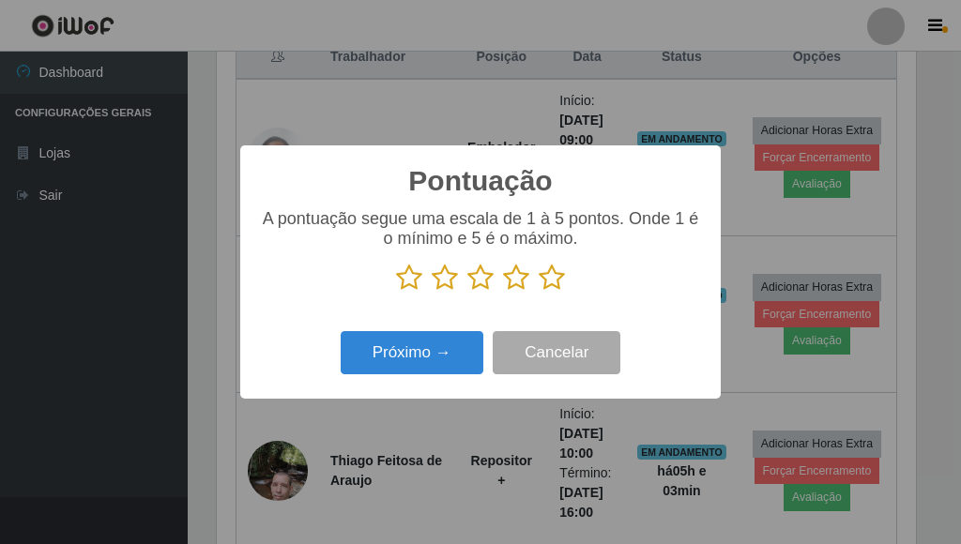
scroll to position [938236, 937926]
click at [547, 283] on icon at bounding box center [552, 278] width 26 height 28
click at [539, 292] on input "radio" at bounding box center [539, 292] width 0 height 0
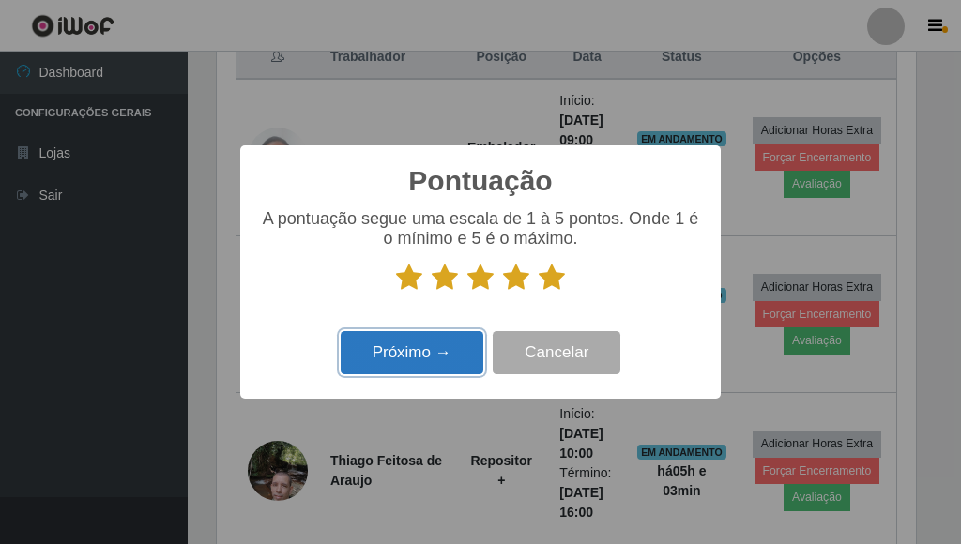
click at [449, 358] on button "Próximo →" at bounding box center [412, 353] width 143 height 44
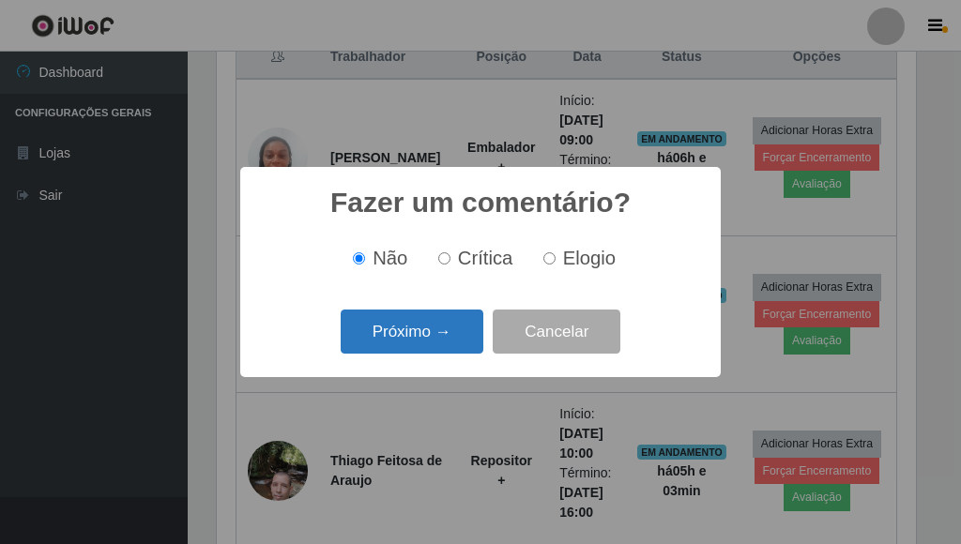
click at [442, 344] on button "Próximo →" at bounding box center [412, 332] width 143 height 44
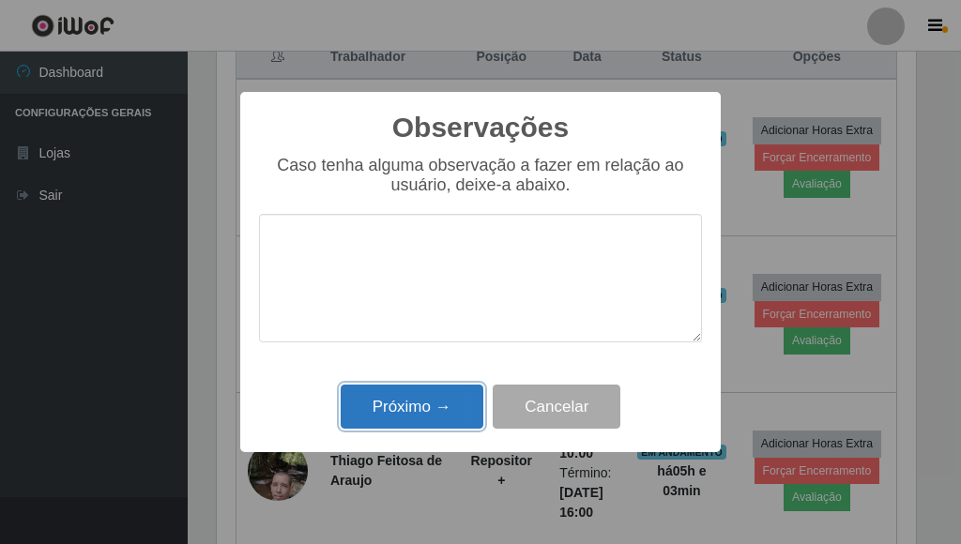
click at [416, 419] on button "Próximo →" at bounding box center [412, 407] width 143 height 44
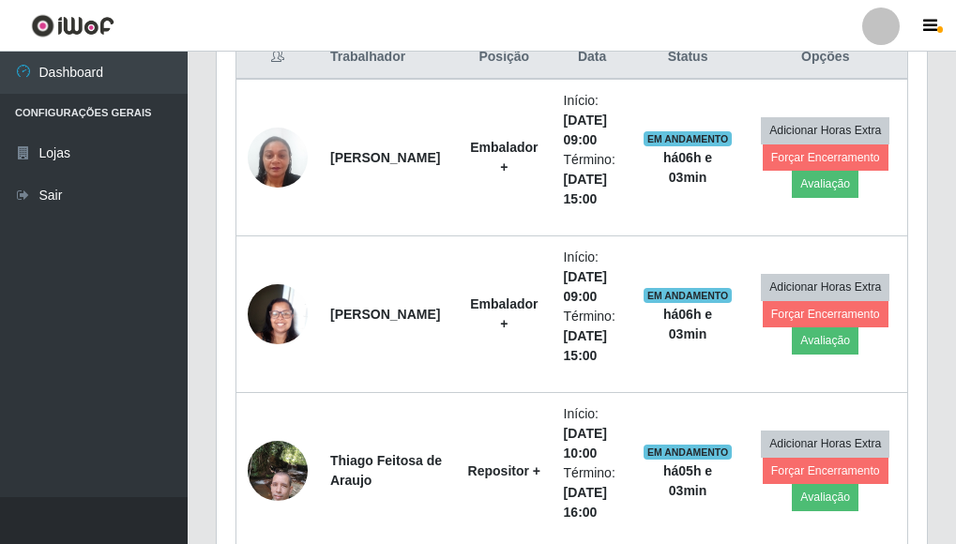
scroll to position [390, 711]
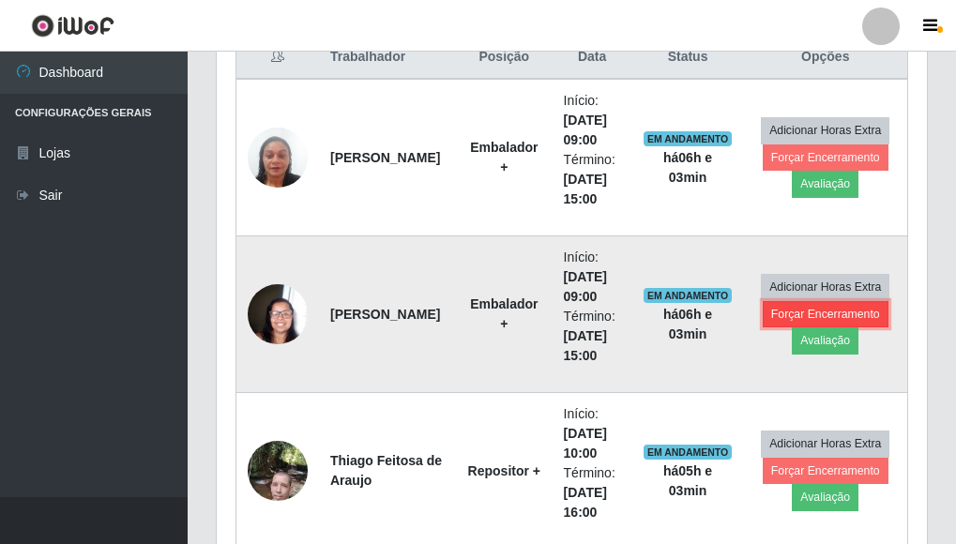
click at [827, 319] on button "Forçar Encerramento" at bounding box center [826, 314] width 126 height 26
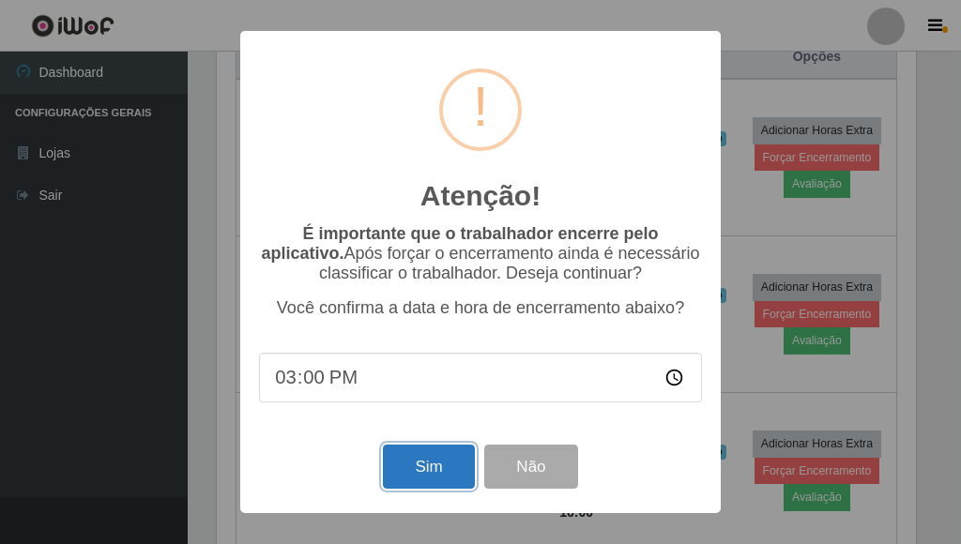
click at [413, 466] on button "Sim" at bounding box center [428, 467] width 91 height 44
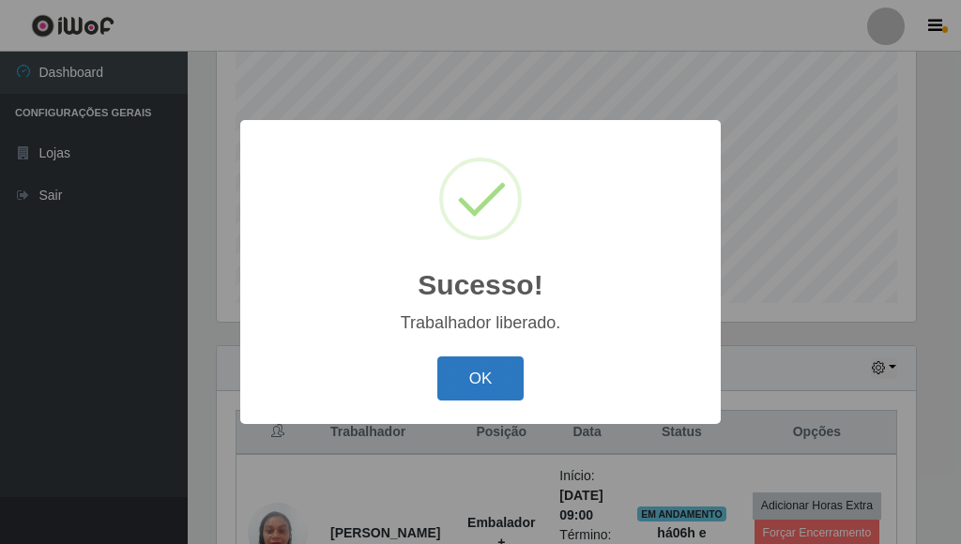
click at [466, 376] on button "OK" at bounding box center [480, 379] width 87 height 44
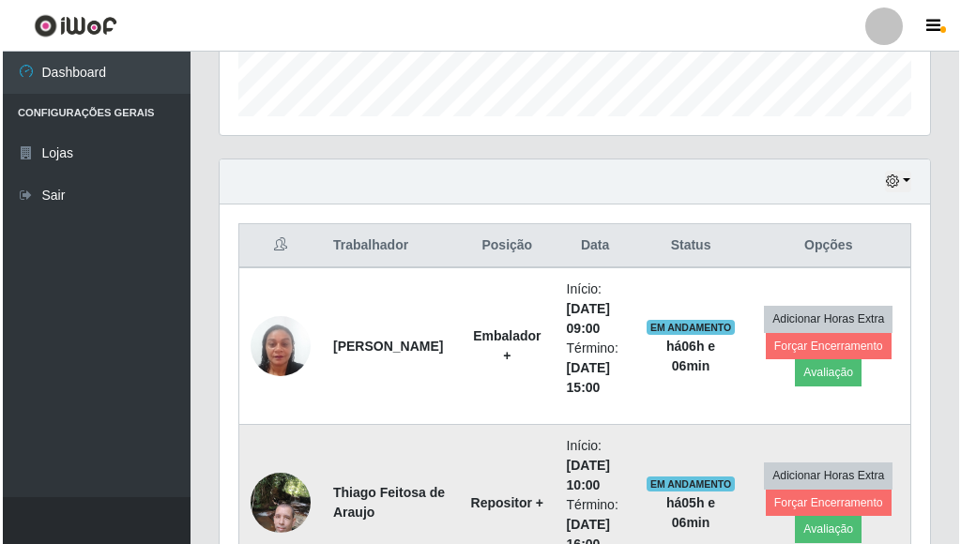
scroll to position [556, 0]
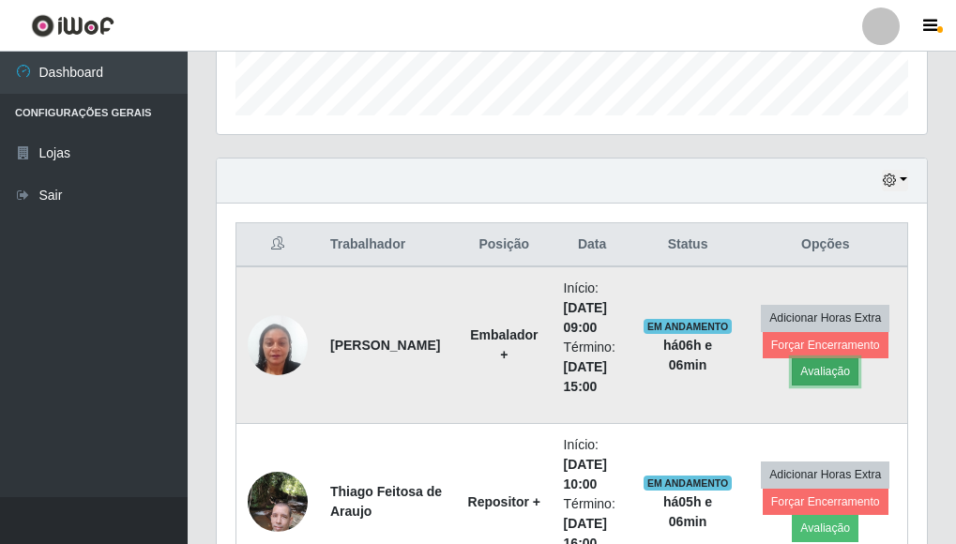
click at [826, 374] on button "Avaliação" at bounding box center [825, 372] width 67 height 26
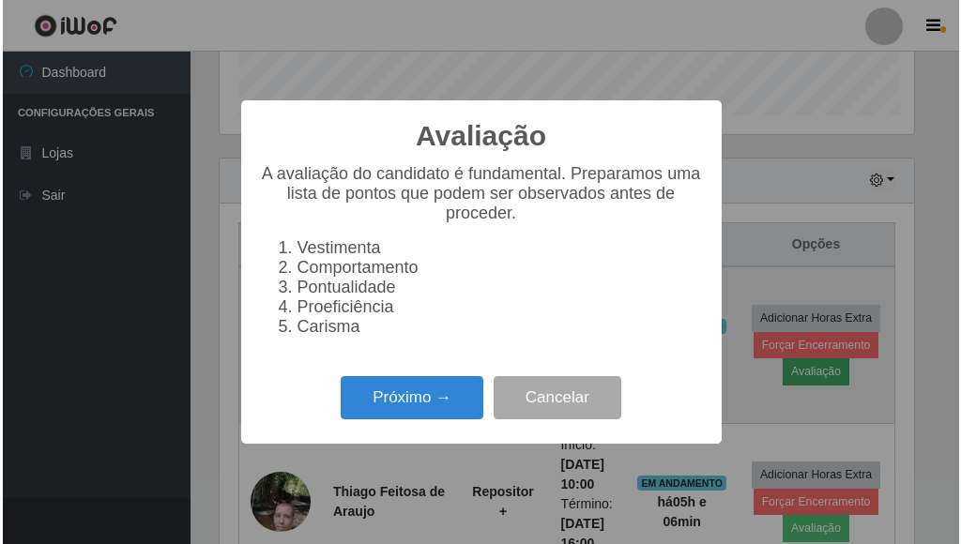
scroll to position [390, 699]
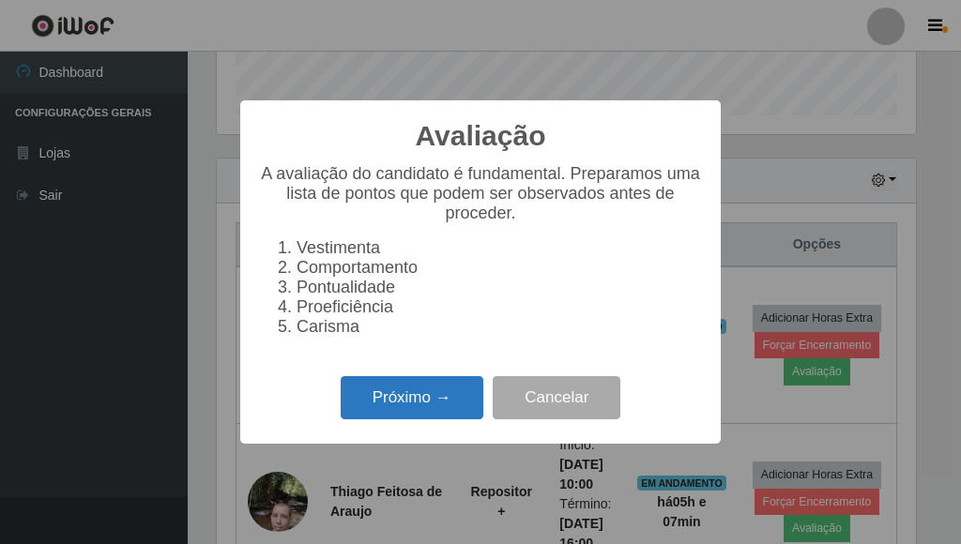
click at [405, 412] on button "Próximo →" at bounding box center [412, 398] width 143 height 44
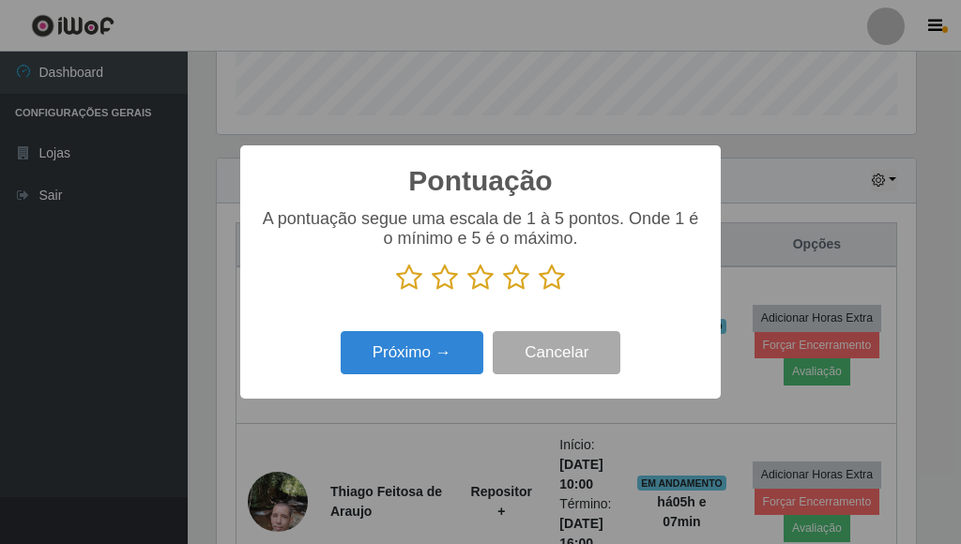
drag, startPoint x: 561, startPoint y: 287, endPoint x: 547, endPoint y: 287, distance: 14.1
click at [557, 287] on icon at bounding box center [552, 278] width 26 height 28
click at [539, 292] on input "radio" at bounding box center [539, 292] width 0 height 0
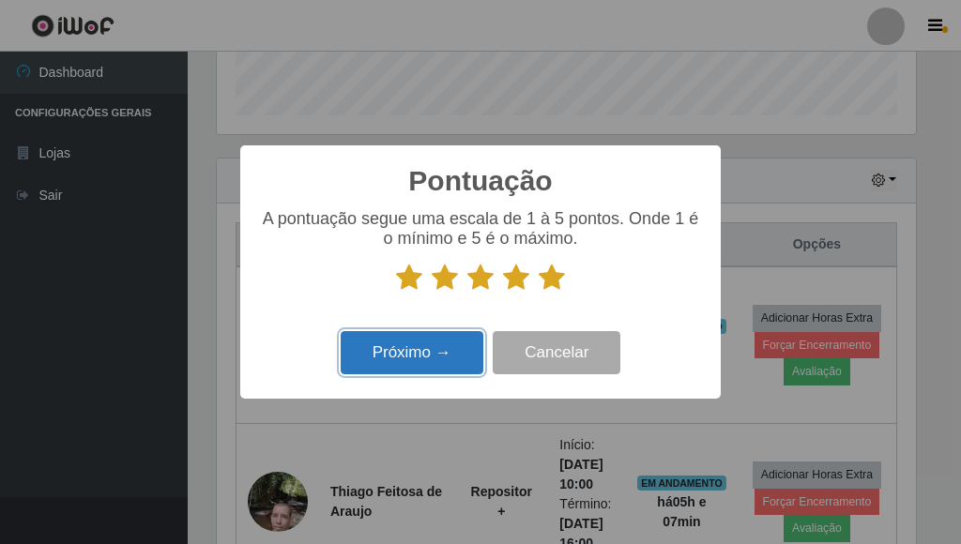
click at [437, 357] on button "Próximo →" at bounding box center [412, 353] width 143 height 44
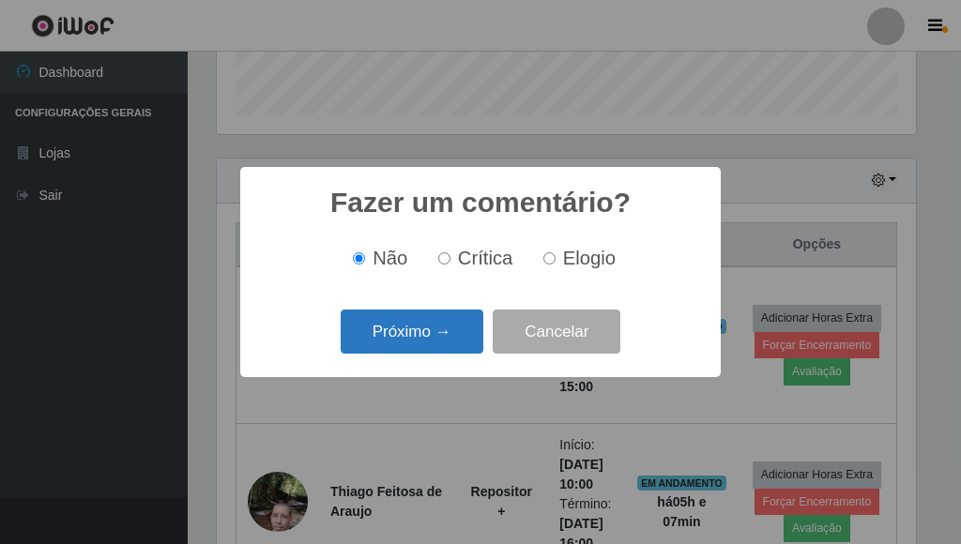
click at [411, 319] on button "Próximo →" at bounding box center [412, 332] width 143 height 44
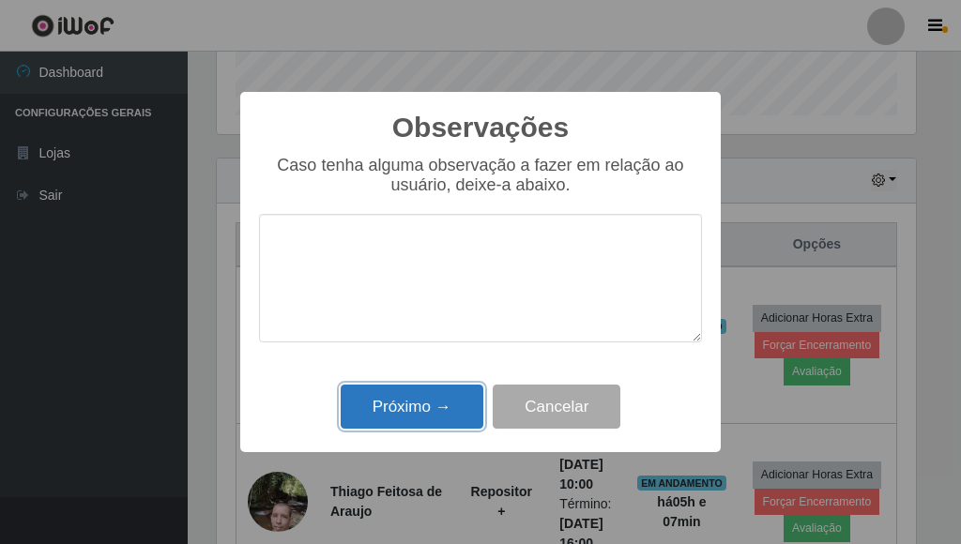
click at [417, 401] on button "Próximo →" at bounding box center [412, 407] width 143 height 44
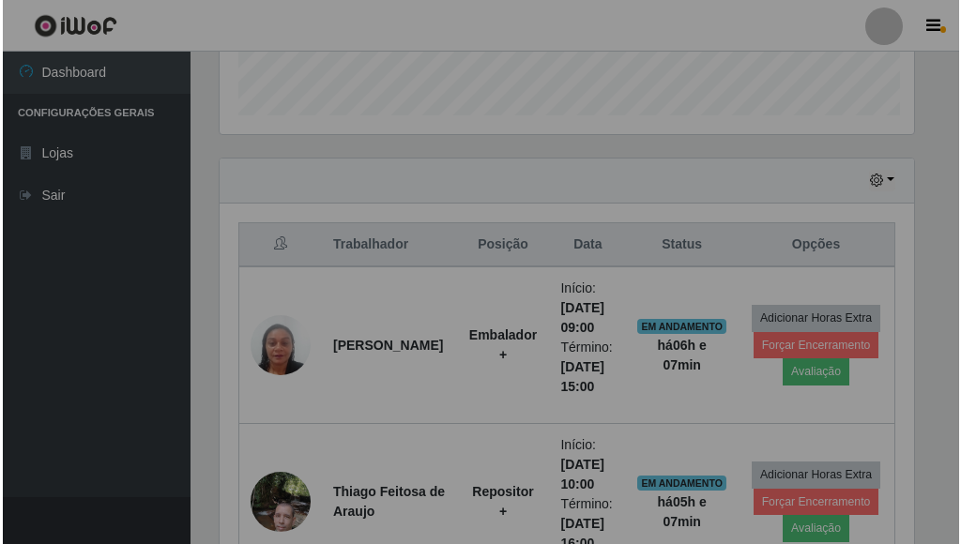
scroll to position [390, 711]
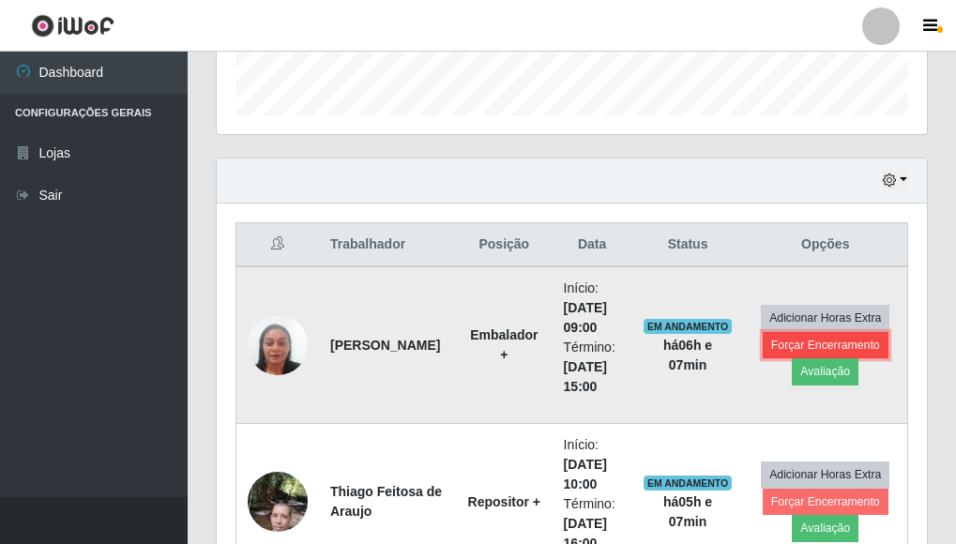
click at [808, 349] on button "Forçar Encerramento" at bounding box center [826, 345] width 126 height 26
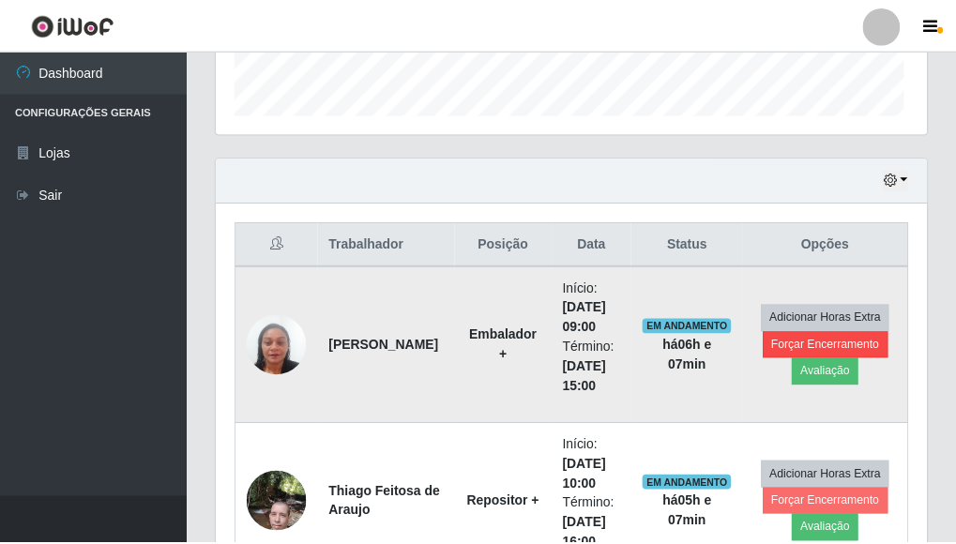
scroll to position [390, 699]
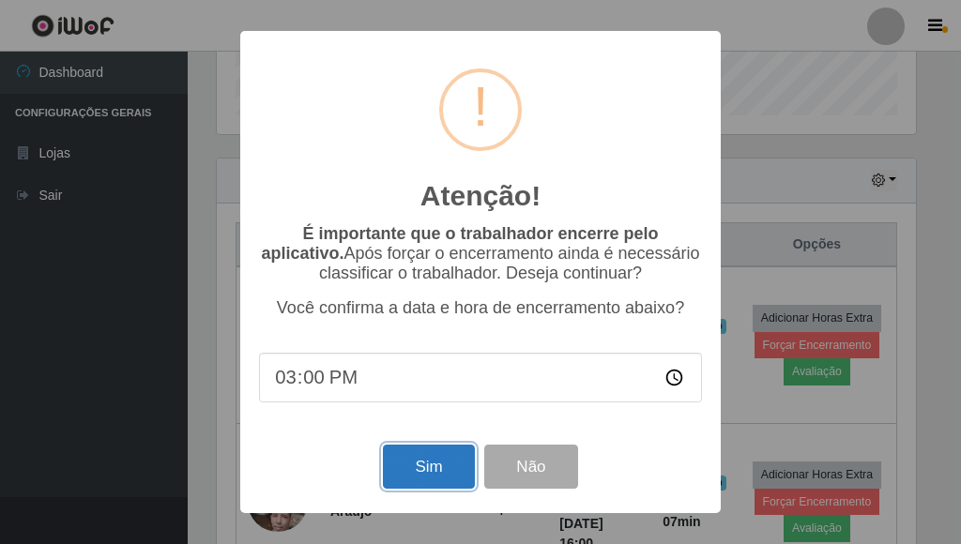
click at [421, 471] on button "Sim" at bounding box center [428, 467] width 91 height 44
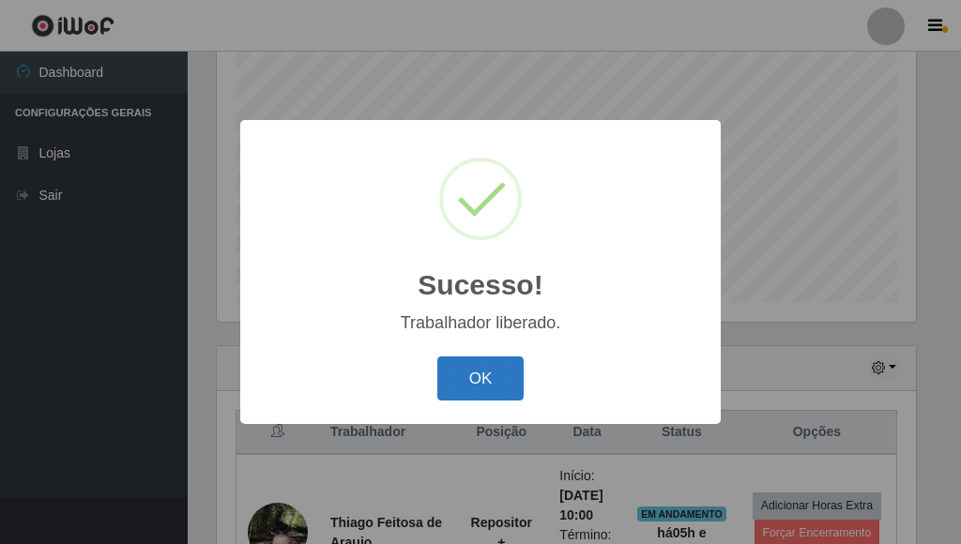
click at [497, 377] on button "OK" at bounding box center [480, 379] width 87 height 44
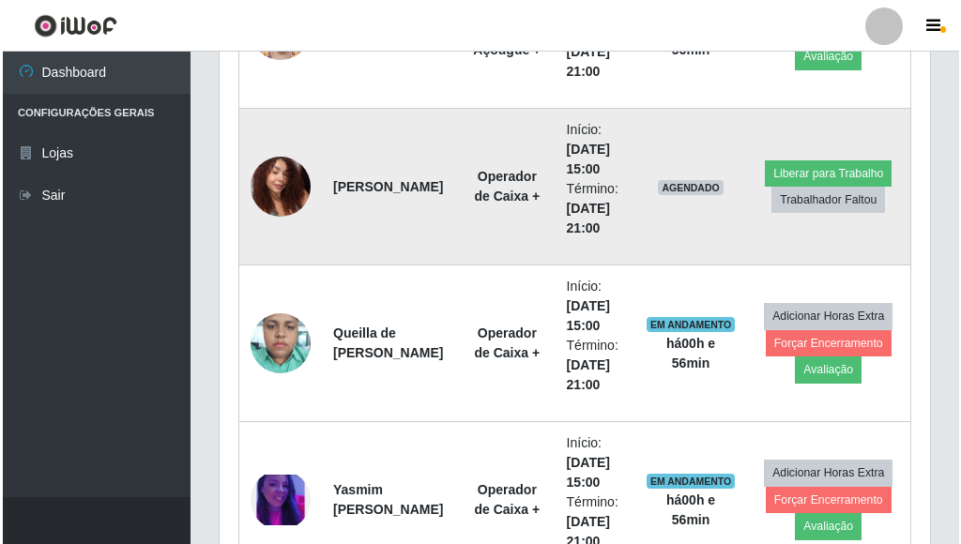
scroll to position [1657, 0]
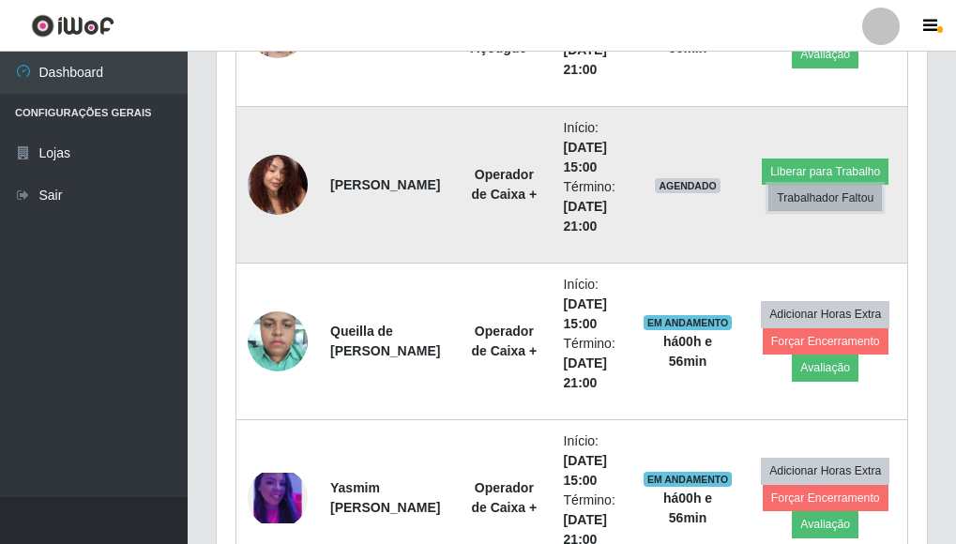
click at [853, 197] on button "Trabalhador Faltou" at bounding box center [826, 198] width 114 height 26
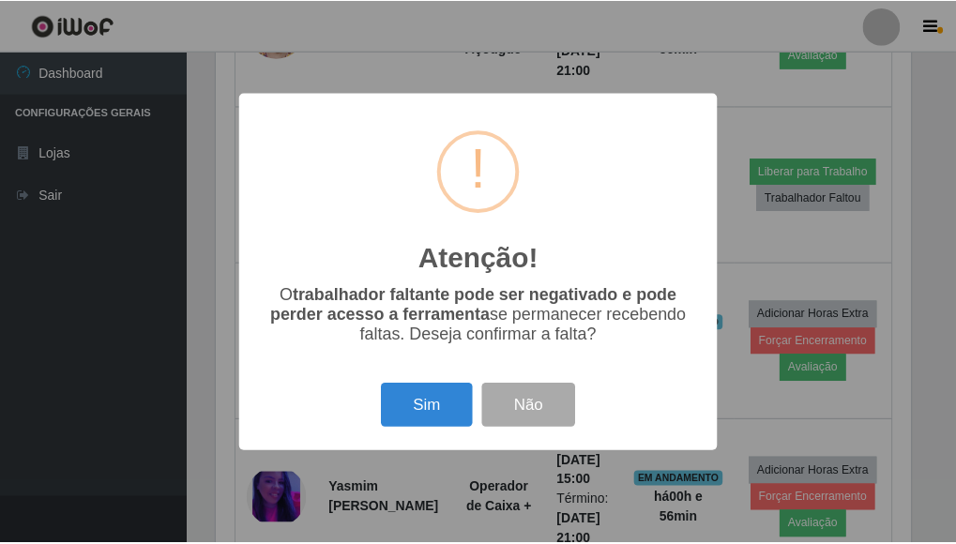
scroll to position [390, 699]
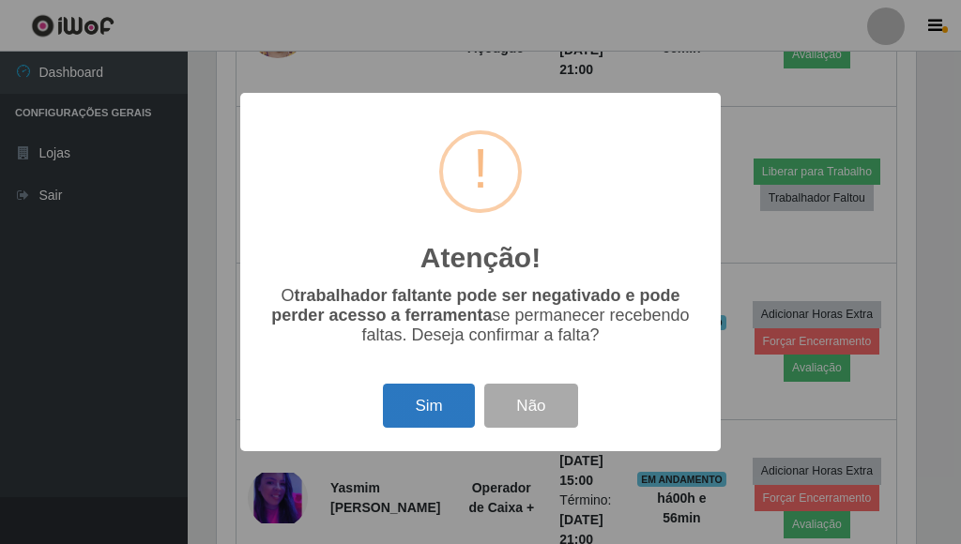
click at [435, 404] on button "Sim" at bounding box center [428, 406] width 91 height 44
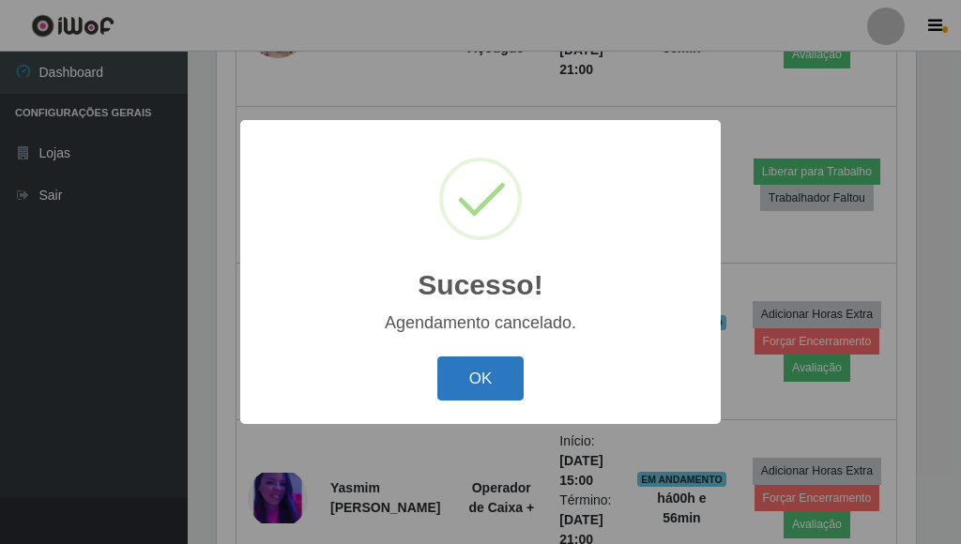
click at [504, 373] on button "OK" at bounding box center [480, 379] width 87 height 44
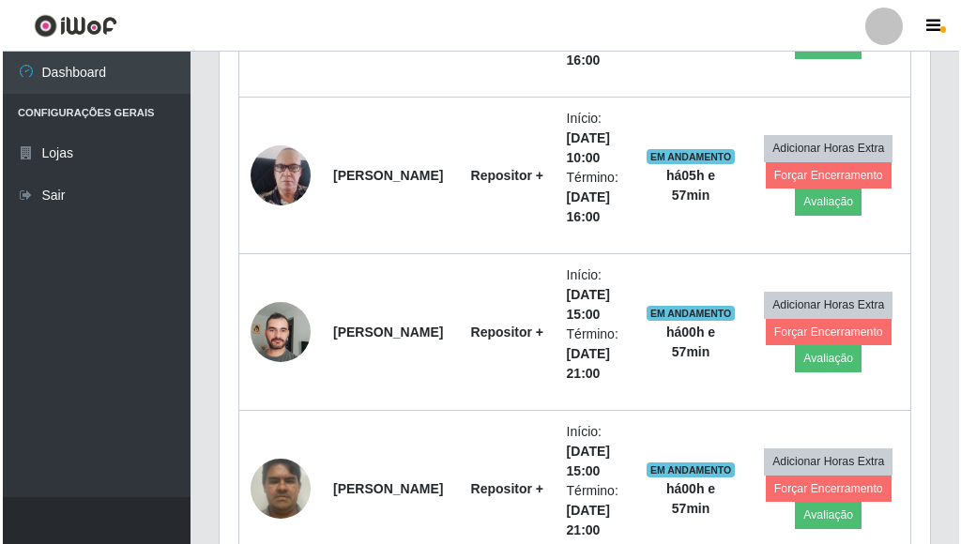
scroll to position [843, 0]
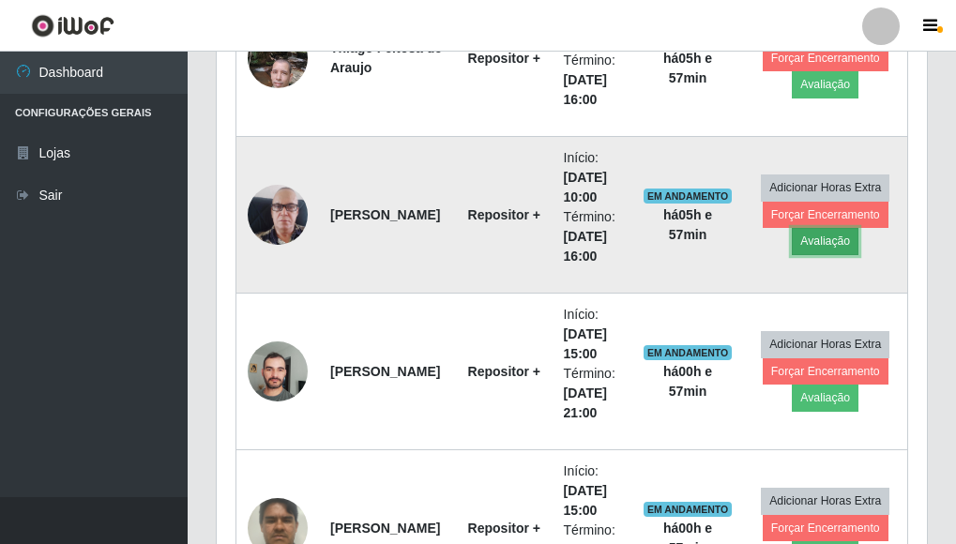
click at [810, 242] on button "Avaliação" at bounding box center [825, 241] width 67 height 26
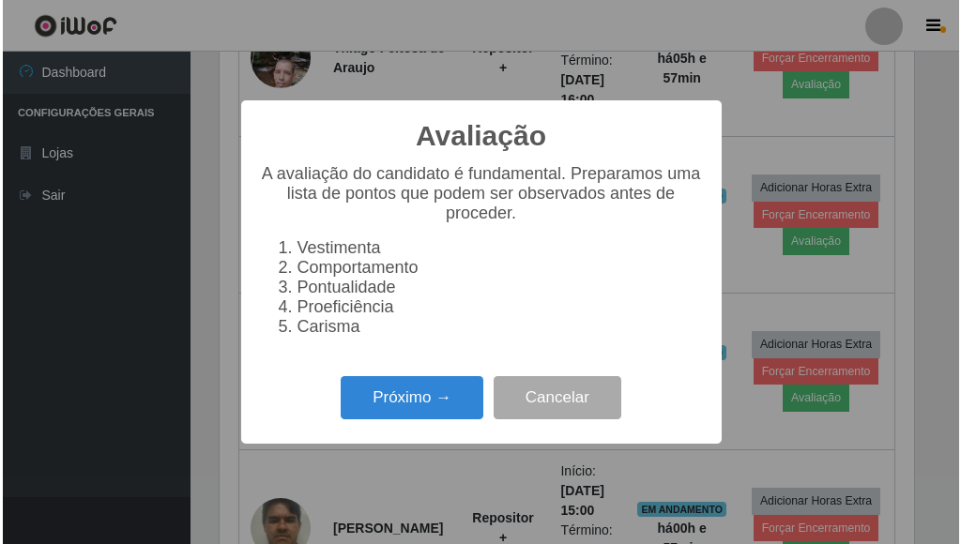
scroll to position [390, 699]
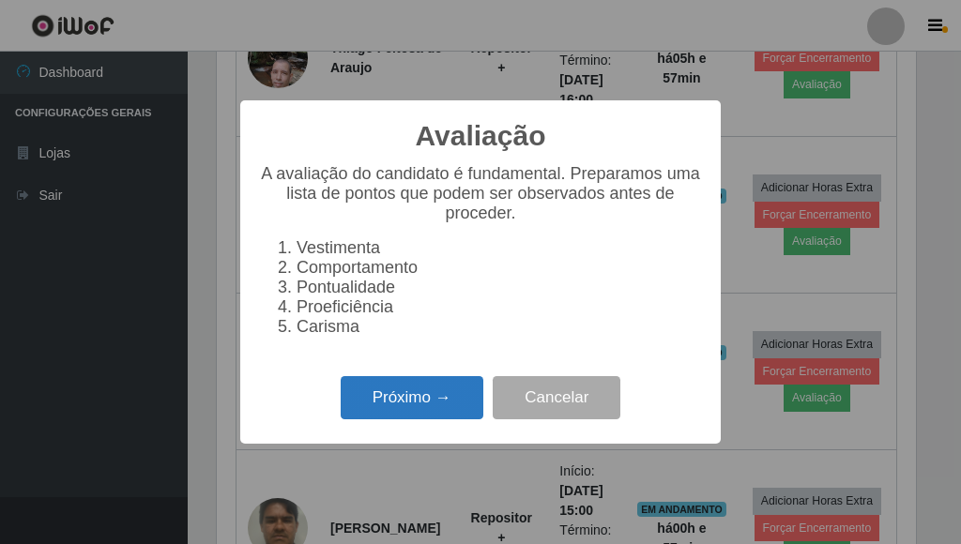
click at [367, 387] on button "Próximo →" at bounding box center [412, 398] width 143 height 44
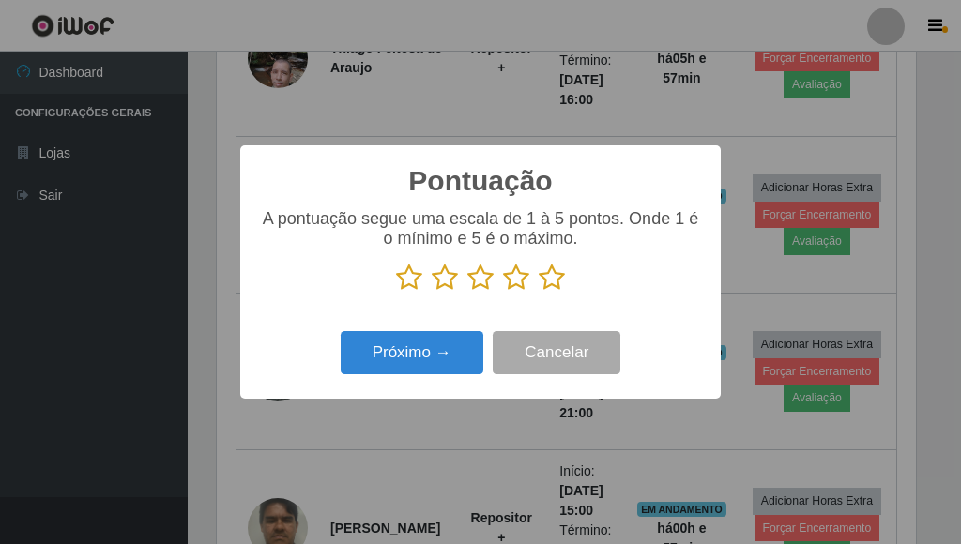
click at [549, 280] on icon at bounding box center [552, 278] width 26 height 28
click at [539, 292] on input "radio" at bounding box center [539, 292] width 0 height 0
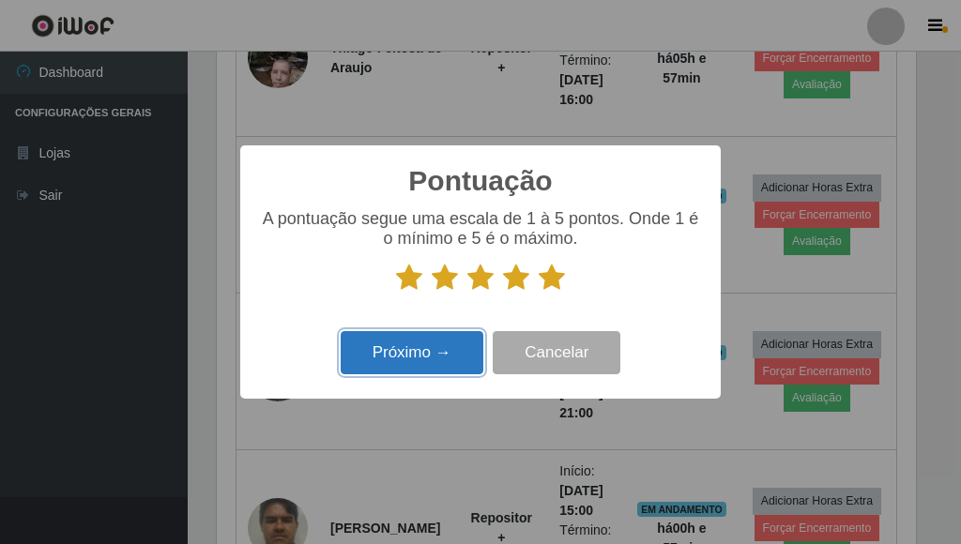
click at [428, 347] on button "Próximo →" at bounding box center [412, 353] width 143 height 44
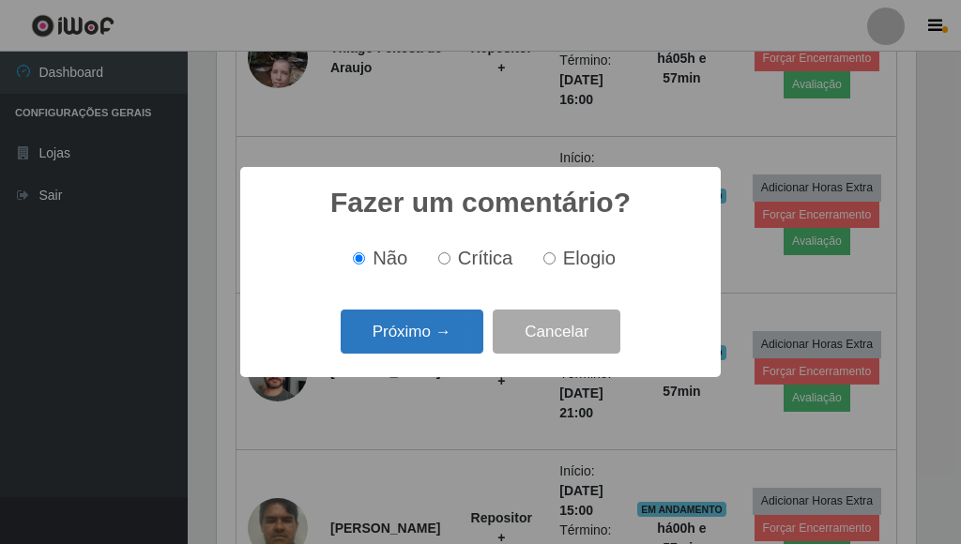
click at [441, 344] on button "Próximo →" at bounding box center [412, 332] width 143 height 44
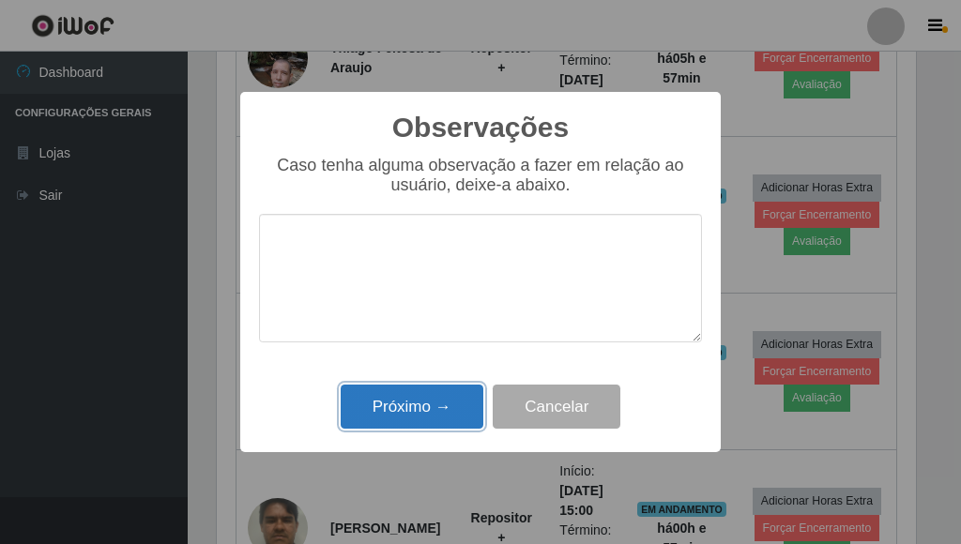
click at [441, 393] on button "Próximo →" at bounding box center [412, 407] width 143 height 44
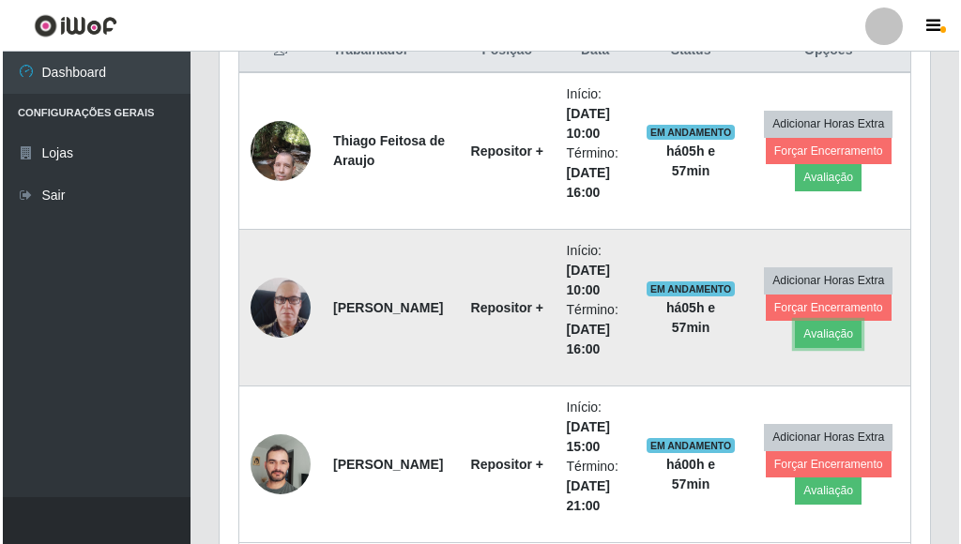
scroll to position [749, 0]
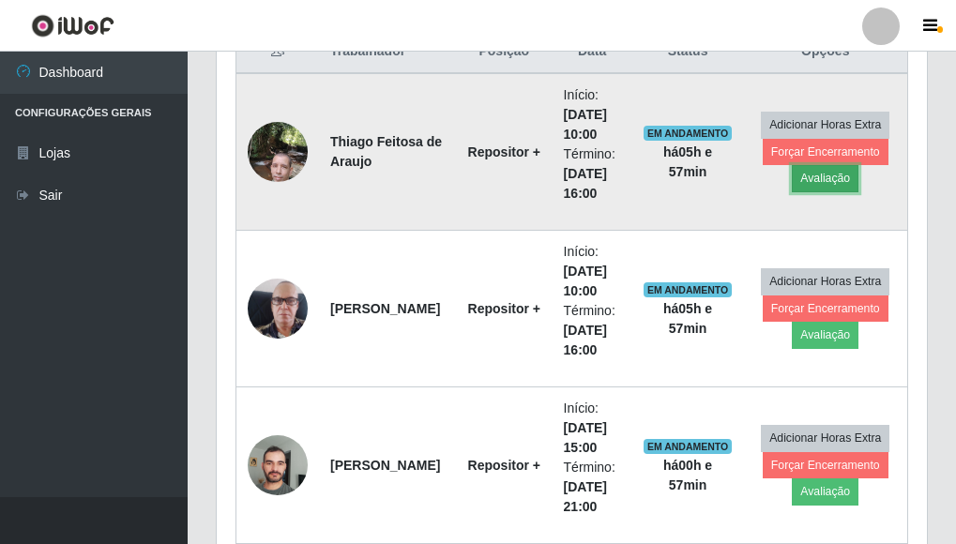
click at [812, 185] on button "Avaliação" at bounding box center [825, 178] width 67 height 26
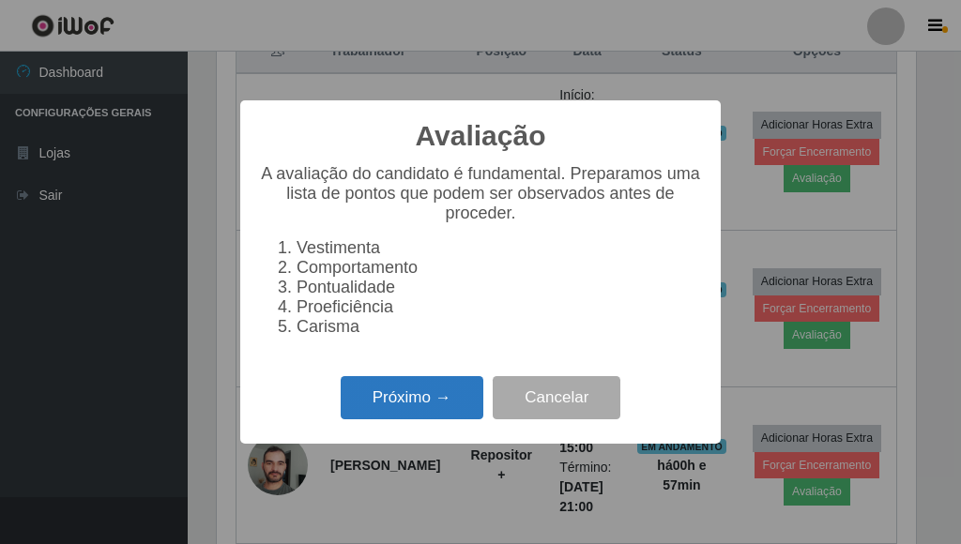
click at [419, 414] on button "Próximo →" at bounding box center [412, 398] width 143 height 44
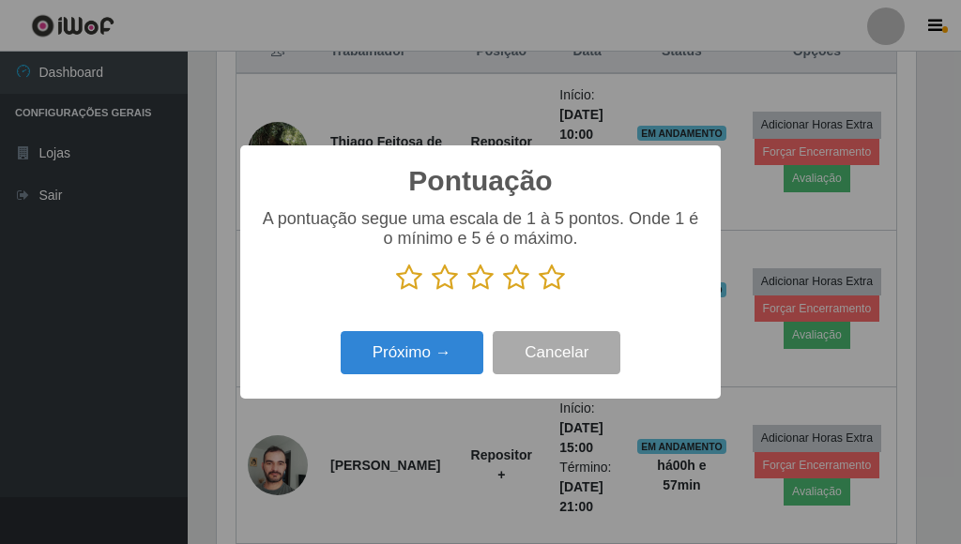
click at [555, 282] on icon at bounding box center [552, 278] width 26 height 28
click at [539, 292] on input "radio" at bounding box center [539, 292] width 0 height 0
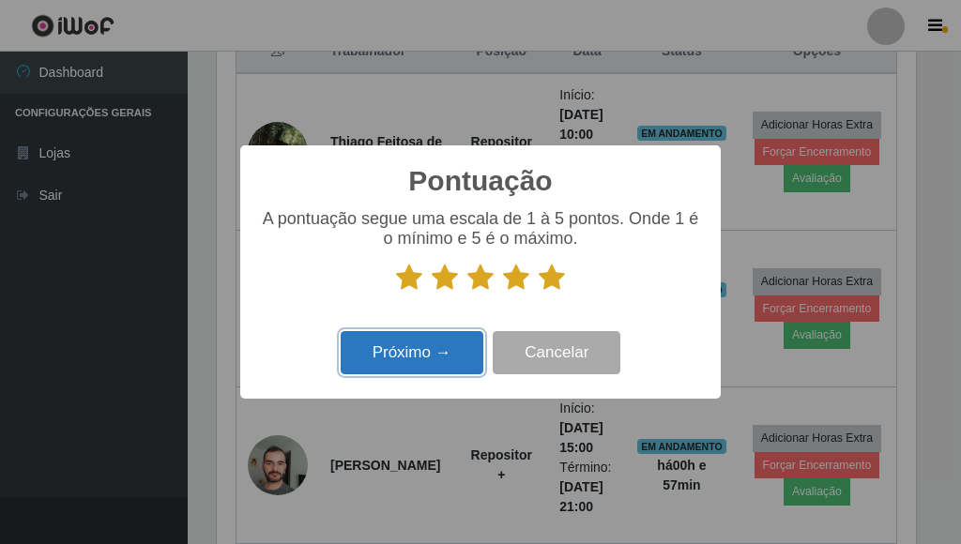
click at [436, 363] on button "Próximo →" at bounding box center [412, 353] width 143 height 44
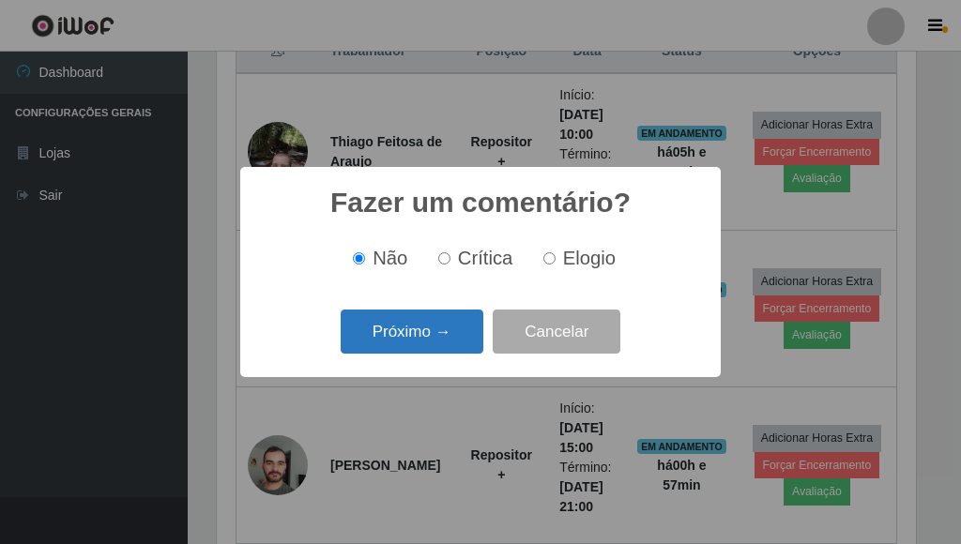
click at [438, 335] on button "Próximo →" at bounding box center [412, 332] width 143 height 44
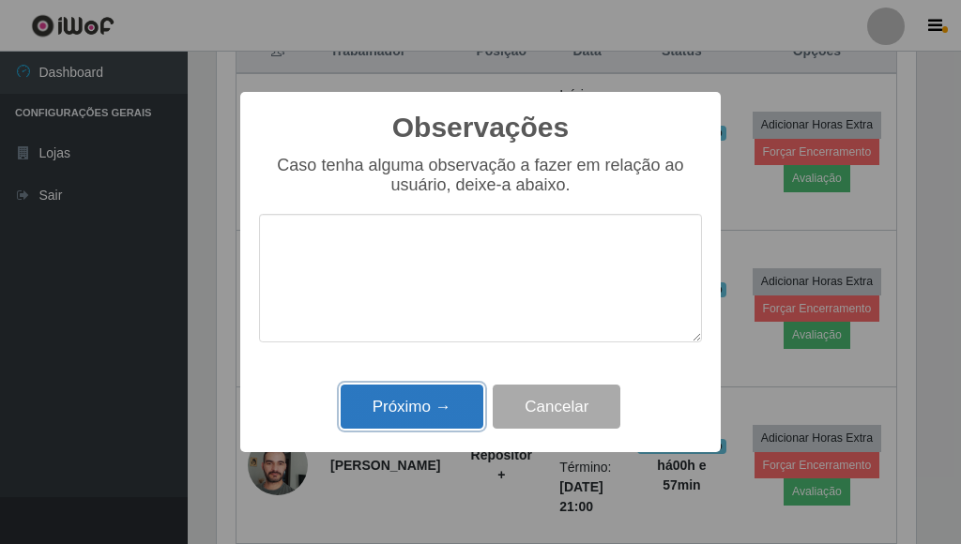
click at [444, 396] on button "Próximo →" at bounding box center [412, 407] width 143 height 44
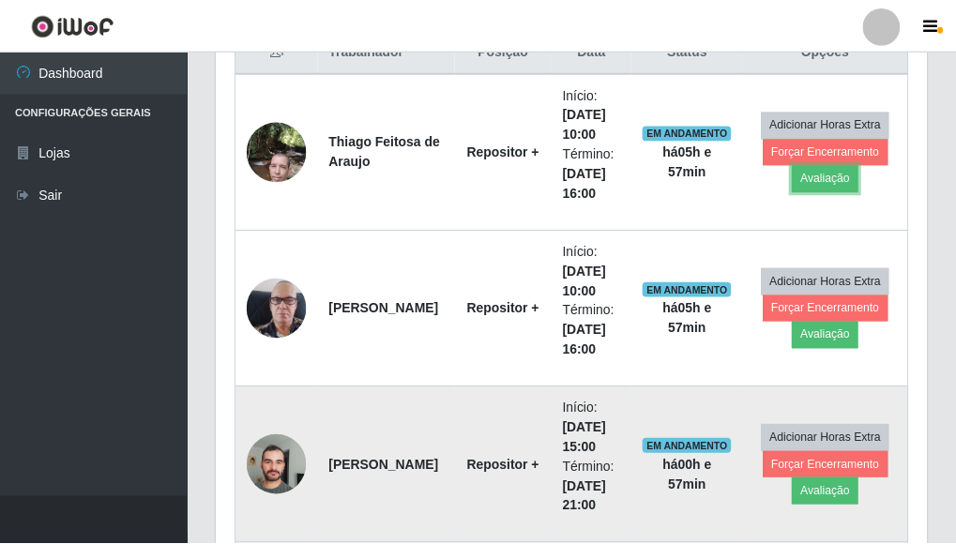
scroll to position [390, 711]
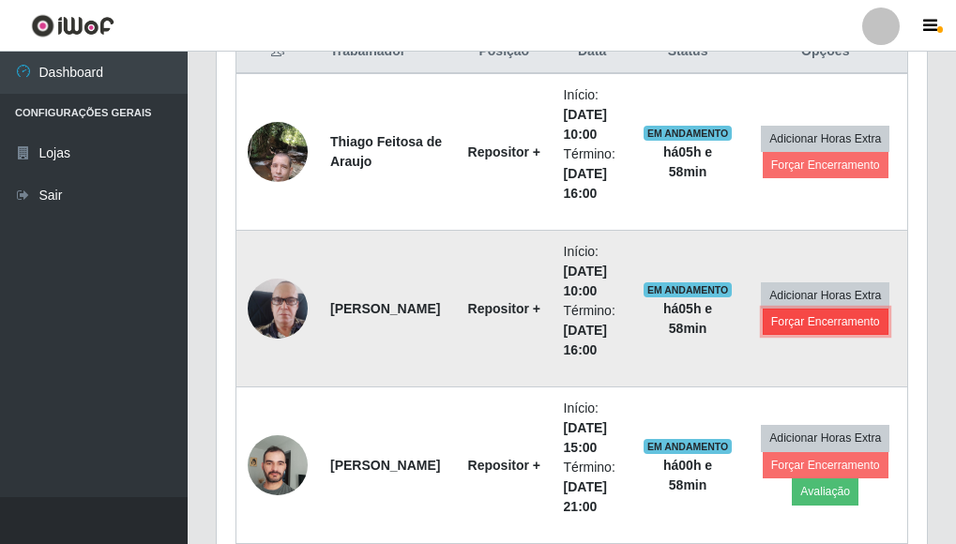
click at [831, 329] on button "Forçar Encerramento" at bounding box center [826, 322] width 126 height 26
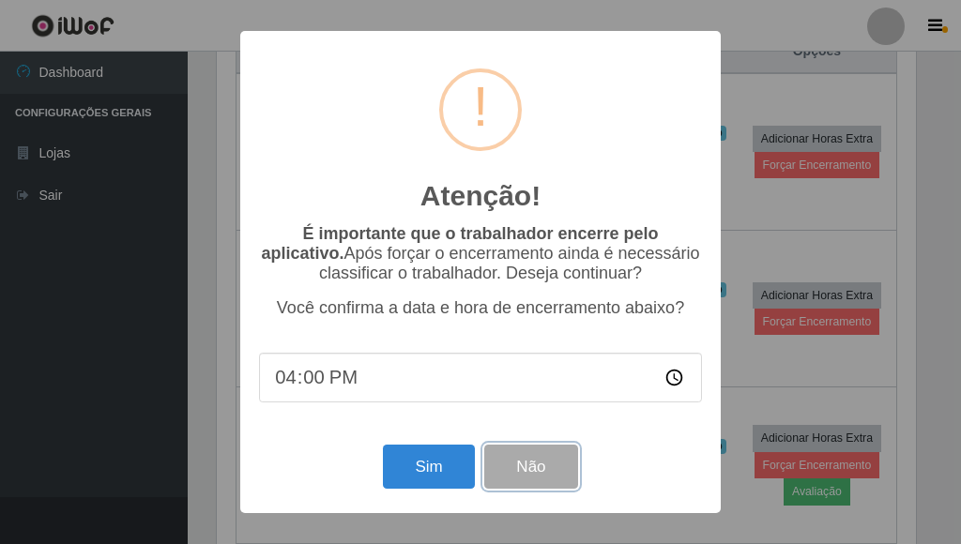
click at [555, 466] on button "Não" at bounding box center [530, 467] width 93 height 44
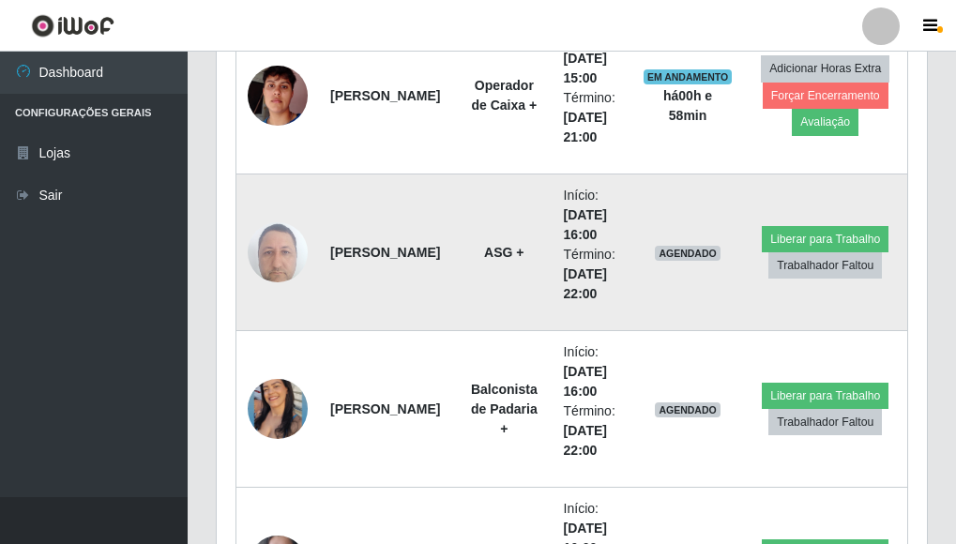
scroll to position [2345, 0]
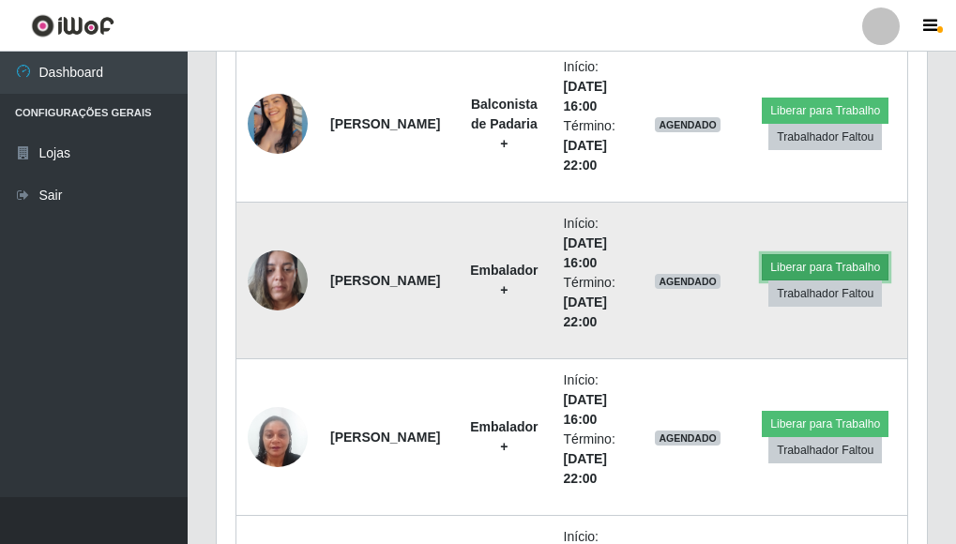
click at [813, 263] on button "Liberar para Trabalho" at bounding box center [825, 267] width 127 height 26
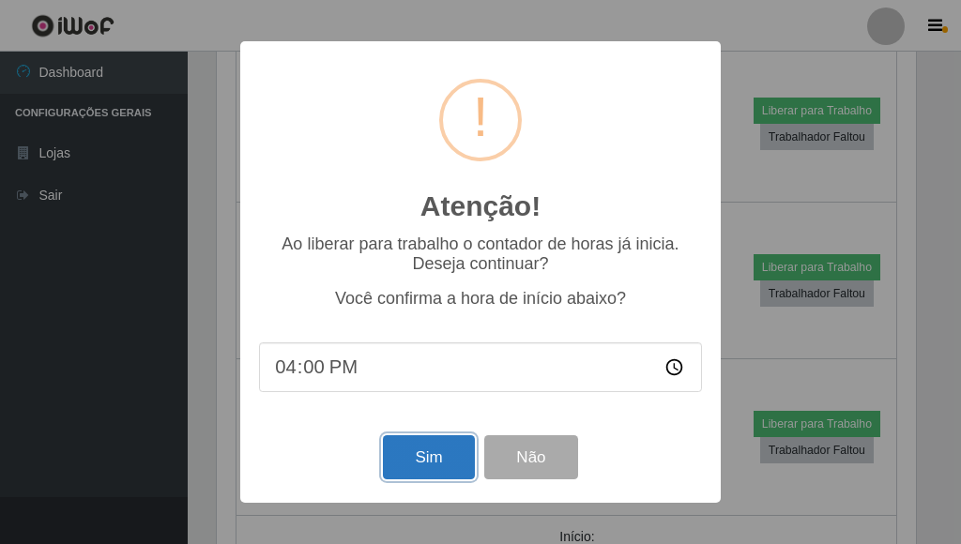
click at [448, 462] on button "Sim" at bounding box center [428, 458] width 91 height 44
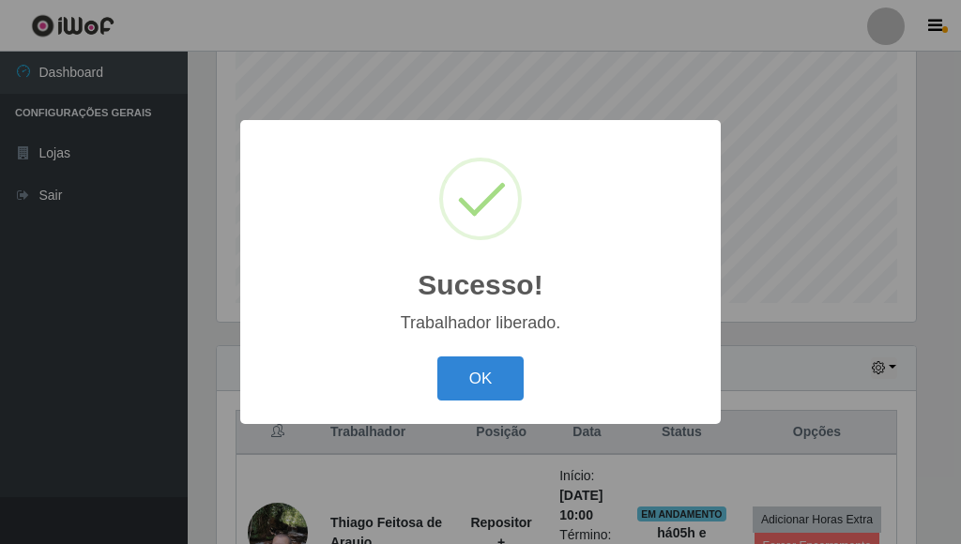
click at [497, 369] on button "OK" at bounding box center [480, 379] width 87 height 44
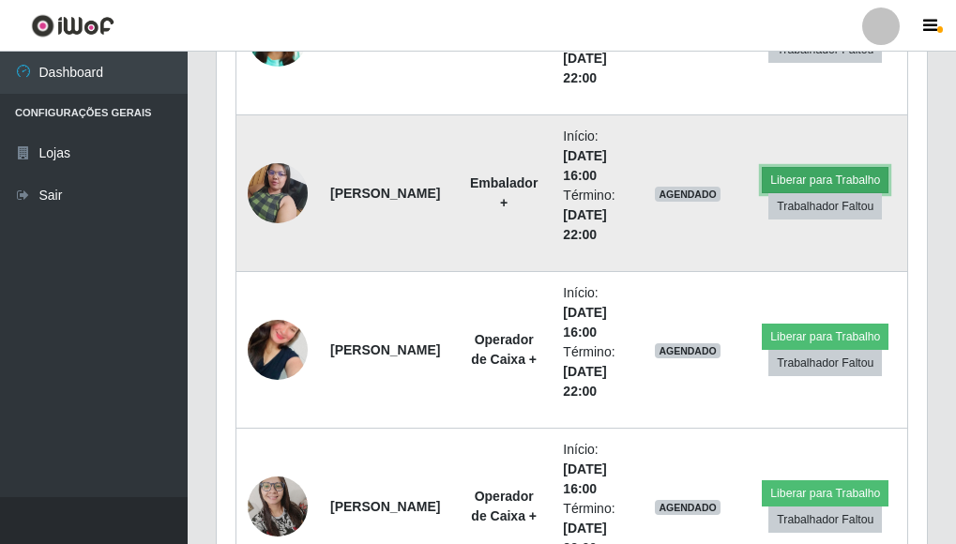
click at [794, 182] on button "Liberar para Trabalho" at bounding box center [825, 180] width 127 height 26
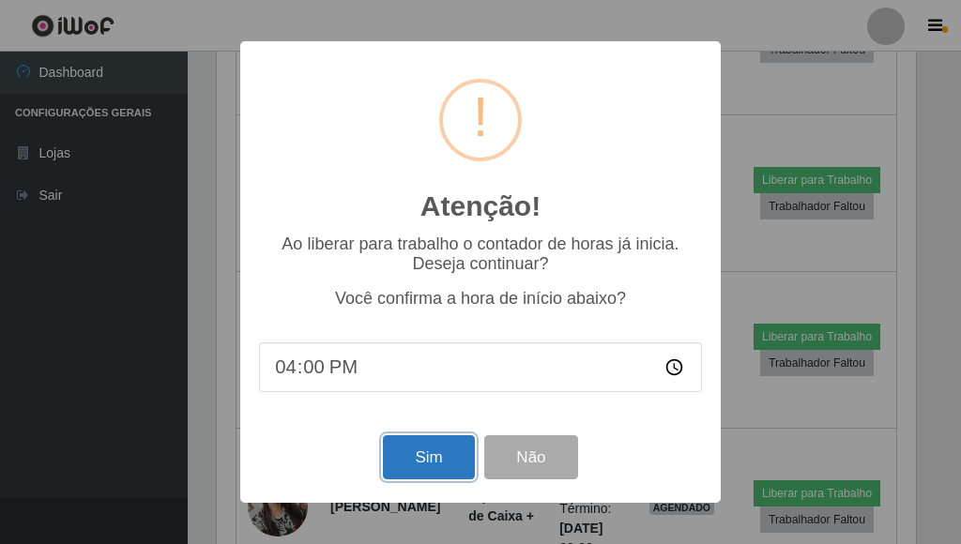
click at [459, 464] on button "Sim" at bounding box center [428, 458] width 91 height 44
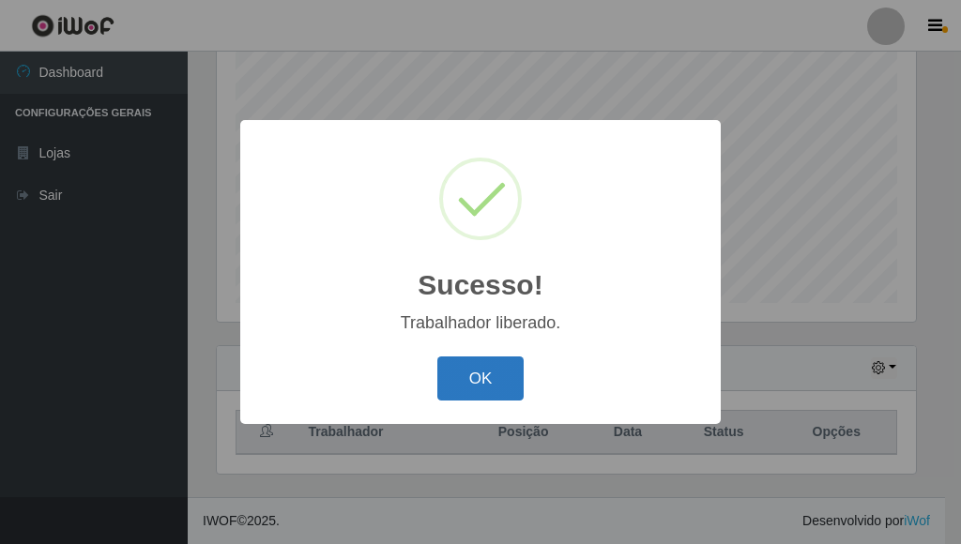
click at [500, 394] on button "OK" at bounding box center [480, 379] width 87 height 44
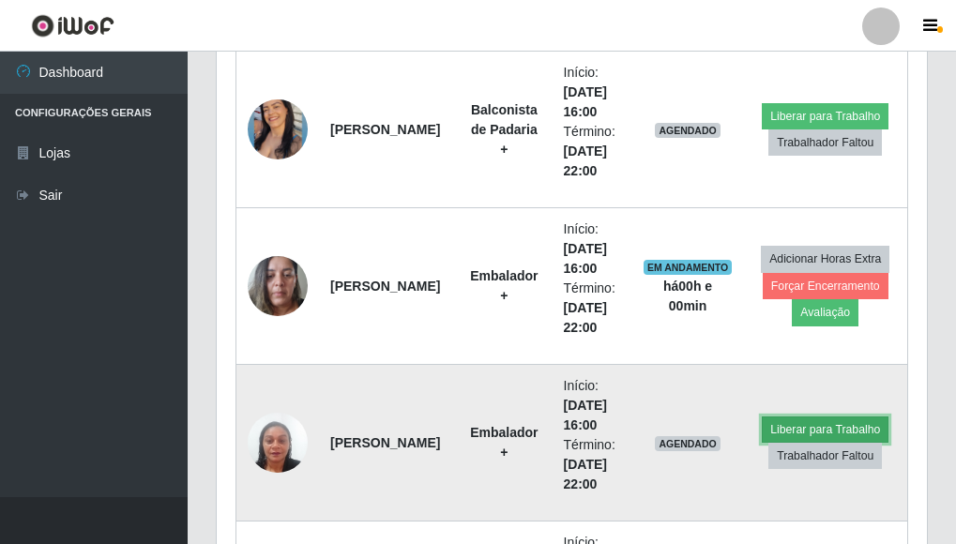
click at [834, 427] on button "Liberar para Trabalho" at bounding box center [825, 430] width 127 height 26
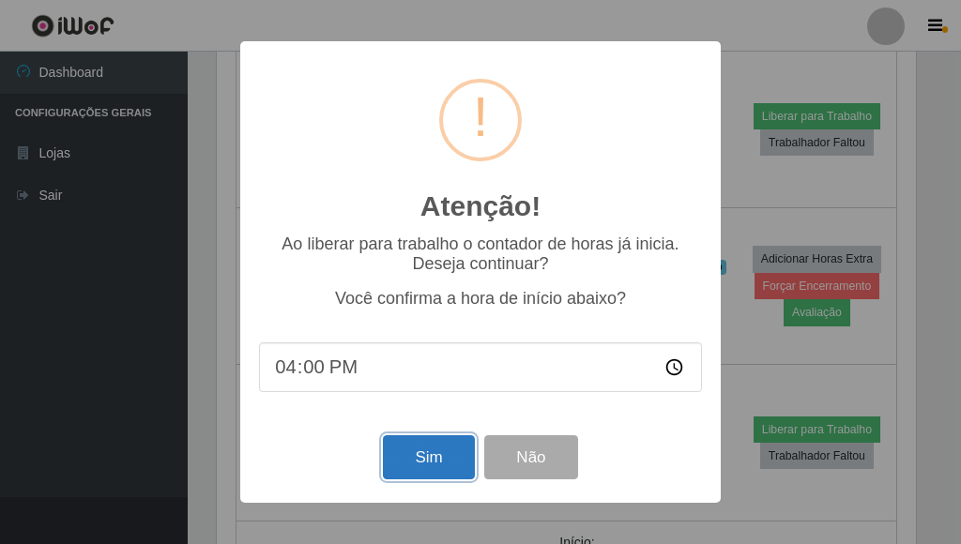
click at [417, 466] on button "Sim" at bounding box center [428, 458] width 91 height 44
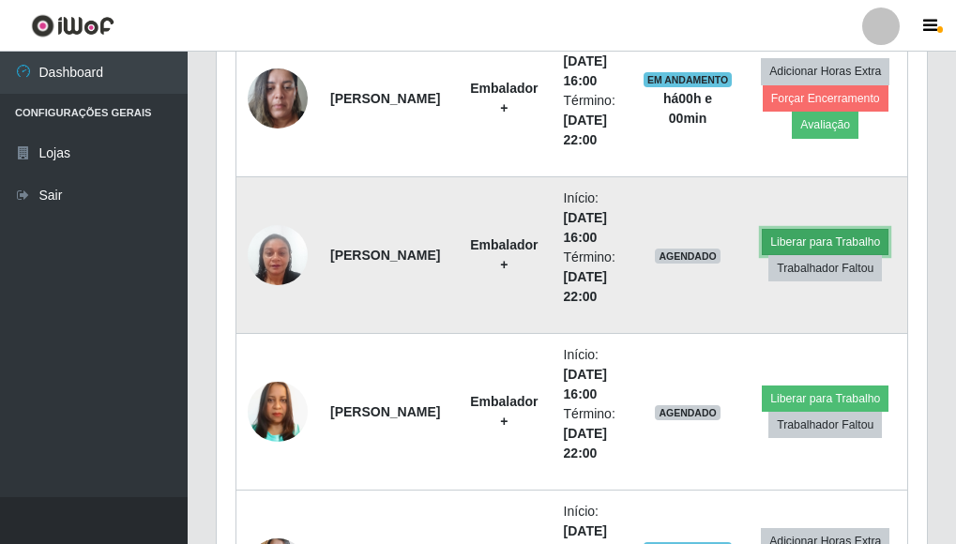
click at [808, 240] on button "Liberar para Trabalho" at bounding box center [825, 242] width 127 height 26
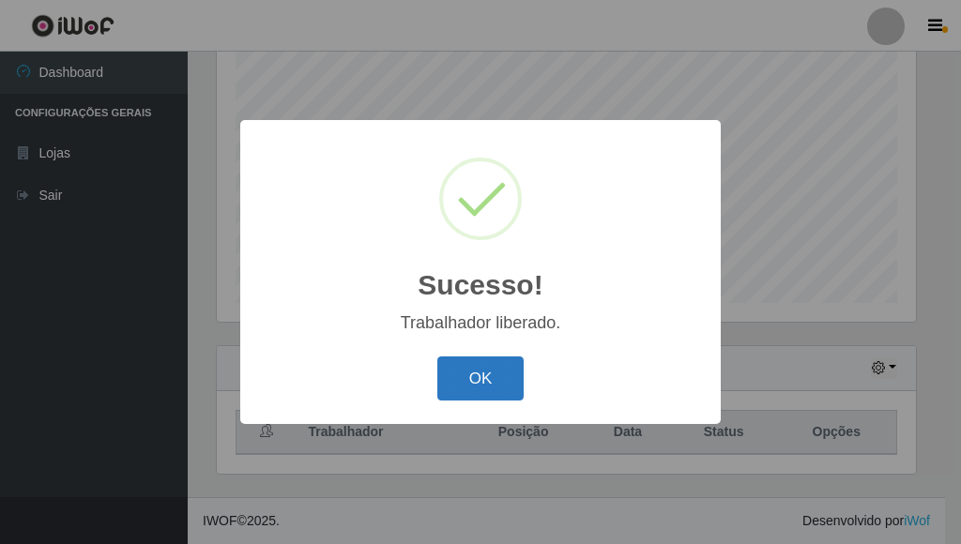
click at [482, 363] on button "OK" at bounding box center [480, 379] width 87 height 44
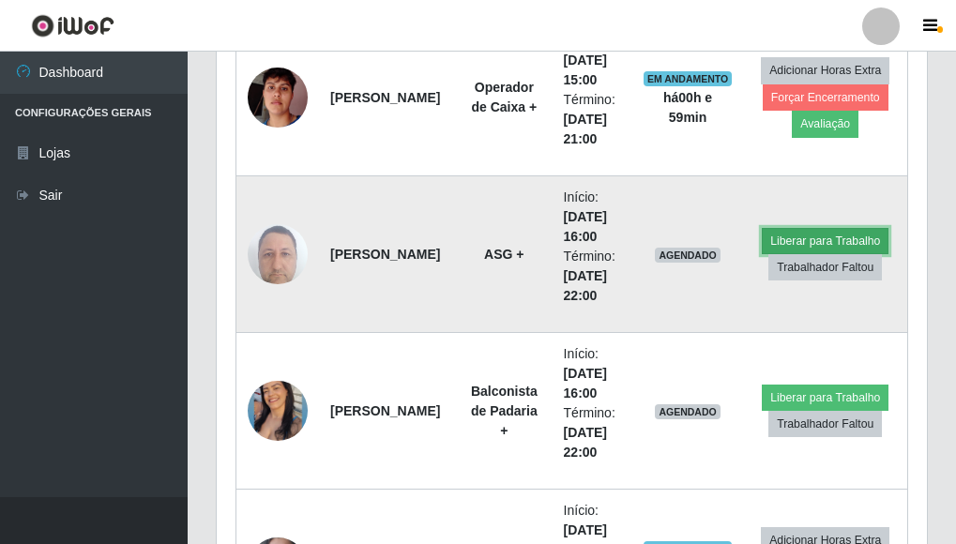
click at [829, 237] on button "Liberar para Trabalho" at bounding box center [825, 241] width 127 height 26
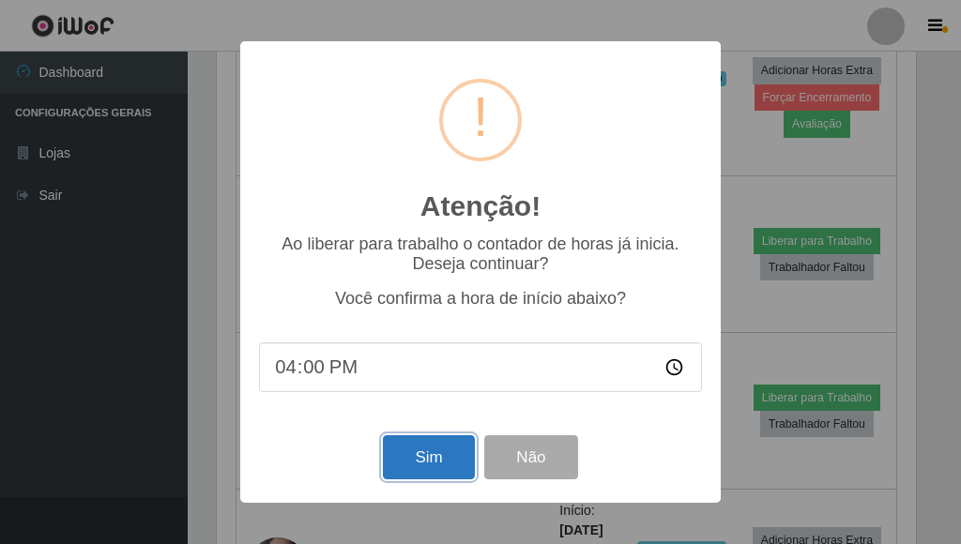
click at [418, 459] on button "Sim" at bounding box center [428, 458] width 91 height 44
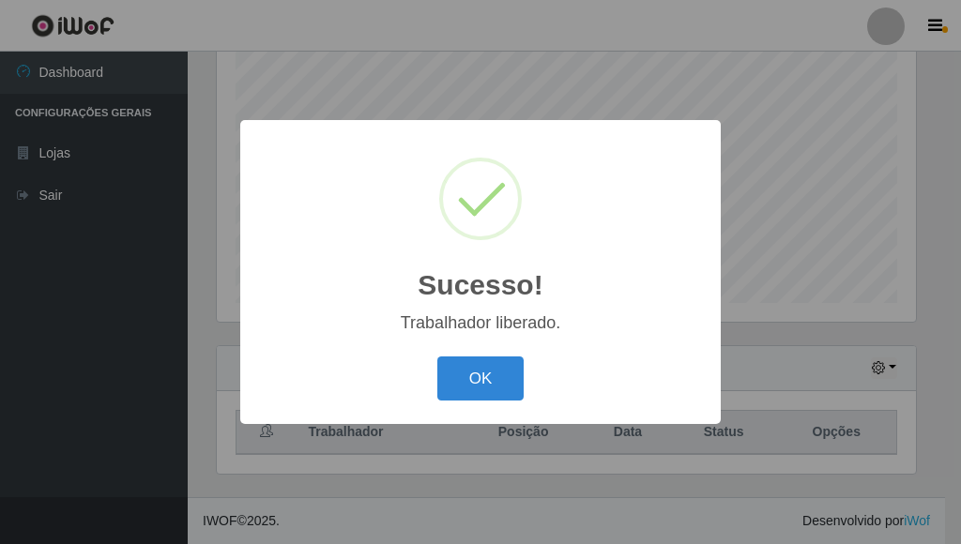
click at [488, 375] on button "OK" at bounding box center [480, 379] width 87 height 44
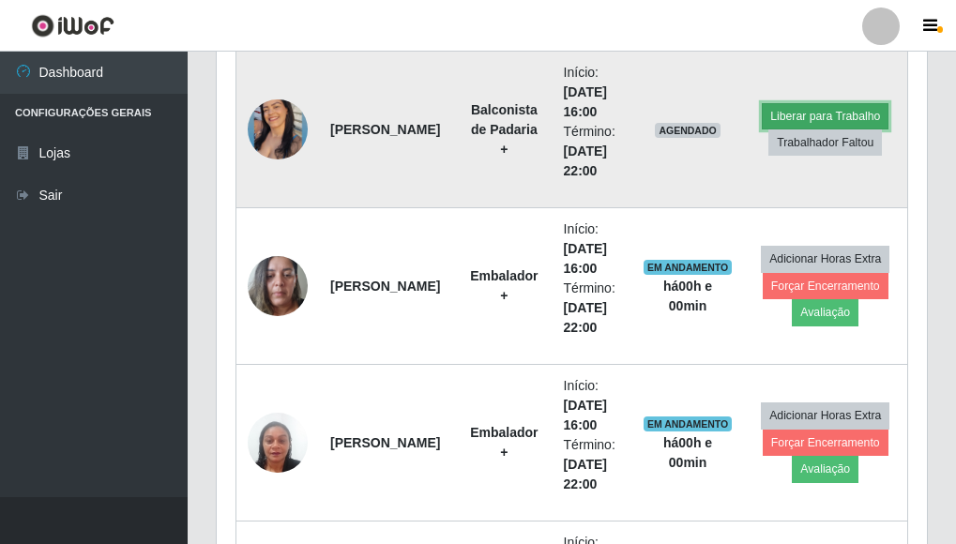
click at [836, 115] on button "Liberar para Trabalho" at bounding box center [825, 116] width 127 height 26
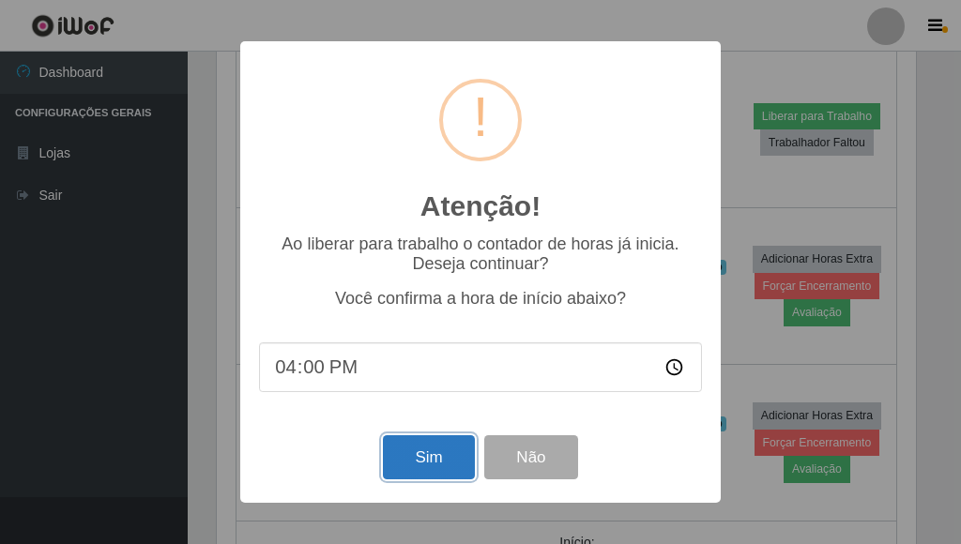
click at [455, 447] on button "Sim" at bounding box center [428, 458] width 91 height 44
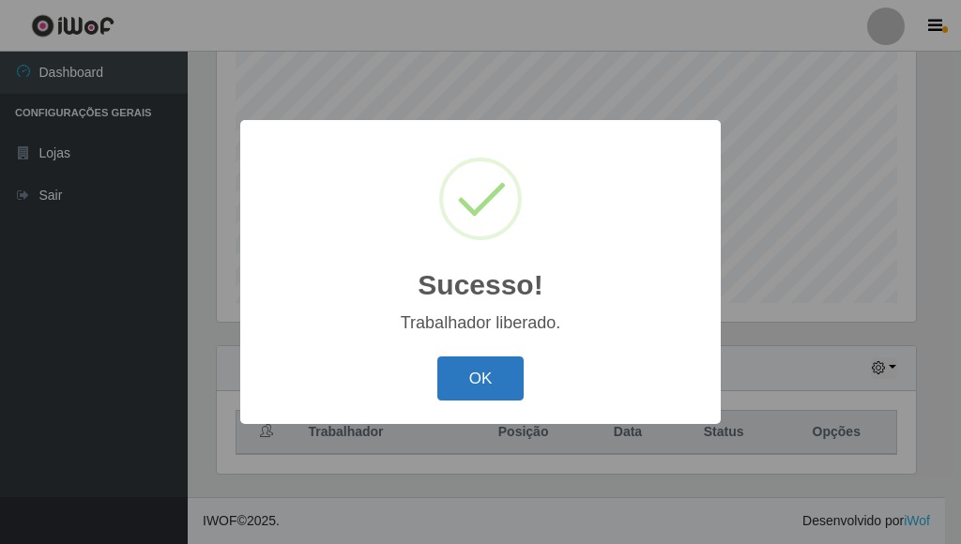
click at [487, 375] on button "OK" at bounding box center [480, 379] width 87 height 44
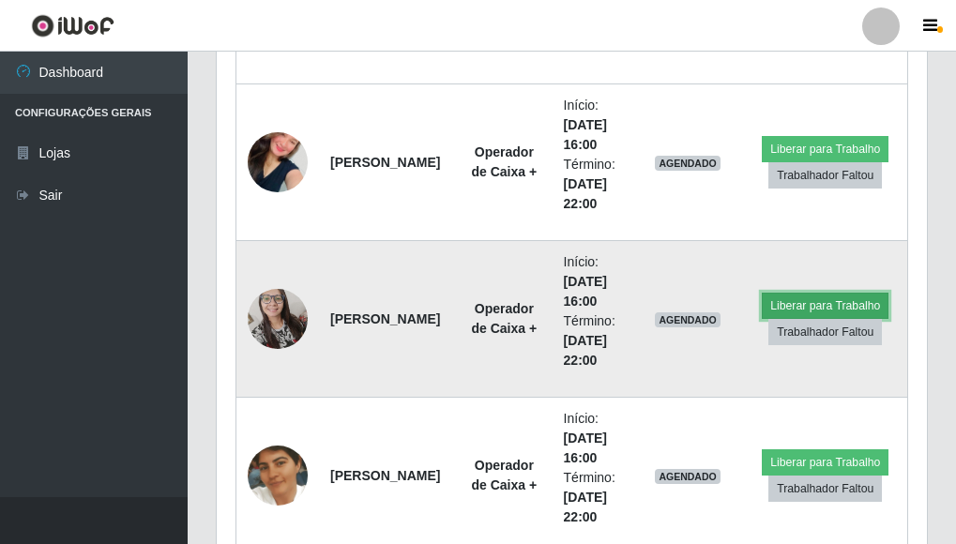
click at [851, 298] on button "Liberar para Trabalho" at bounding box center [825, 306] width 127 height 26
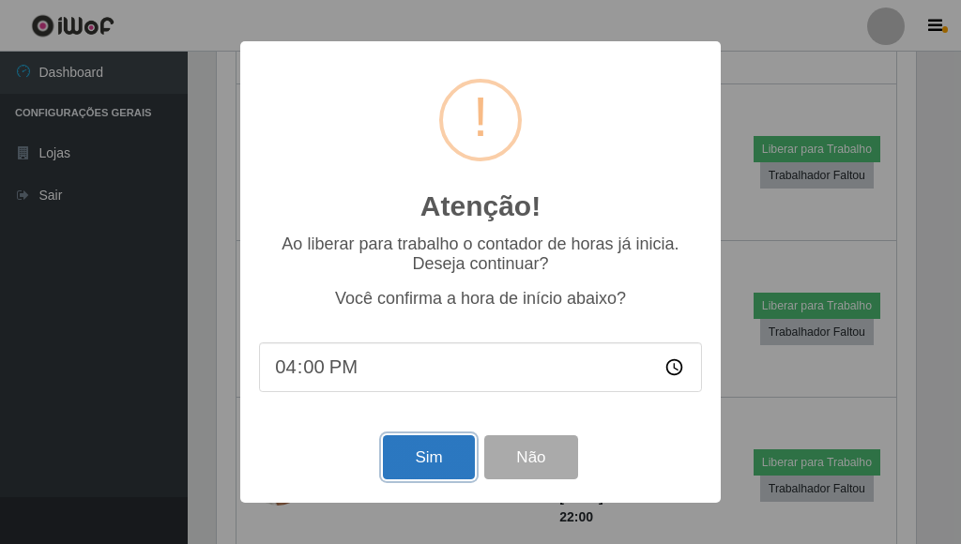
click at [456, 460] on button "Sim" at bounding box center [428, 458] width 91 height 44
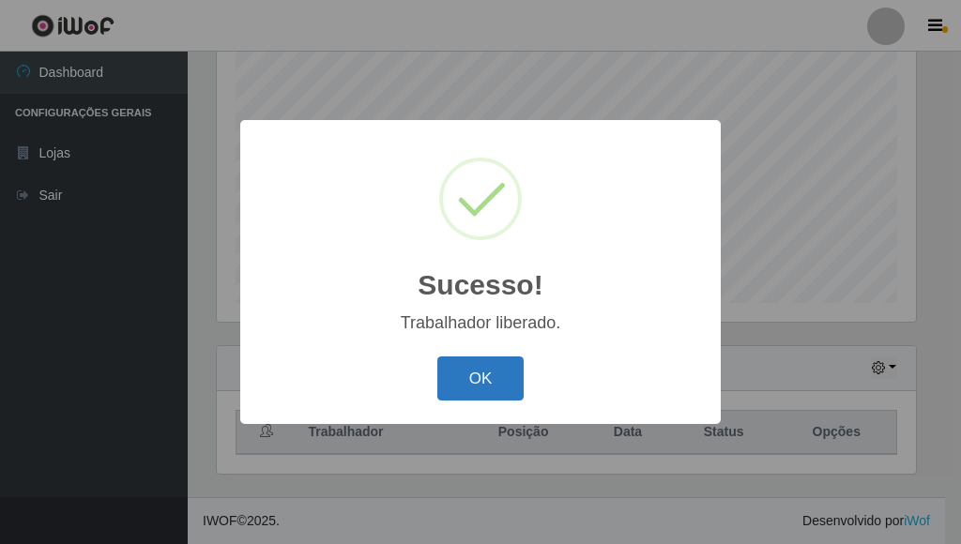
click at [496, 375] on button "OK" at bounding box center [480, 379] width 87 height 44
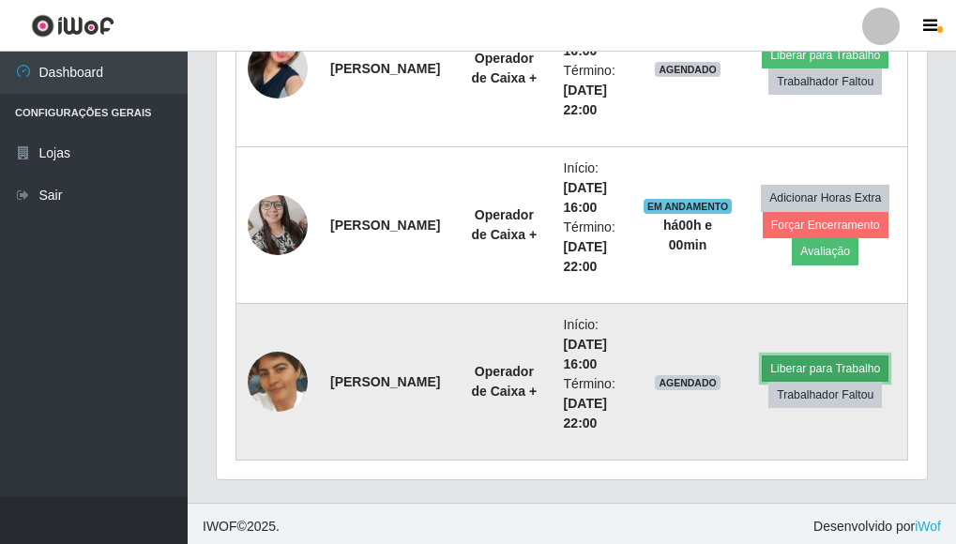
click at [836, 370] on button "Liberar para Trabalho" at bounding box center [825, 369] width 127 height 26
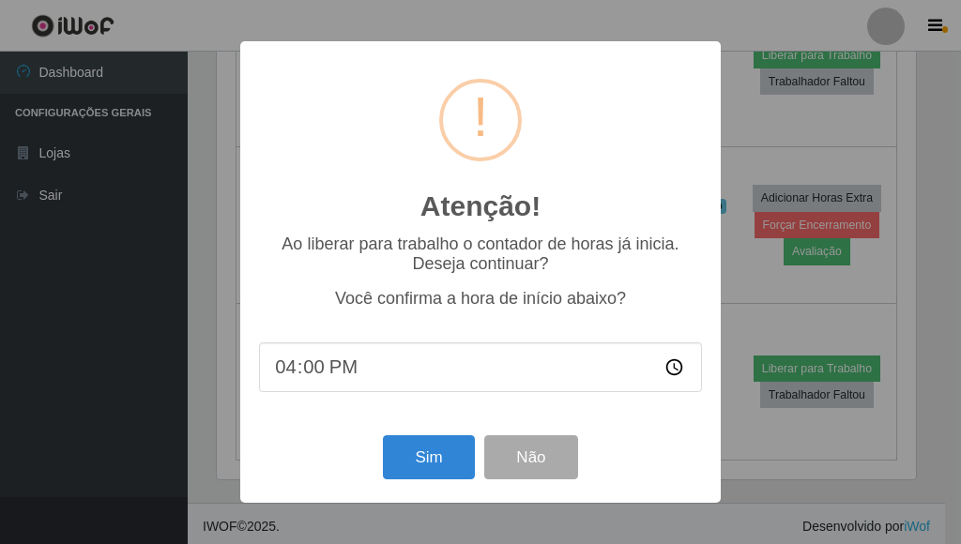
click at [442, 433] on div "Atenção! × Ao liberar para trabalho o contador de horas já inicia. Deseja conti…" at bounding box center [480, 272] width 481 height 462
click at [448, 446] on button "Sim" at bounding box center [428, 458] width 91 height 44
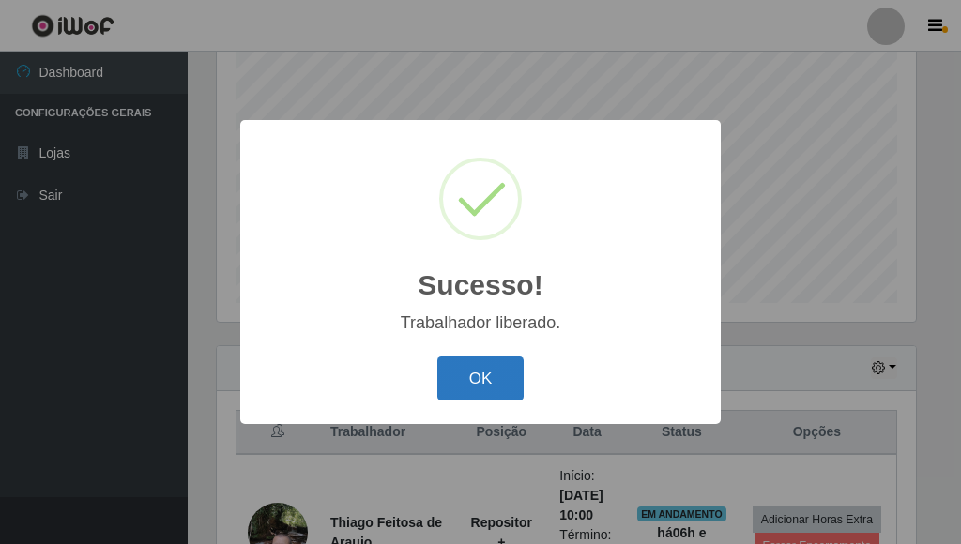
click at [460, 368] on button "OK" at bounding box center [480, 379] width 87 height 44
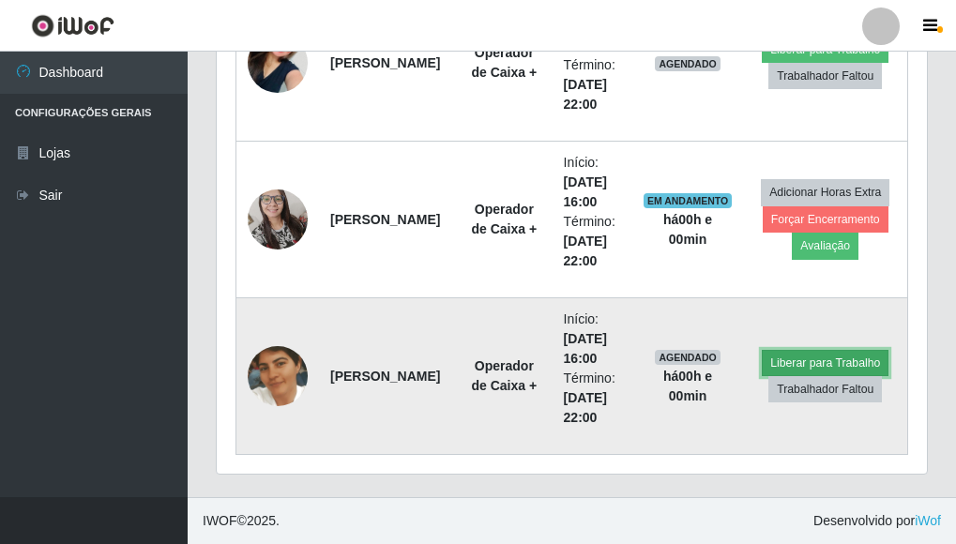
click at [840, 361] on button "Liberar para Trabalho" at bounding box center [825, 363] width 127 height 26
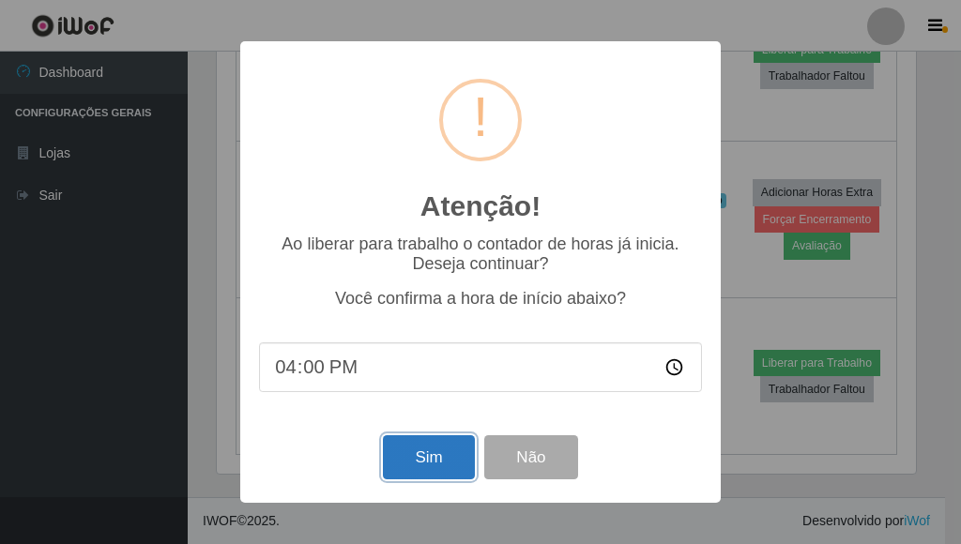
click at [425, 463] on button "Sim" at bounding box center [428, 458] width 91 height 44
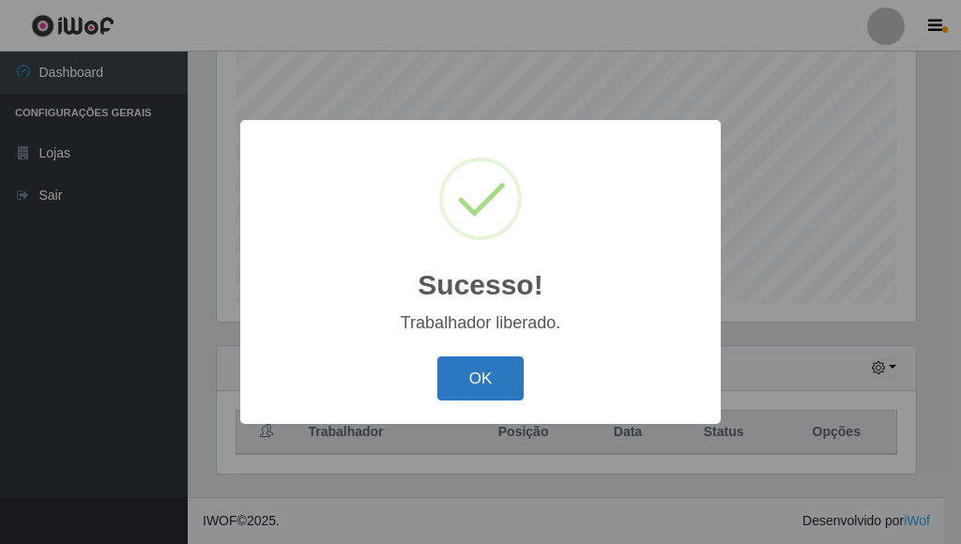
click at [485, 378] on button "OK" at bounding box center [480, 379] width 87 height 44
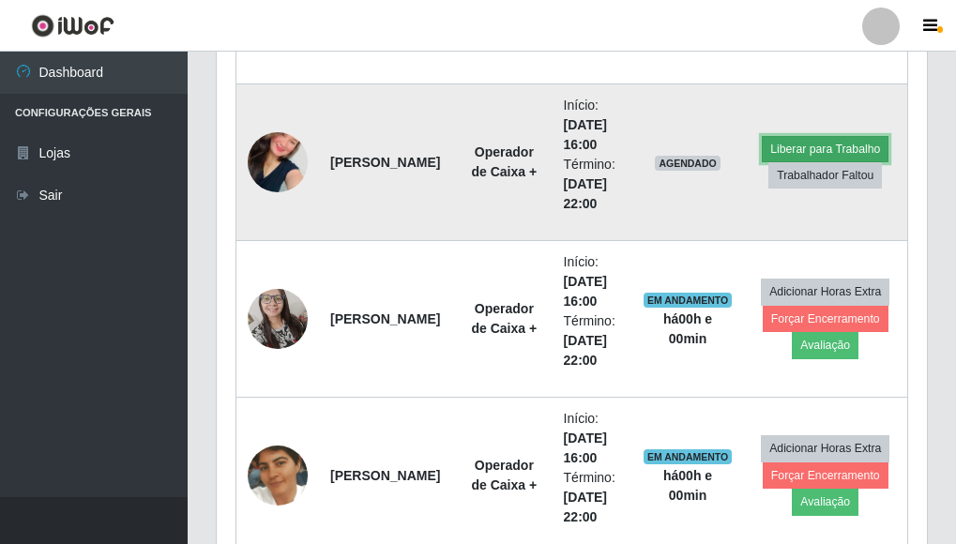
click at [833, 145] on button "Liberar para Trabalho" at bounding box center [825, 149] width 127 height 26
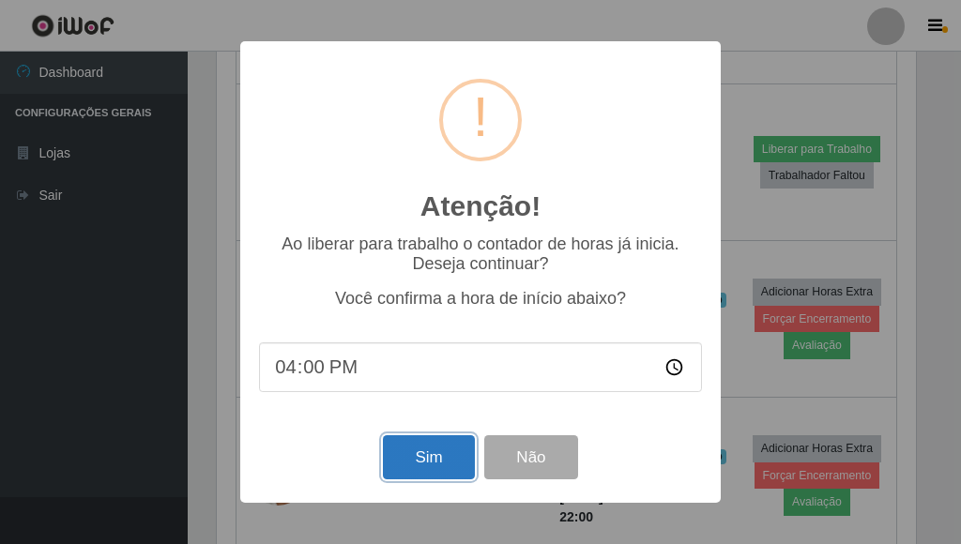
click at [435, 447] on button "Sim" at bounding box center [428, 458] width 91 height 44
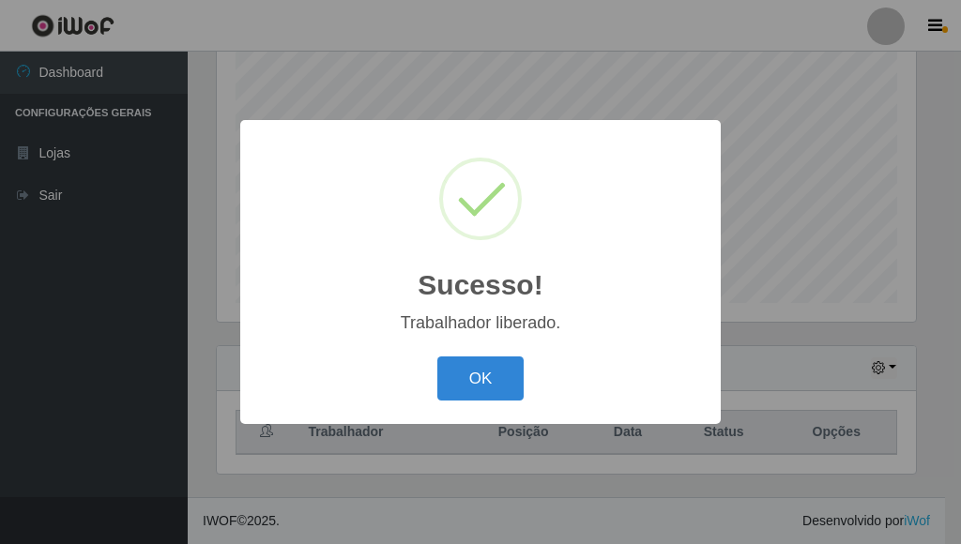
drag, startPoint x: 498, startPoint y: 375, endPoint x: 530, endPoint y: 284, distance: 95.6
click at [498, 373] on button "OK" at bounding box center [480, 379] width 87 height 44
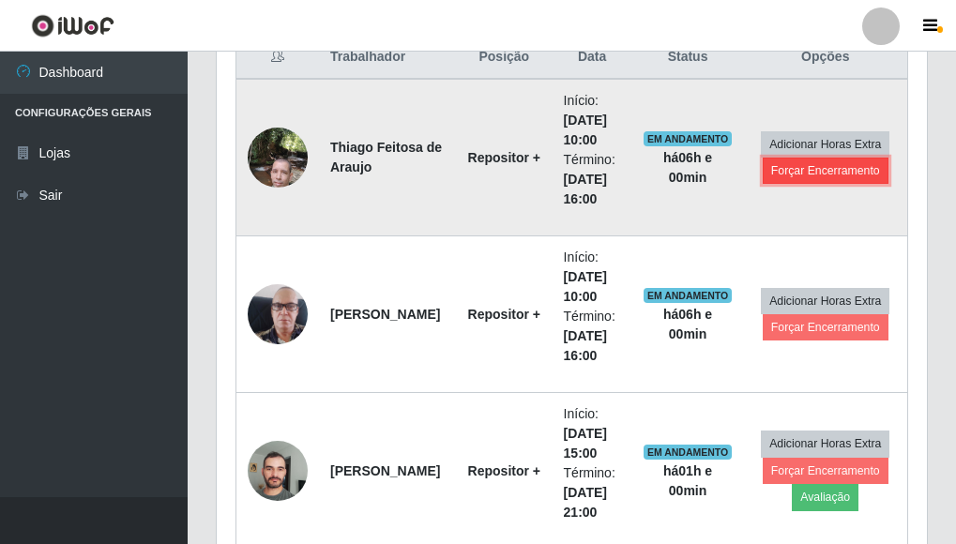
click at [846, 170] on button "Forçar Encerramento" at bounding box center [826, 171] width 126 height 26
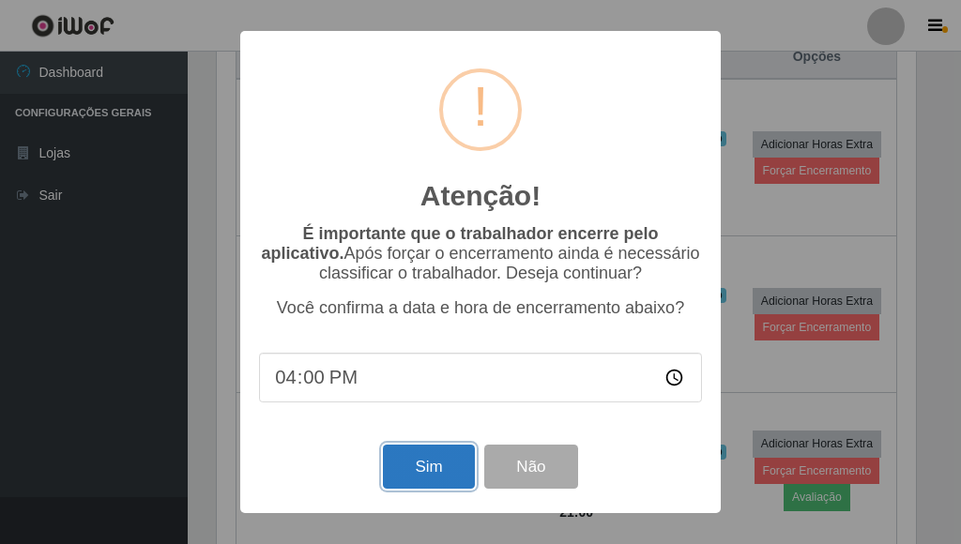
click at [404, 471] on button "Sim" at bounding box center [428, 467] width 91 height 44
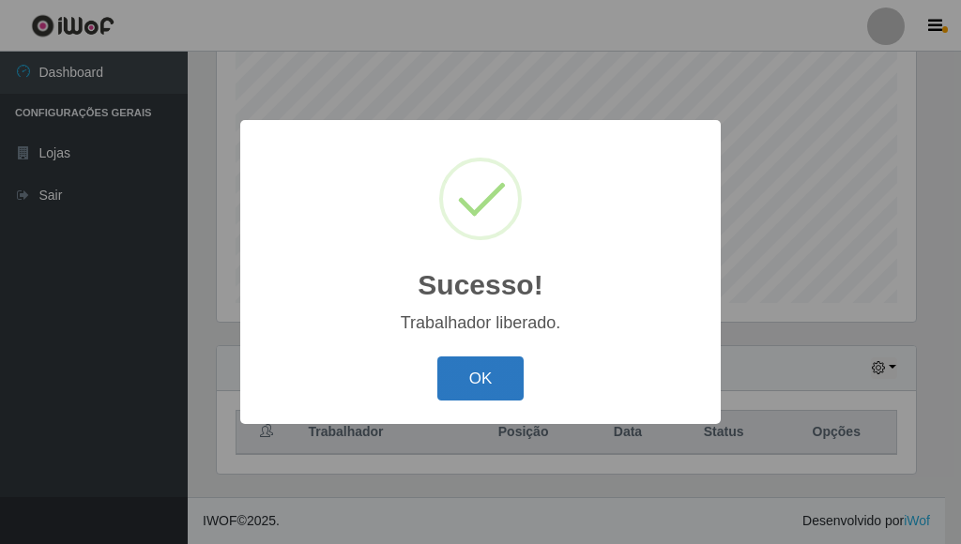
click at [485, 395] on button "OK" at bounding box center [480, 379] width 87 height 44
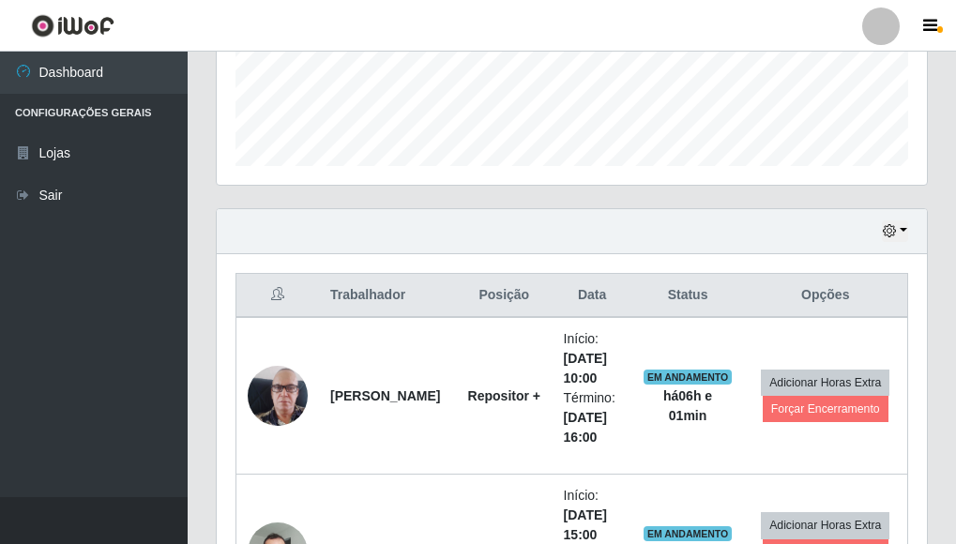
scroll to position [650, 0]
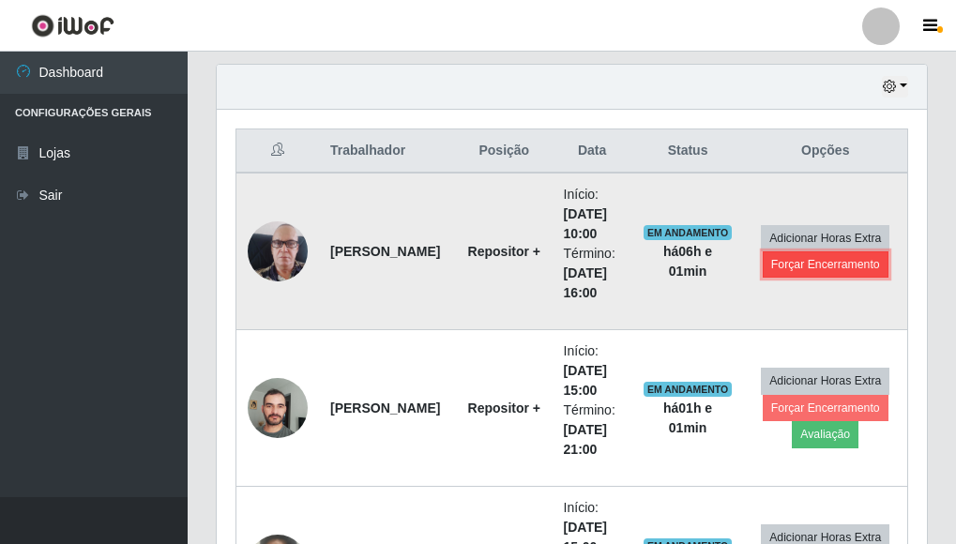
click at [840, 266] on button "Forçar Encerramento" at bounding box center [826, 265] width 126 height 26
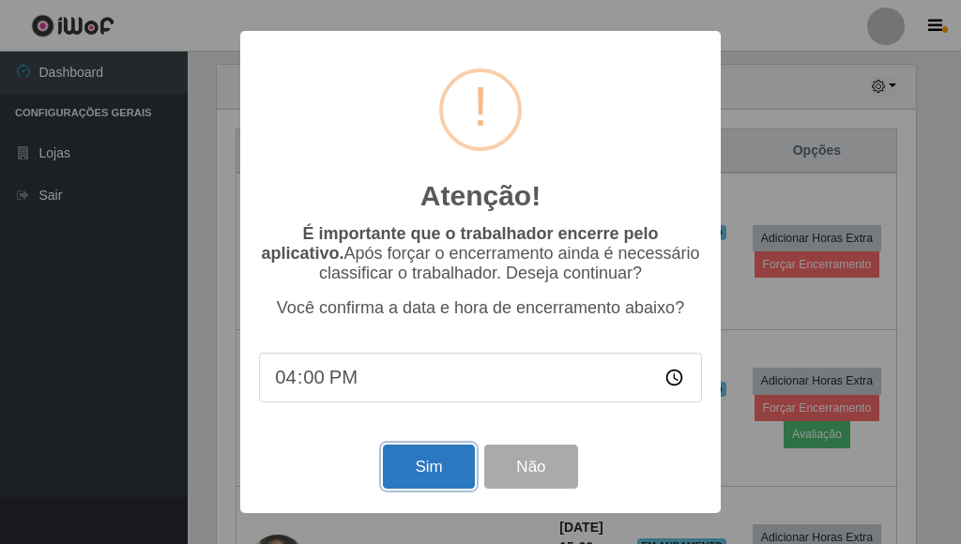
click at [430, 485] on button "Sim" at bounding box center [428, 467] width 91 height 44
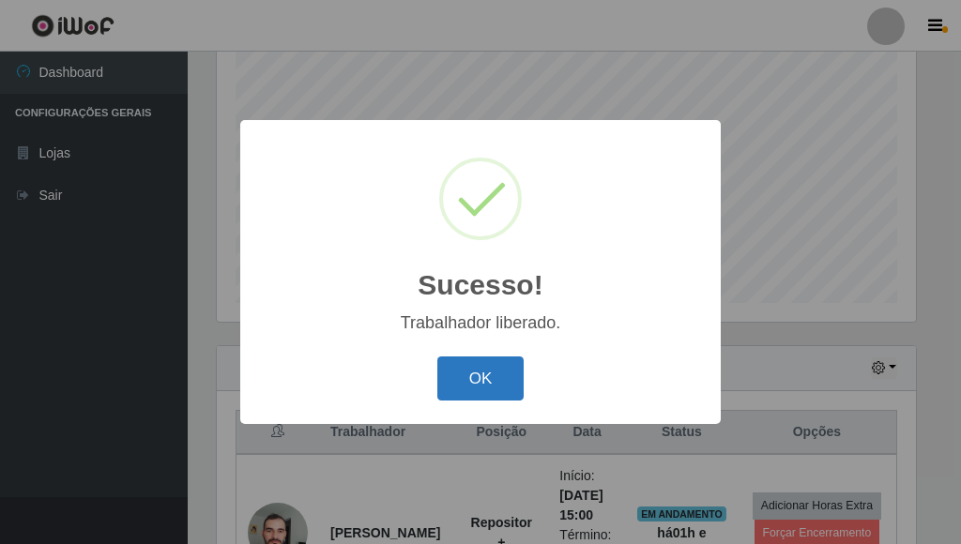
click at [475, 381] on button "OK" at bounding box center [480, 379] width 87 height 44
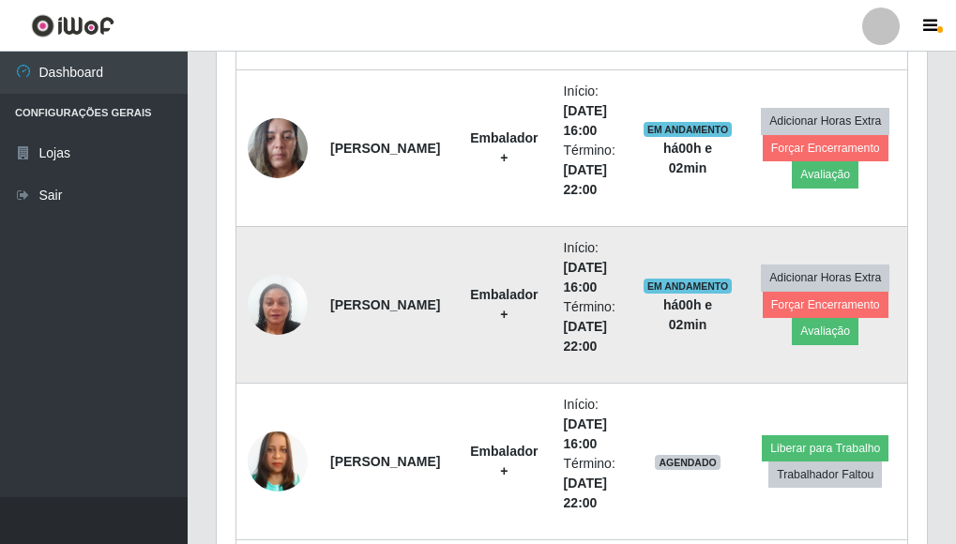
scroll to position [2219, 0]
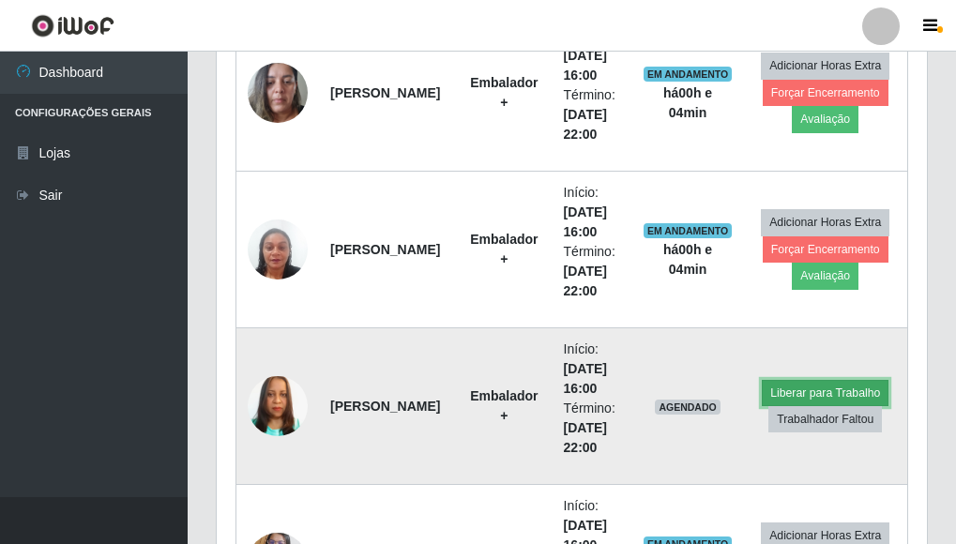
click at [856, 391] on button "Liberar para Trabalho" at bounding box center [825, 393] width 127 height 26
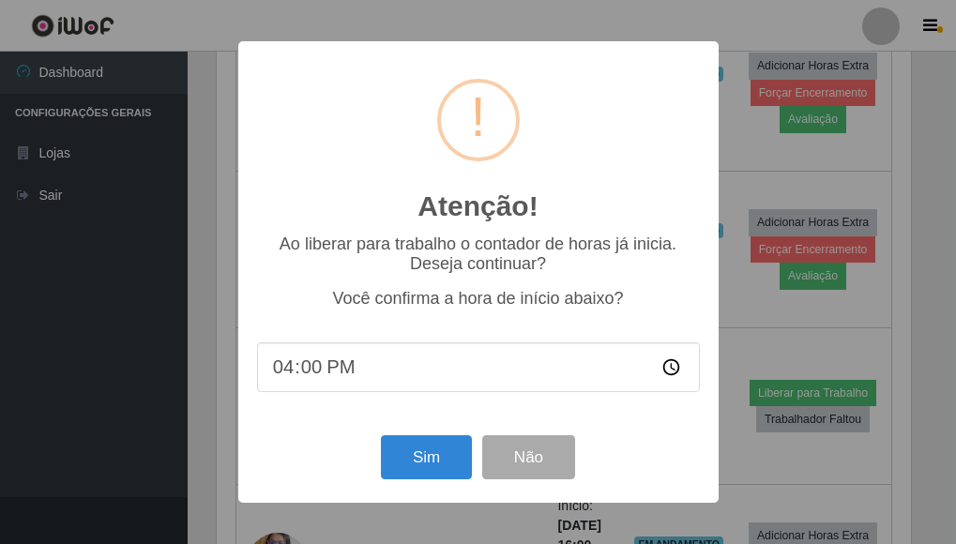
scroll to position [390, 699]
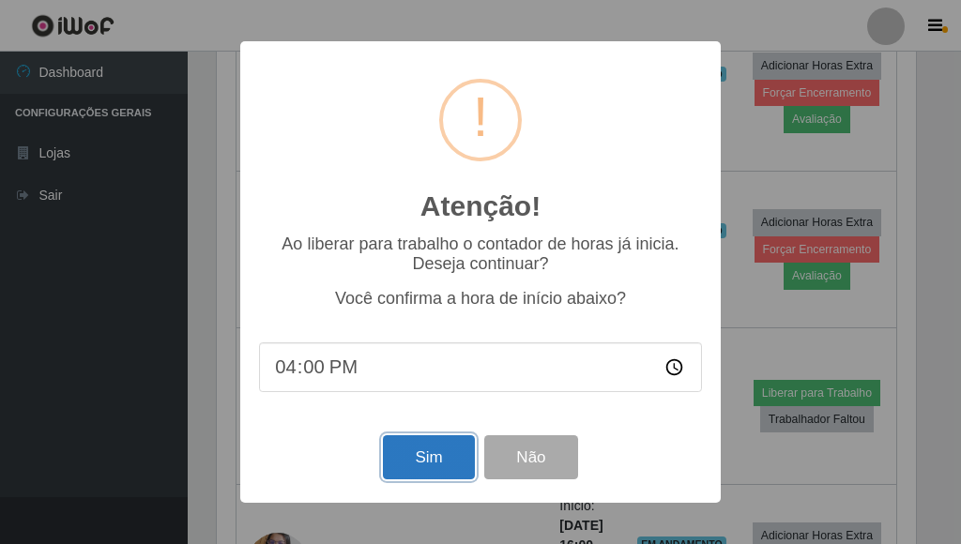
click at [437, 454] on button "Sim" at bounding box center [428, 458] width 91 height 44
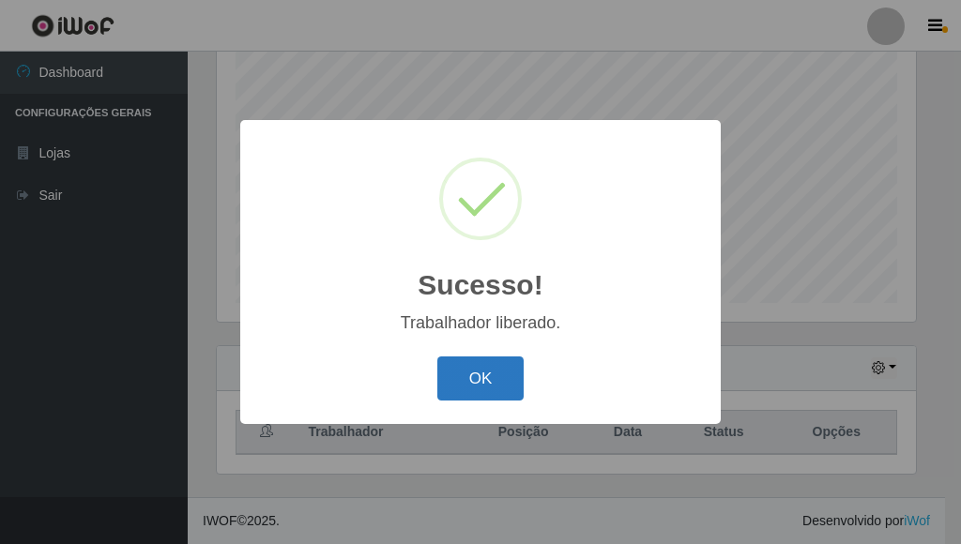
click at [498, 373] on button "OK" at bounding box center [480, 379] width 87 height 44
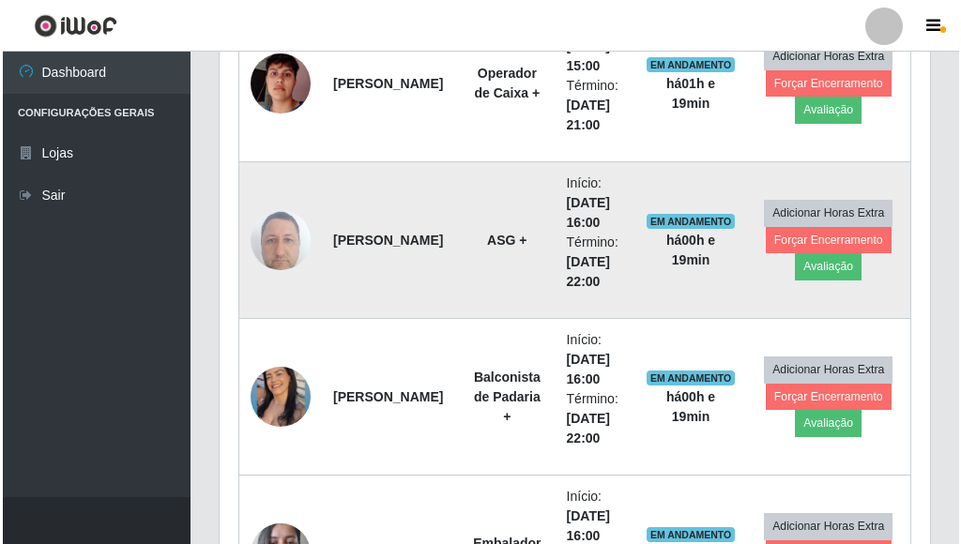
scroll to position [1776, 0]
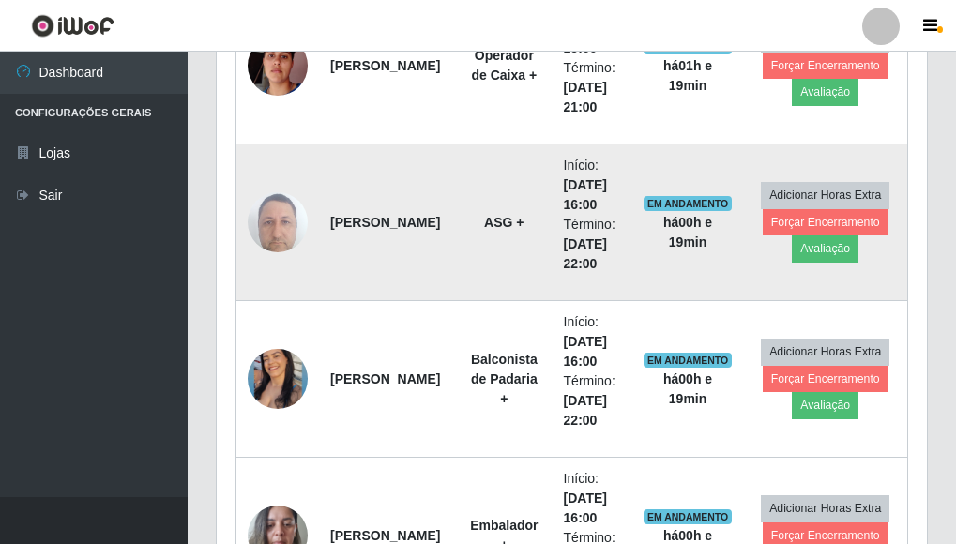
click at [281, 230] on img at bounding box center [278, 222] width 60 height 80
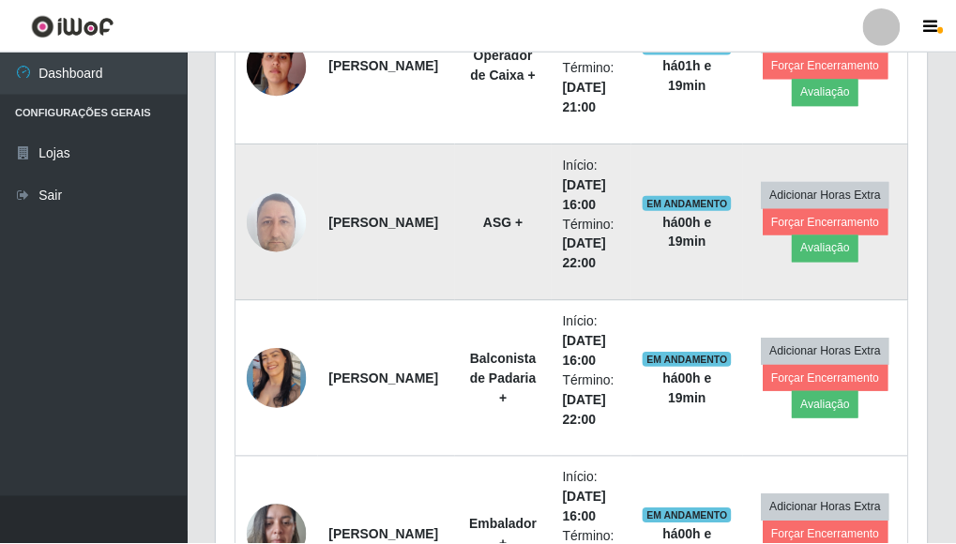
scroll to position [390, 699]
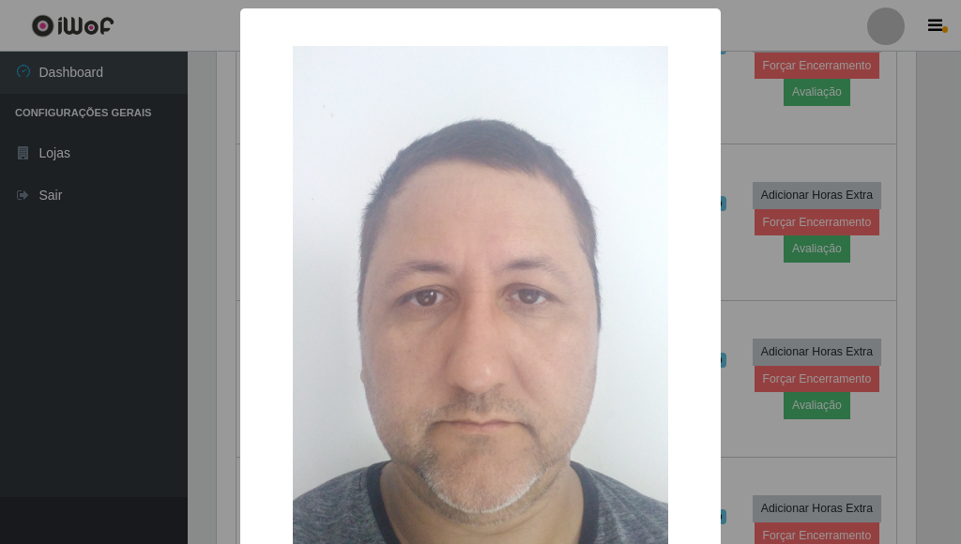
click at [738, 34] on div "× OK Cancel" at bounding box center [480, 272] width 961 height 544
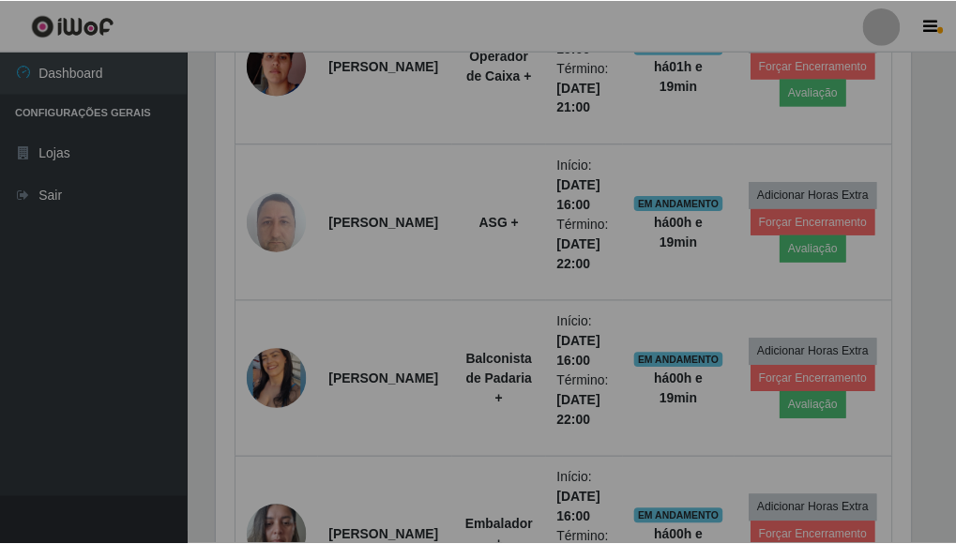
scroll to position [390, 711]
